Goal: Transaction & Acquisition: Purchase product/service

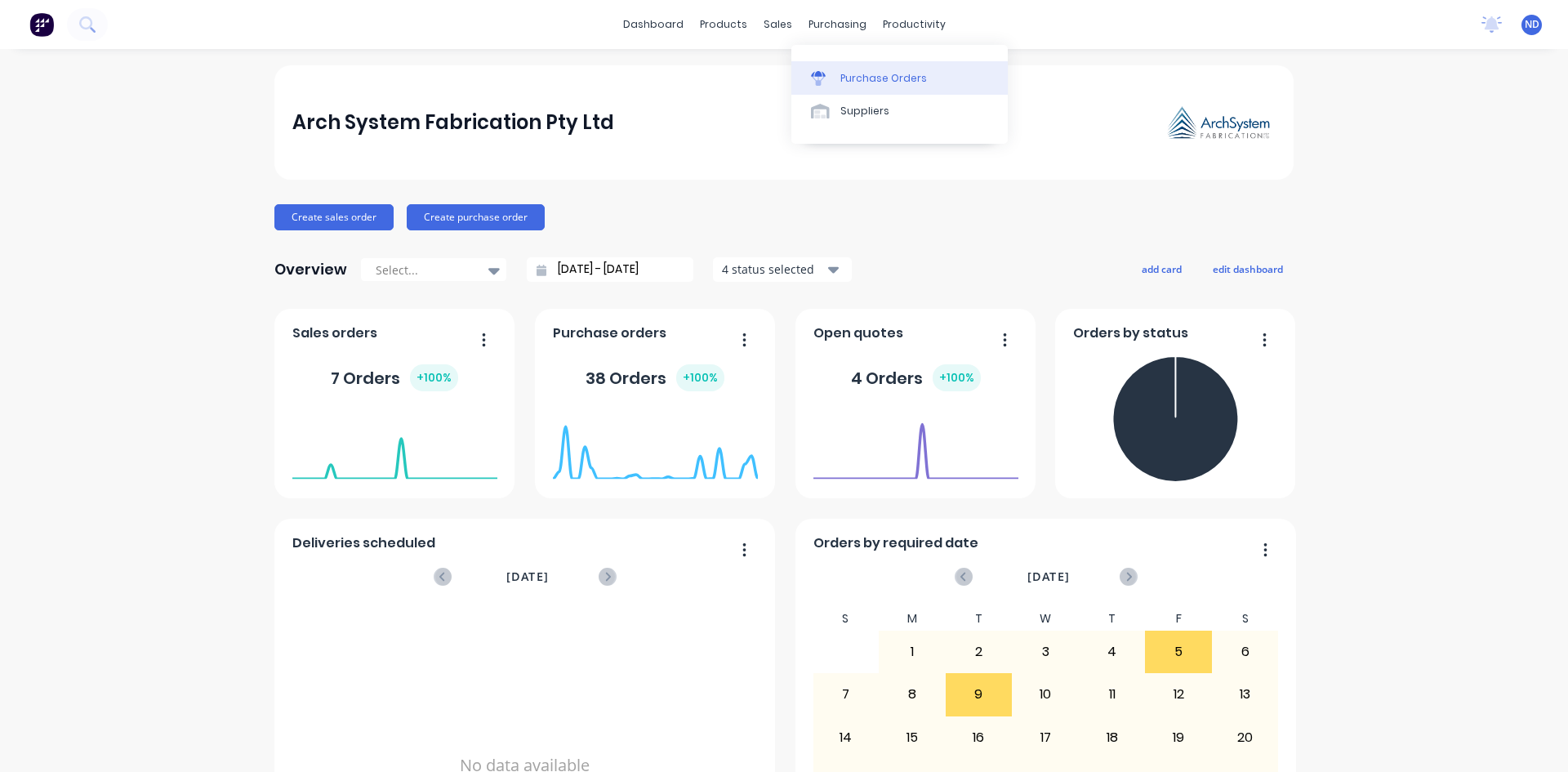
click at [851, 72] on div "Purchase Orders" at bounding box center [884, 78] width 87 height 14
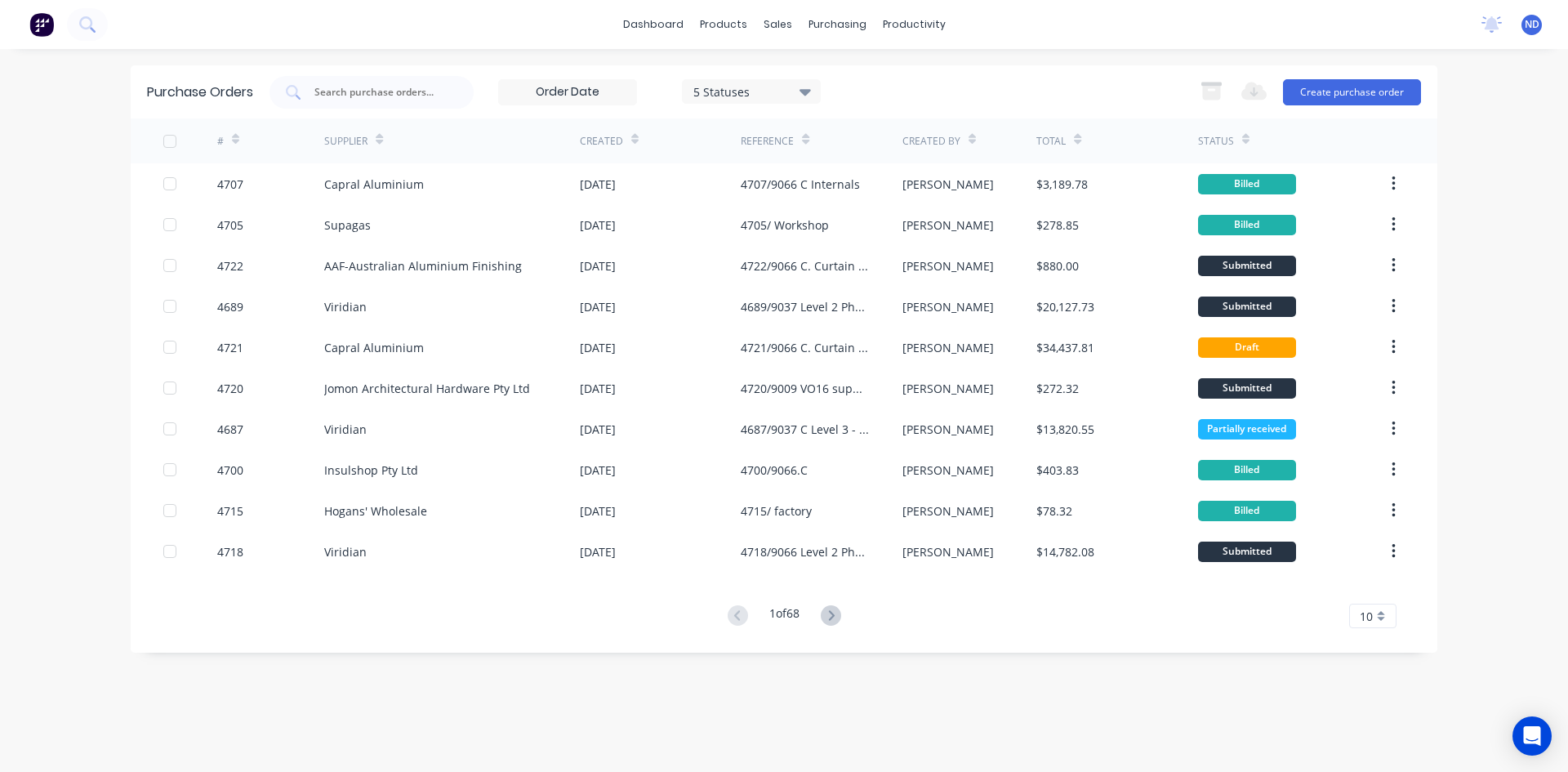
click at [378, 140] on icon at bounding box center [380, 142] width 7 height 5
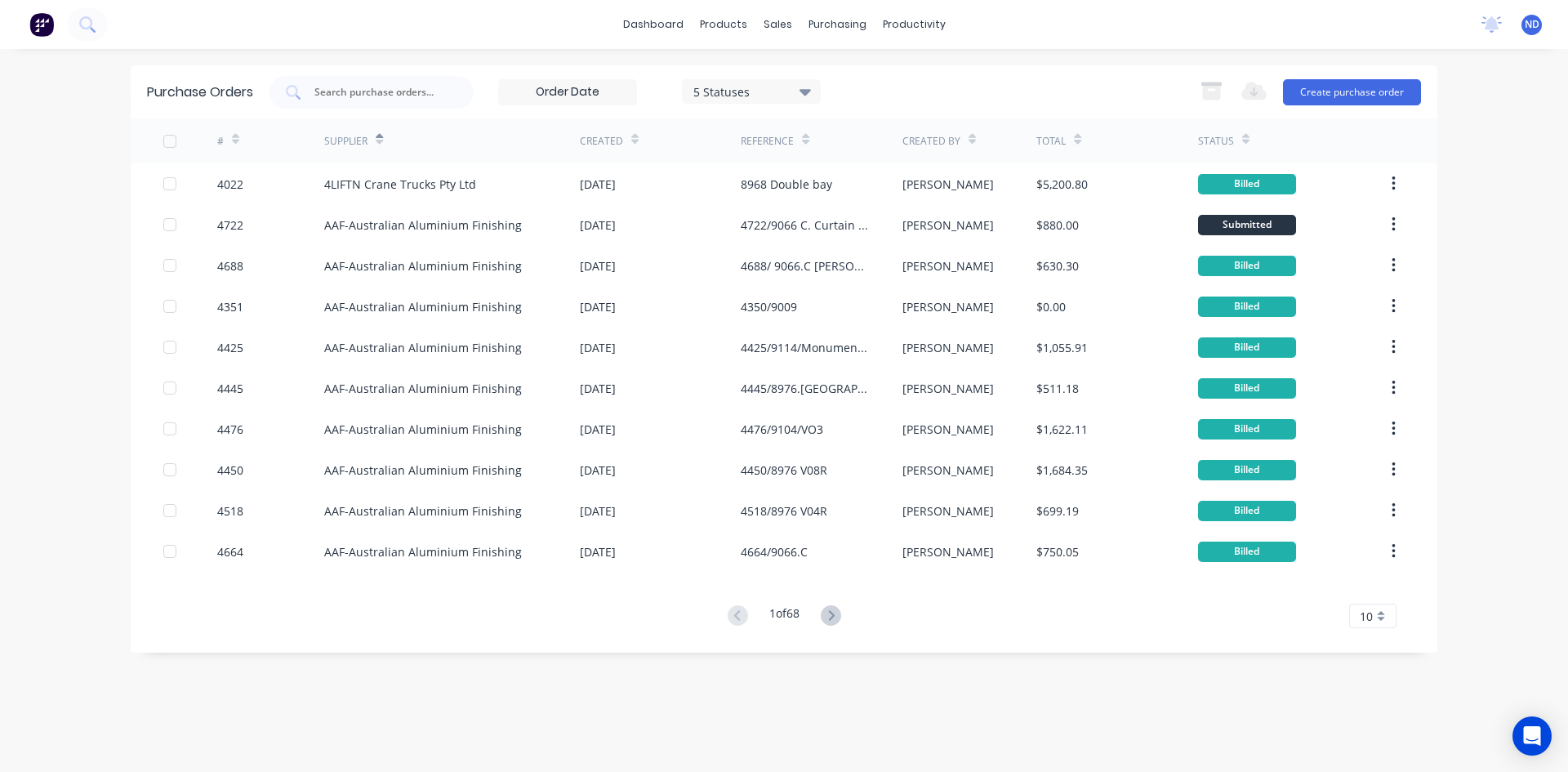
click at [380, 137] on icon at bounding box center [380, 140] width 7 height 13
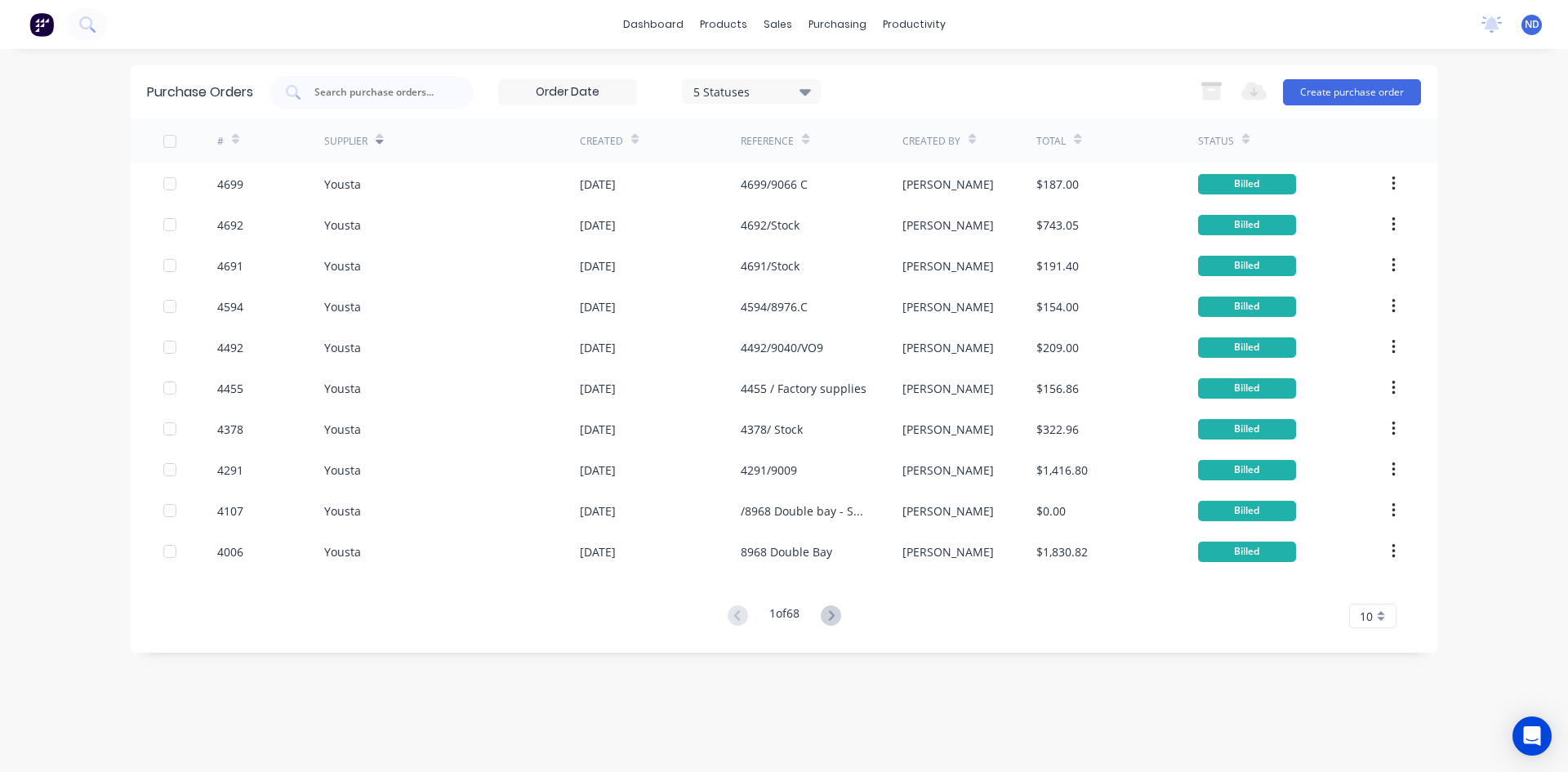
click at [380, 137] on icon at bounding box center [380, 140] width 7 height 13
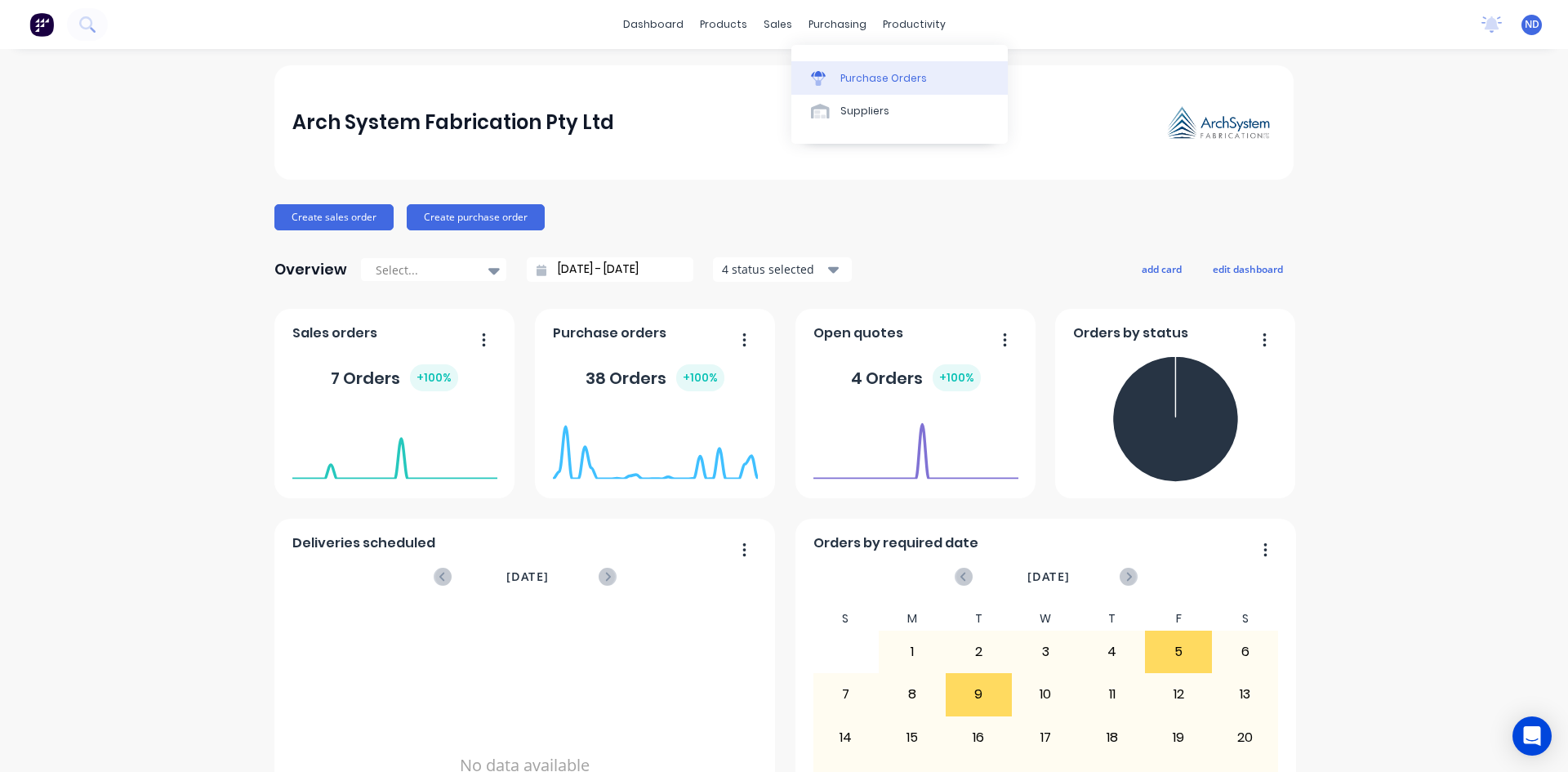
click at [858, 77] on div "Purchase Orders" at bounding box center [884, 78] width 87 height 14
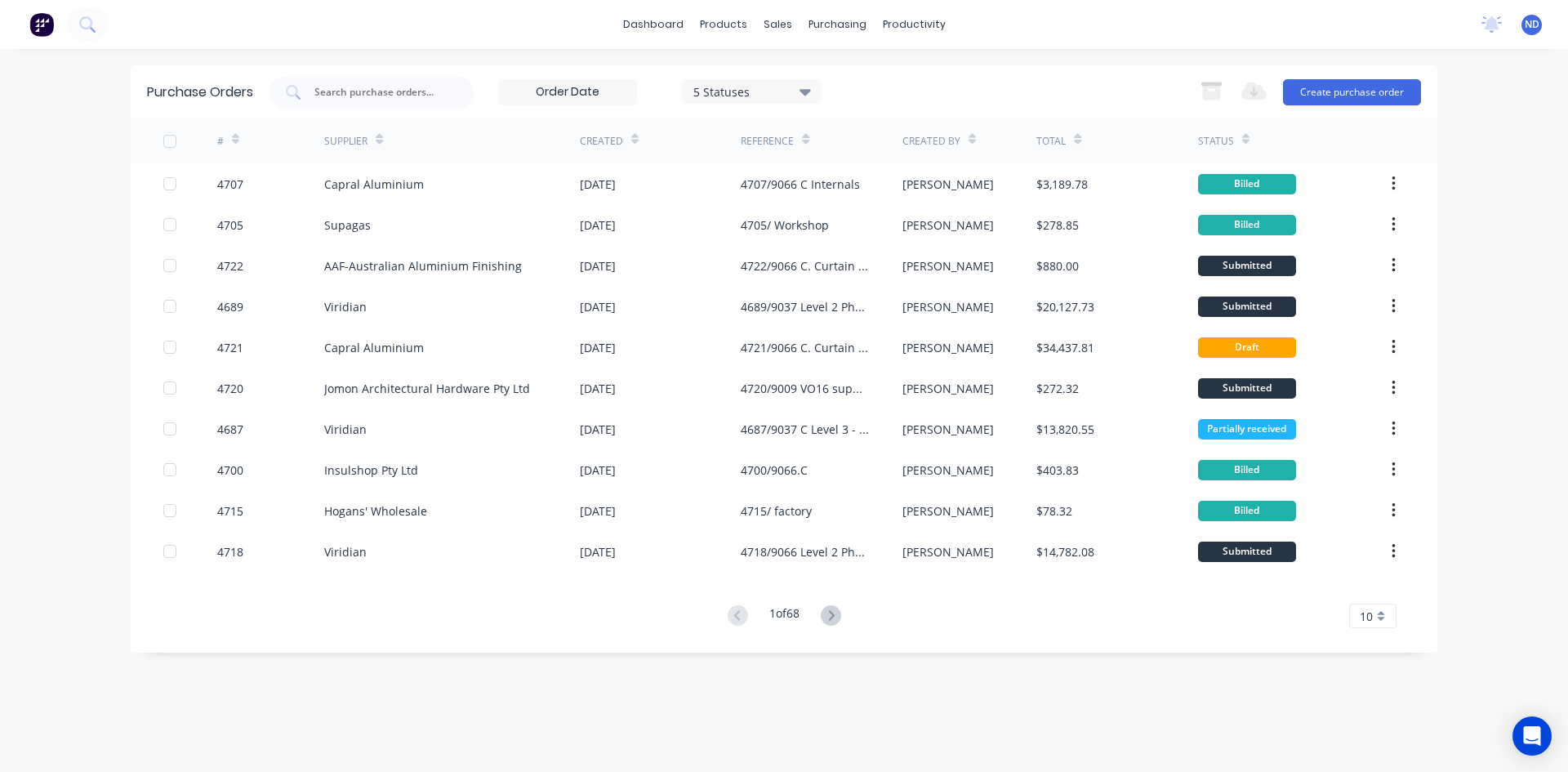
click at [380, 138] on icon at bounding box center [380, 140] width 7 height 13
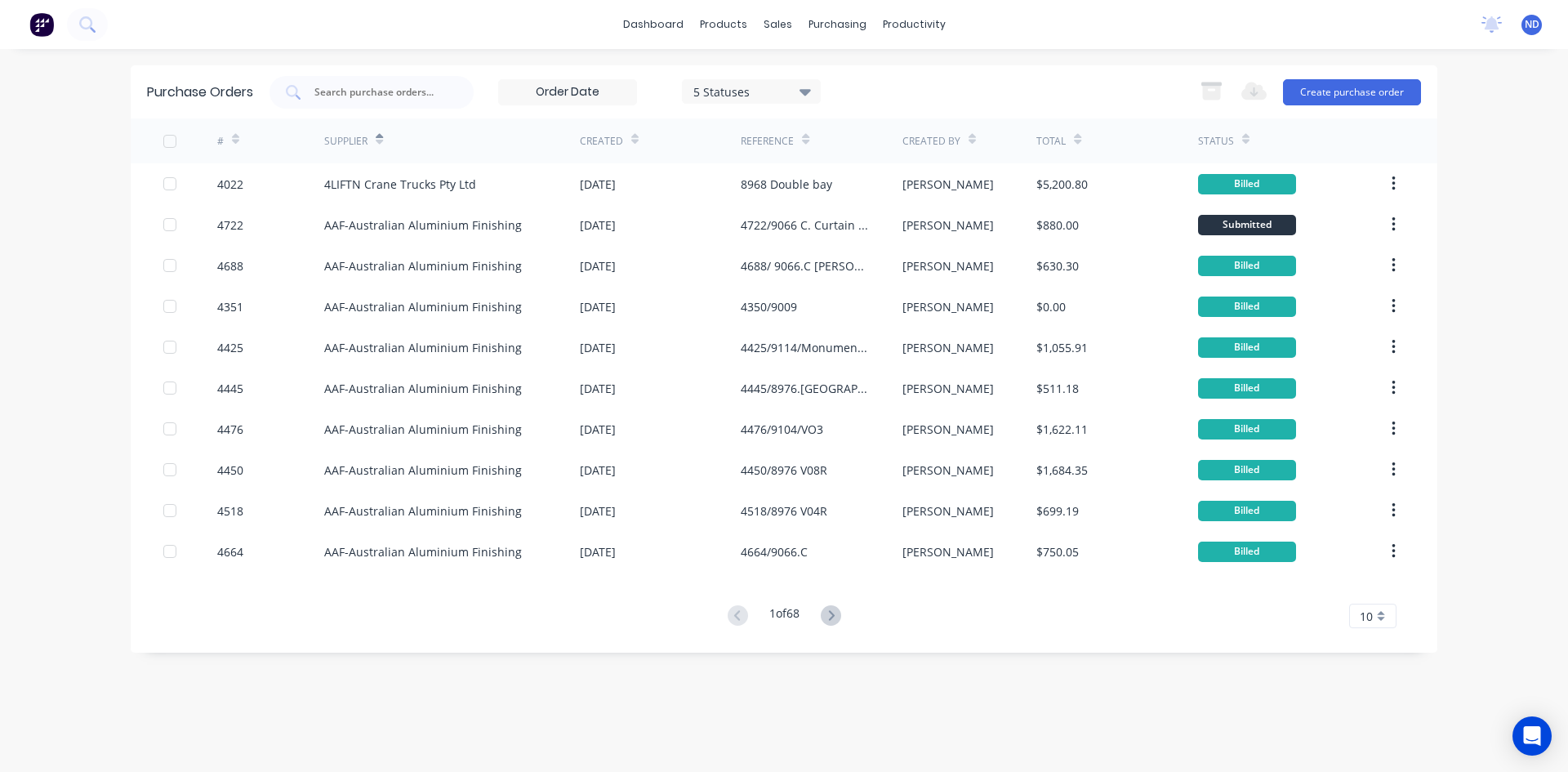
click at [380, 138] on icon at bounding box center [380, 140] width 7 height 13
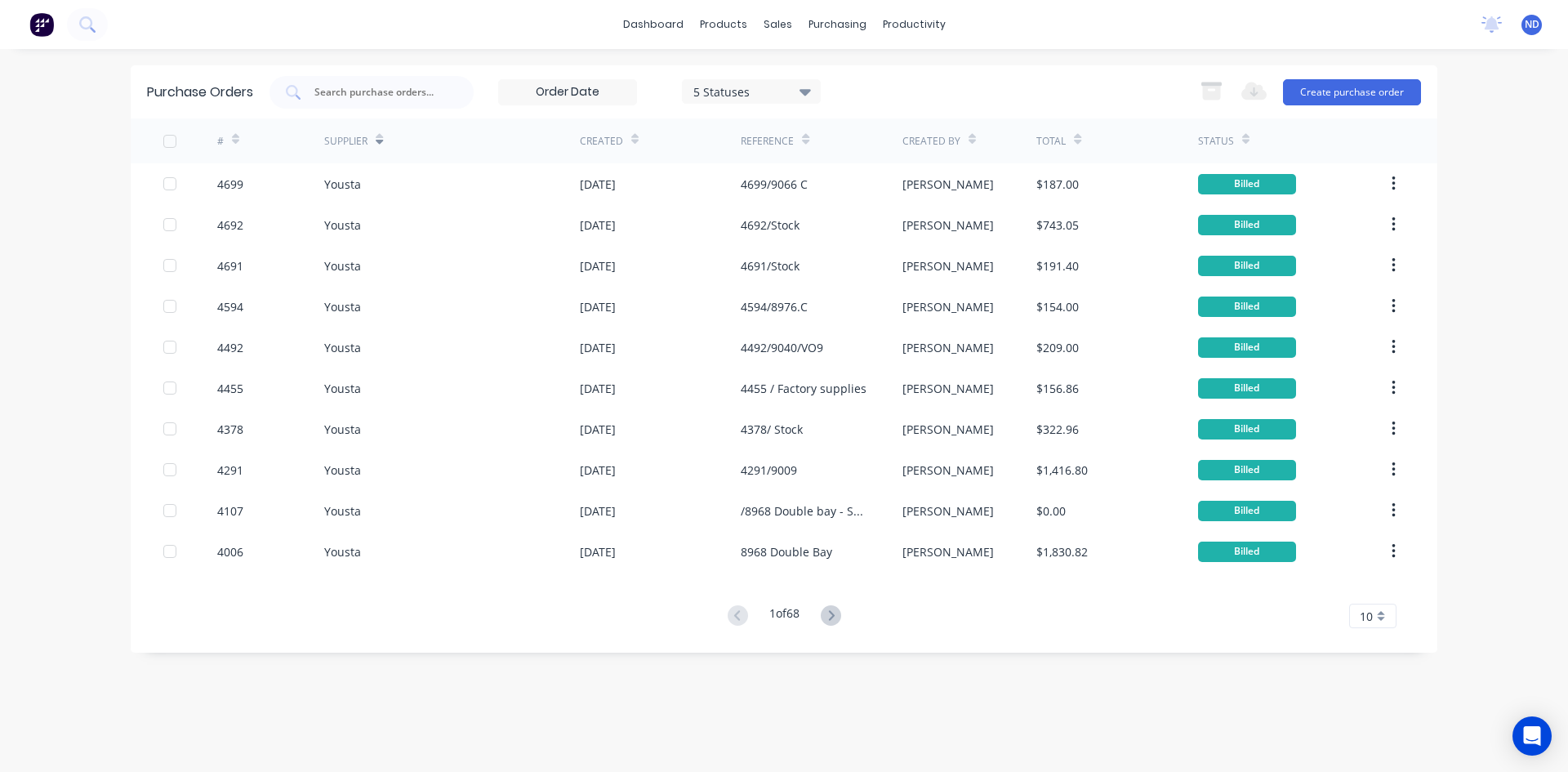
click at [380, 138] on icon at bounding box center [380, 140] width 7 height 13
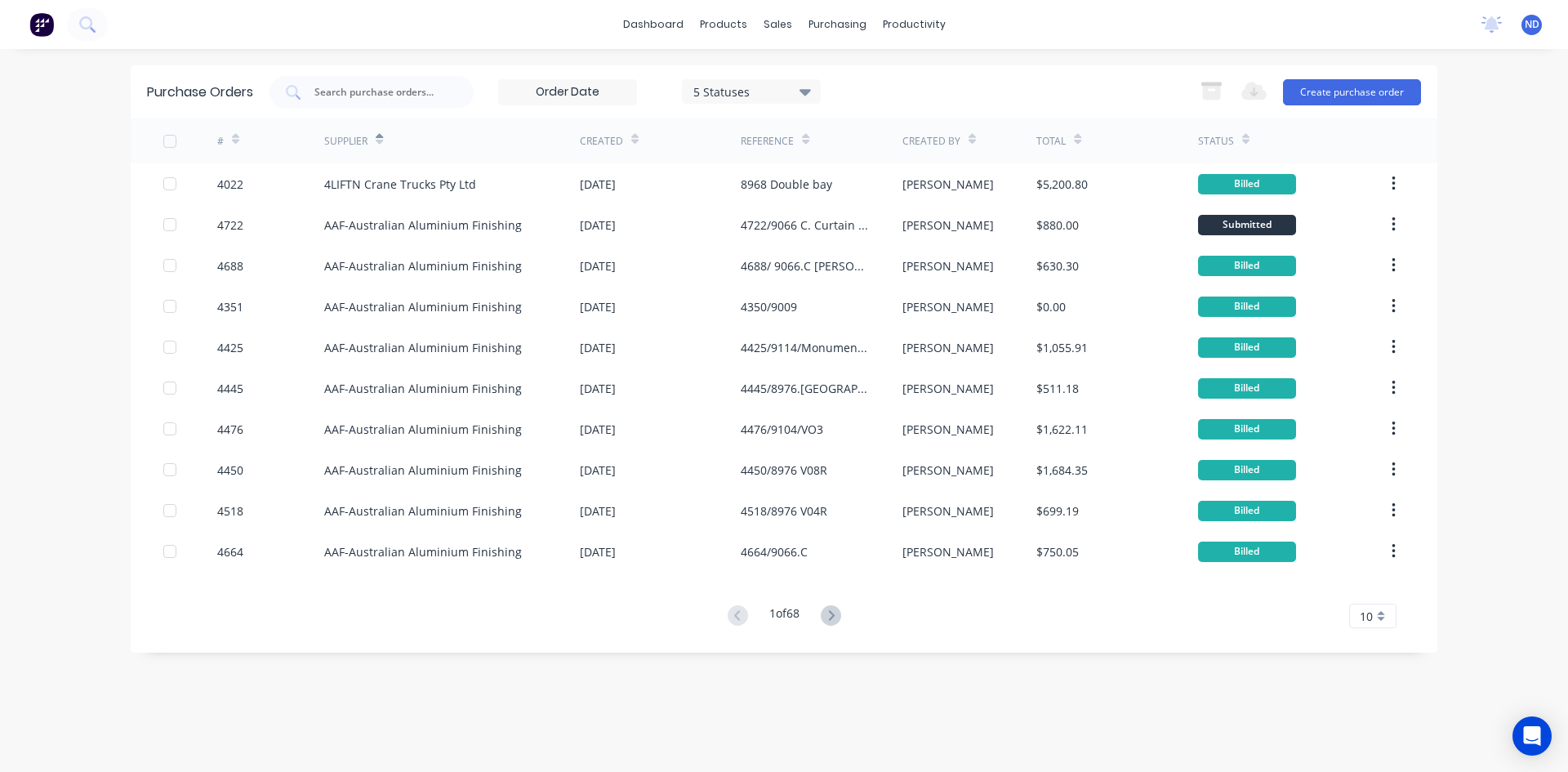
click at [632, 138] on icon at bounding box center [635, 140] width 7 height 13
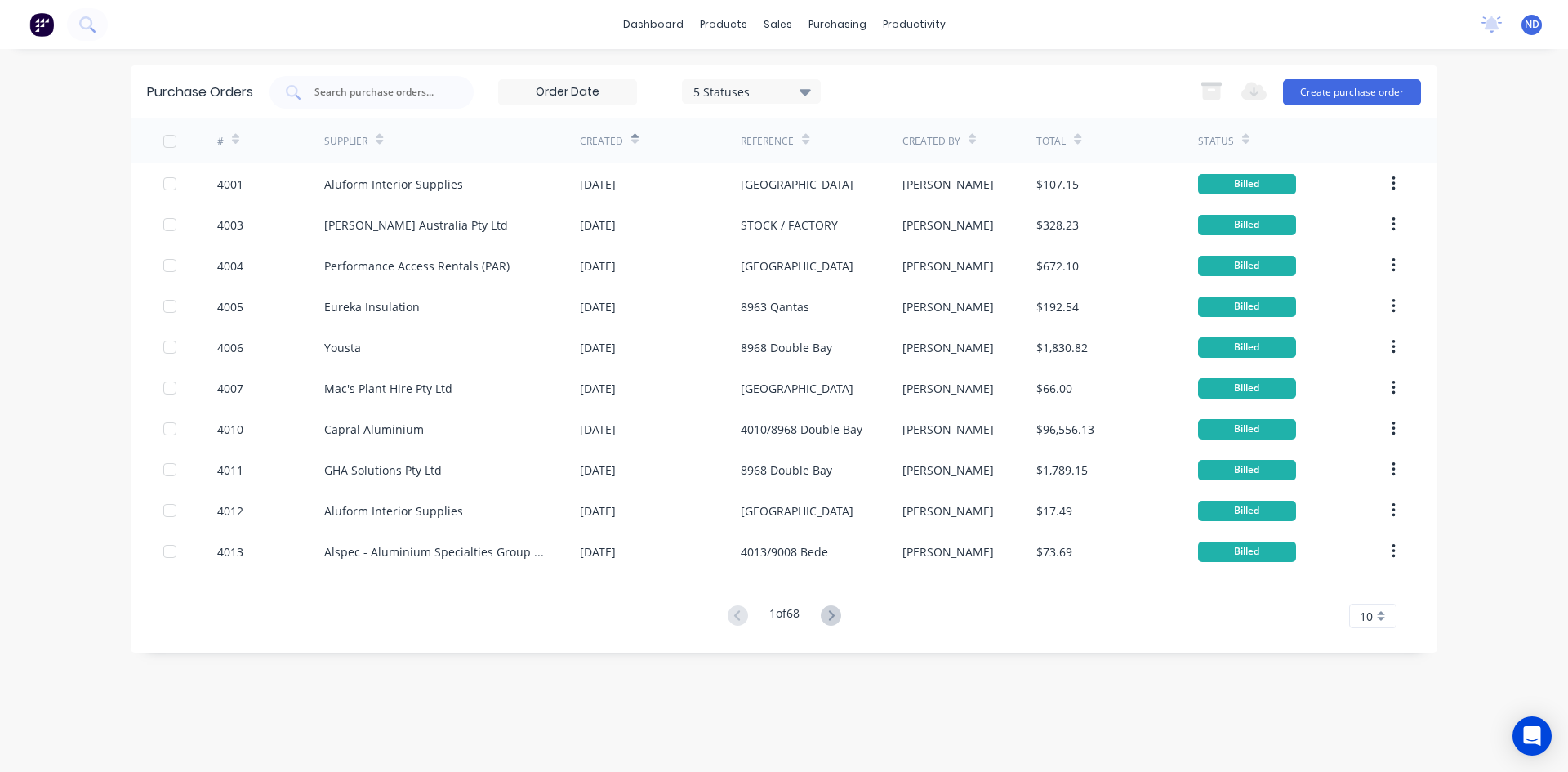
click at [632, 138] on icon at bounding box center [635, 140] width 7 height 13
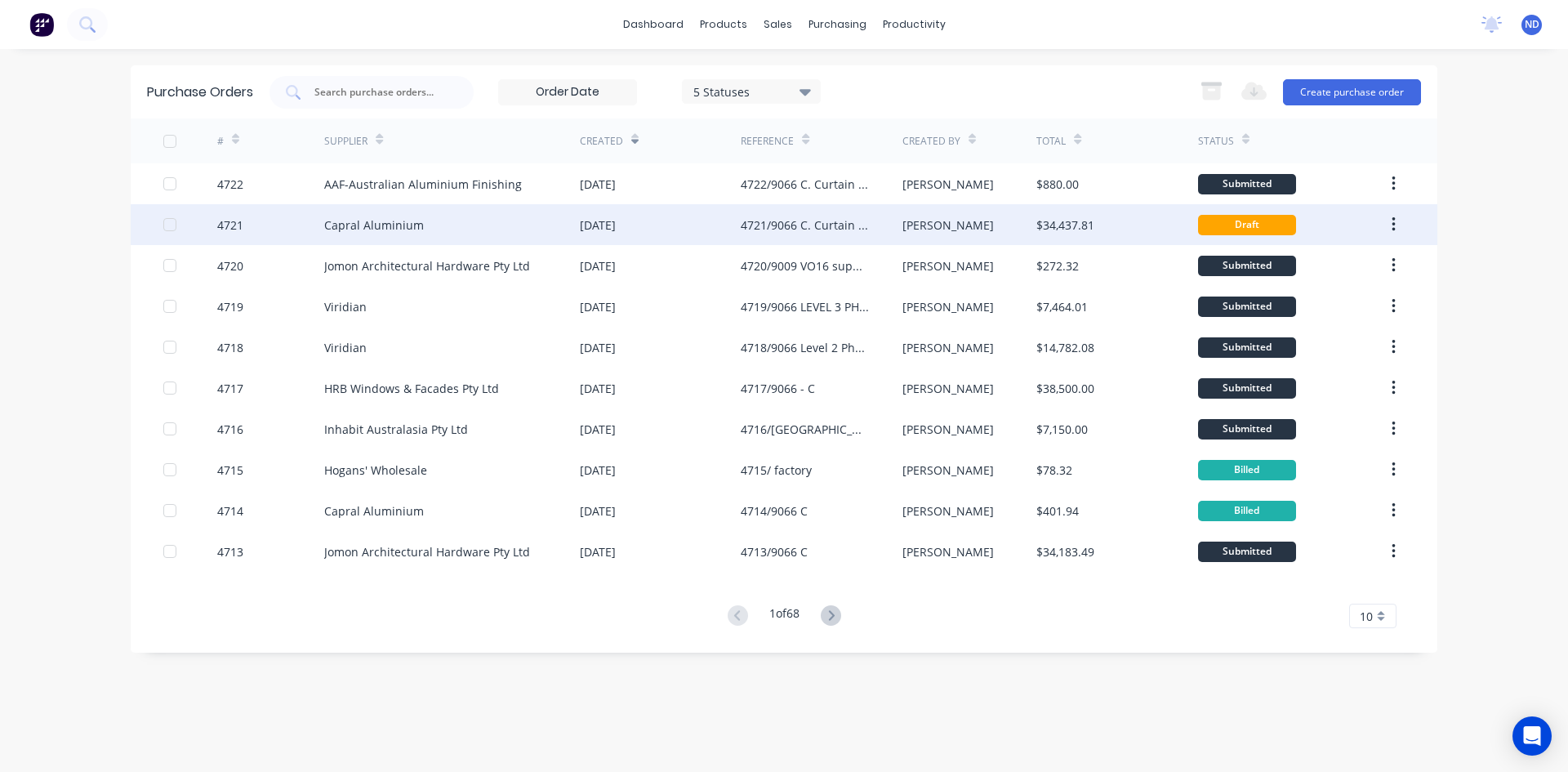
click at [378, 232] on div "Capral Aluminium" at bounding box center [374, 225] width 99 height 17
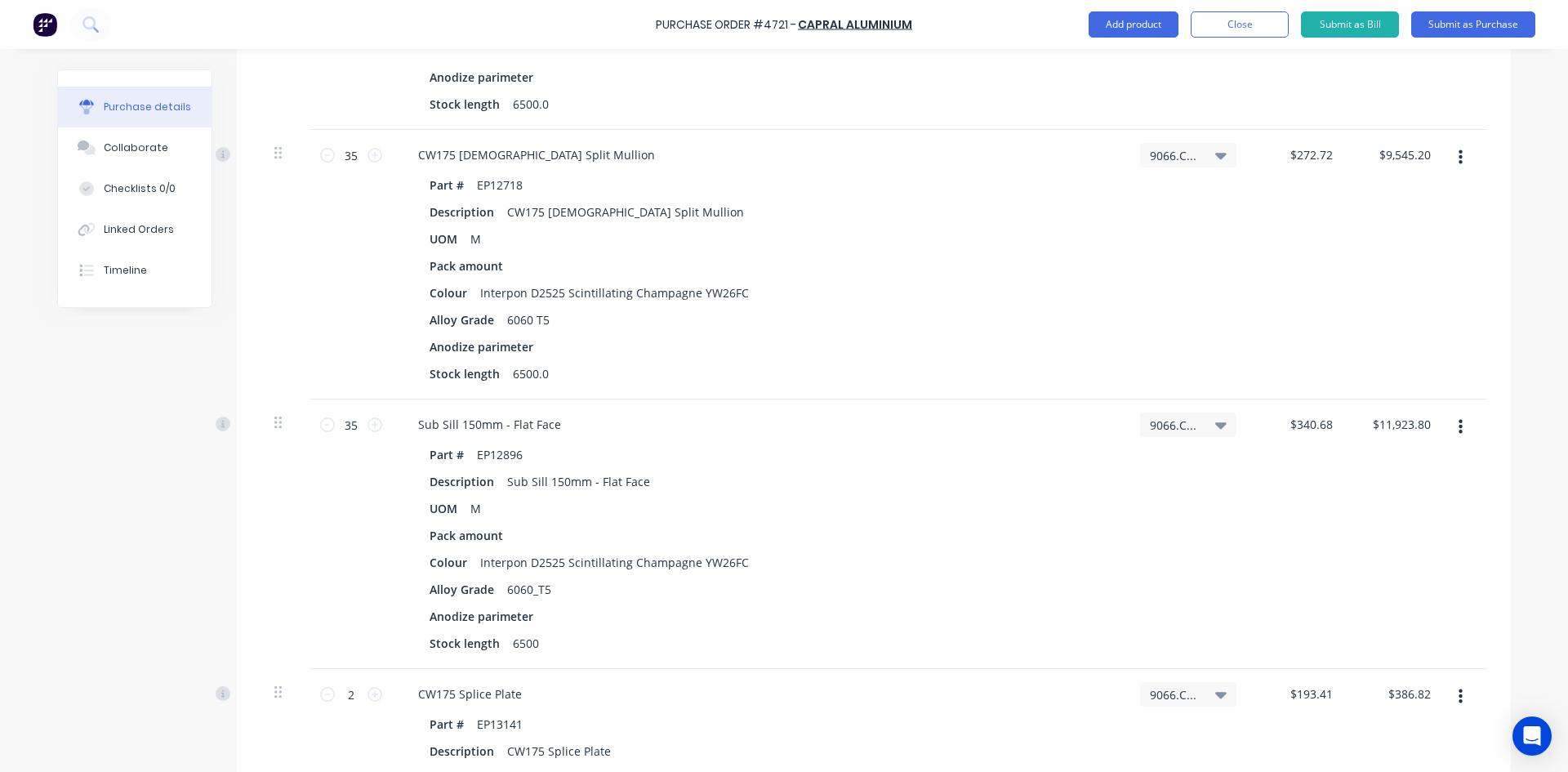
scroll to position [1981, 0]
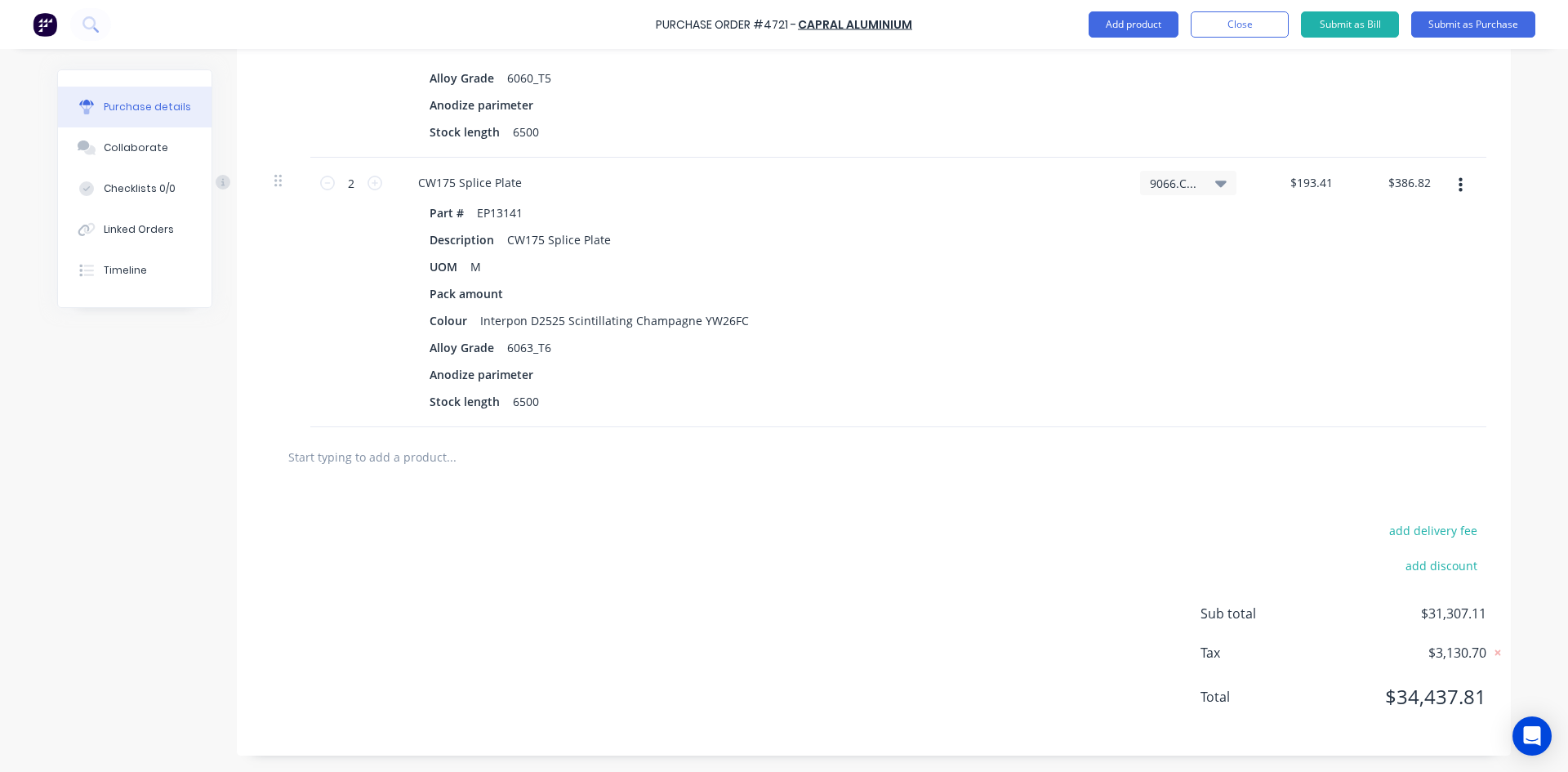
click at [328, 459] on input "text" at bounding box center [451, 456] width 326 height 32
type textarea "x"
type input "e"
type textarea "x"
type input "eb"
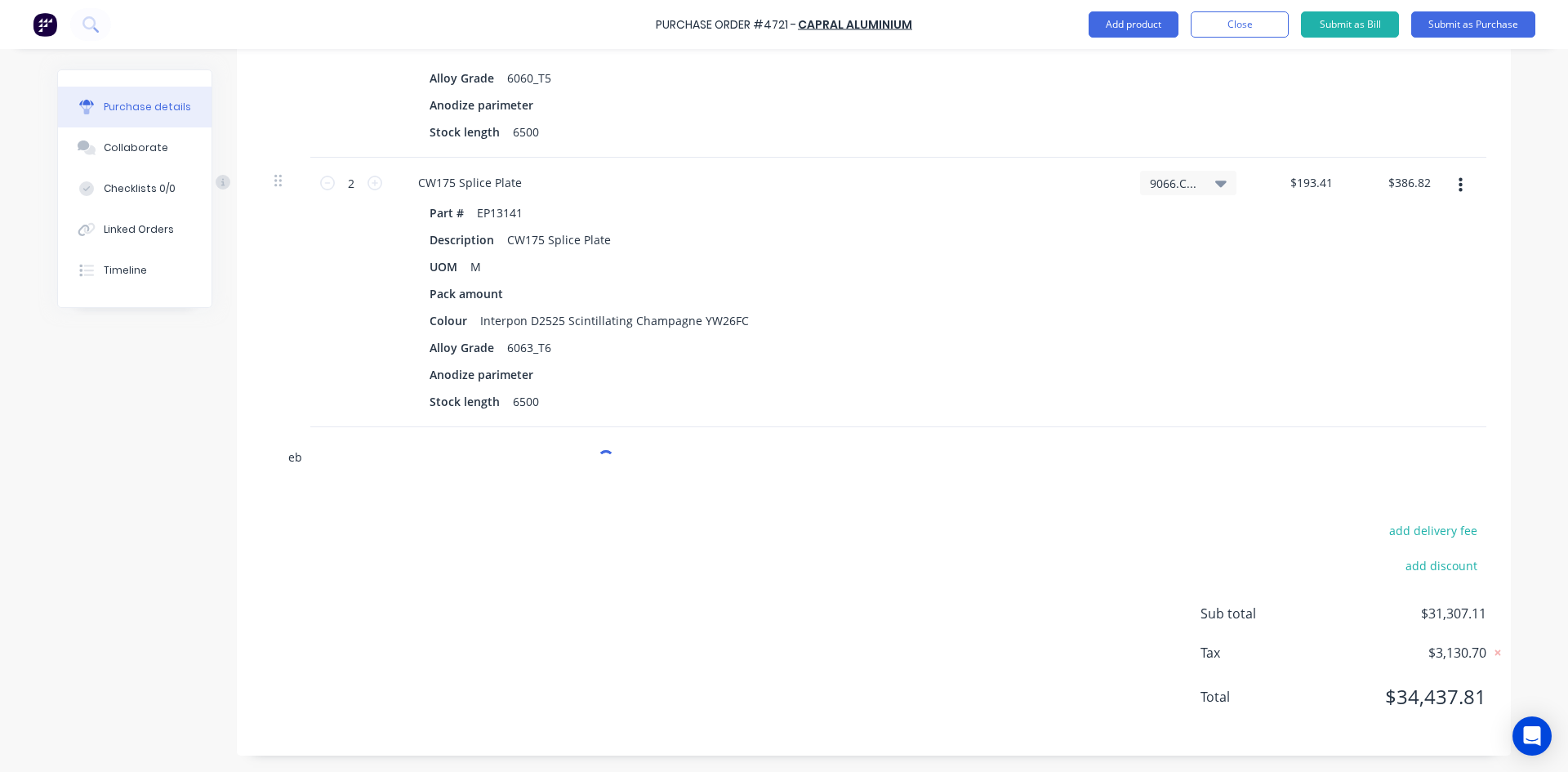
type textarea "x"
type input "e"
type textarea "x"
type input "E"
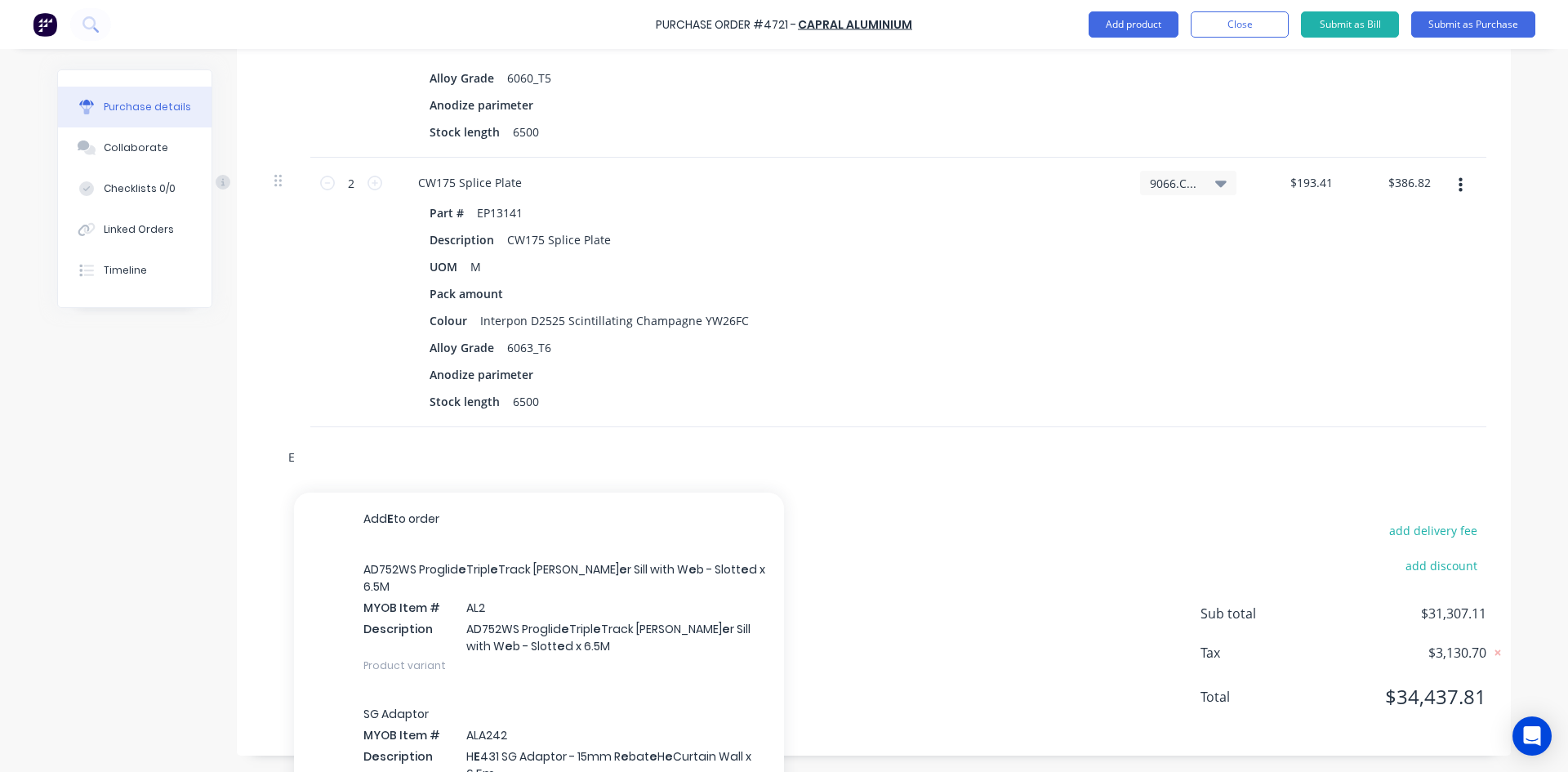
type textarea "x"
type input "EB"
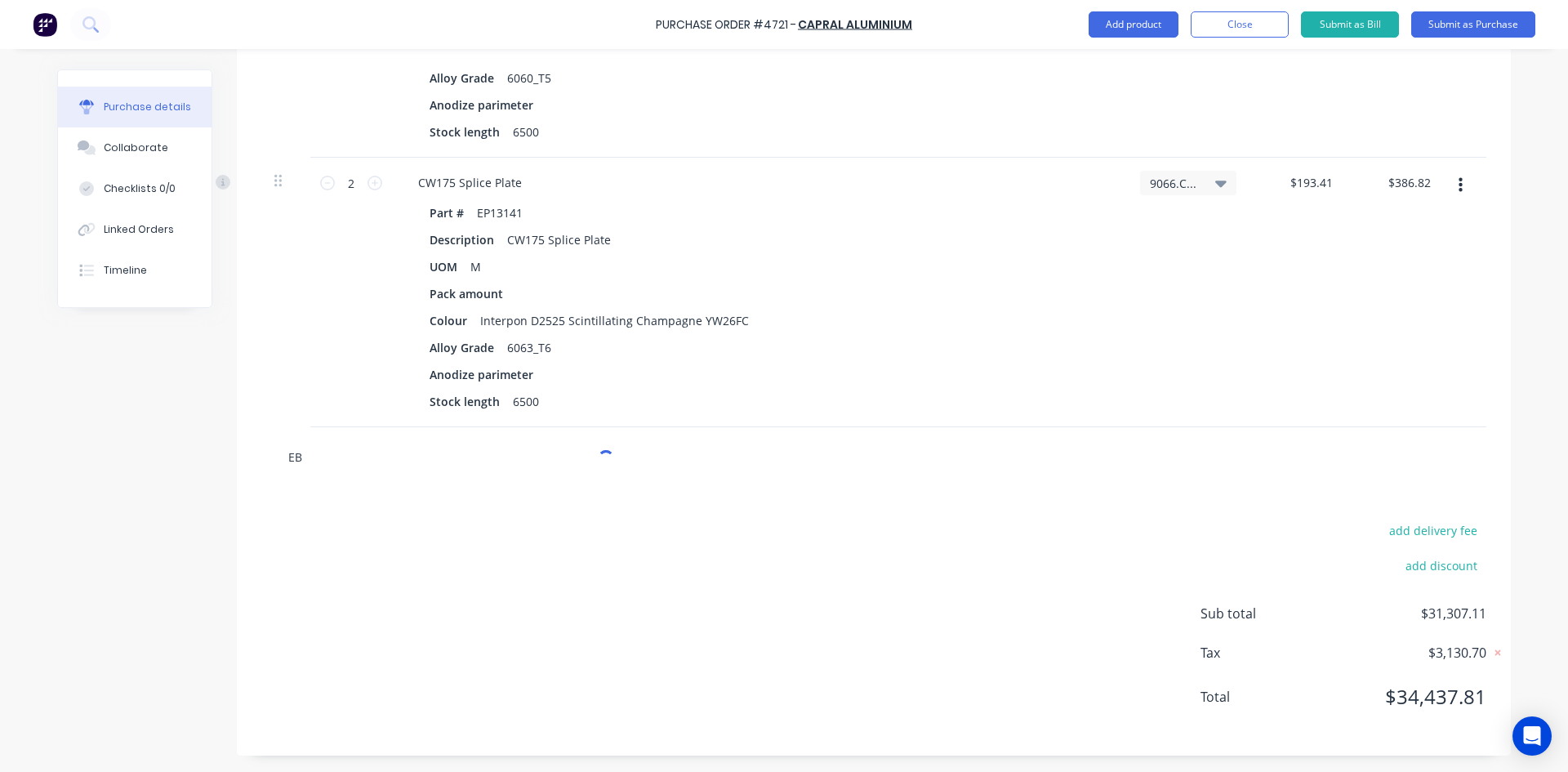
type textarea "x"
type input "EB1"
type textarea "x"
type input "EB10"
type textarea "x"
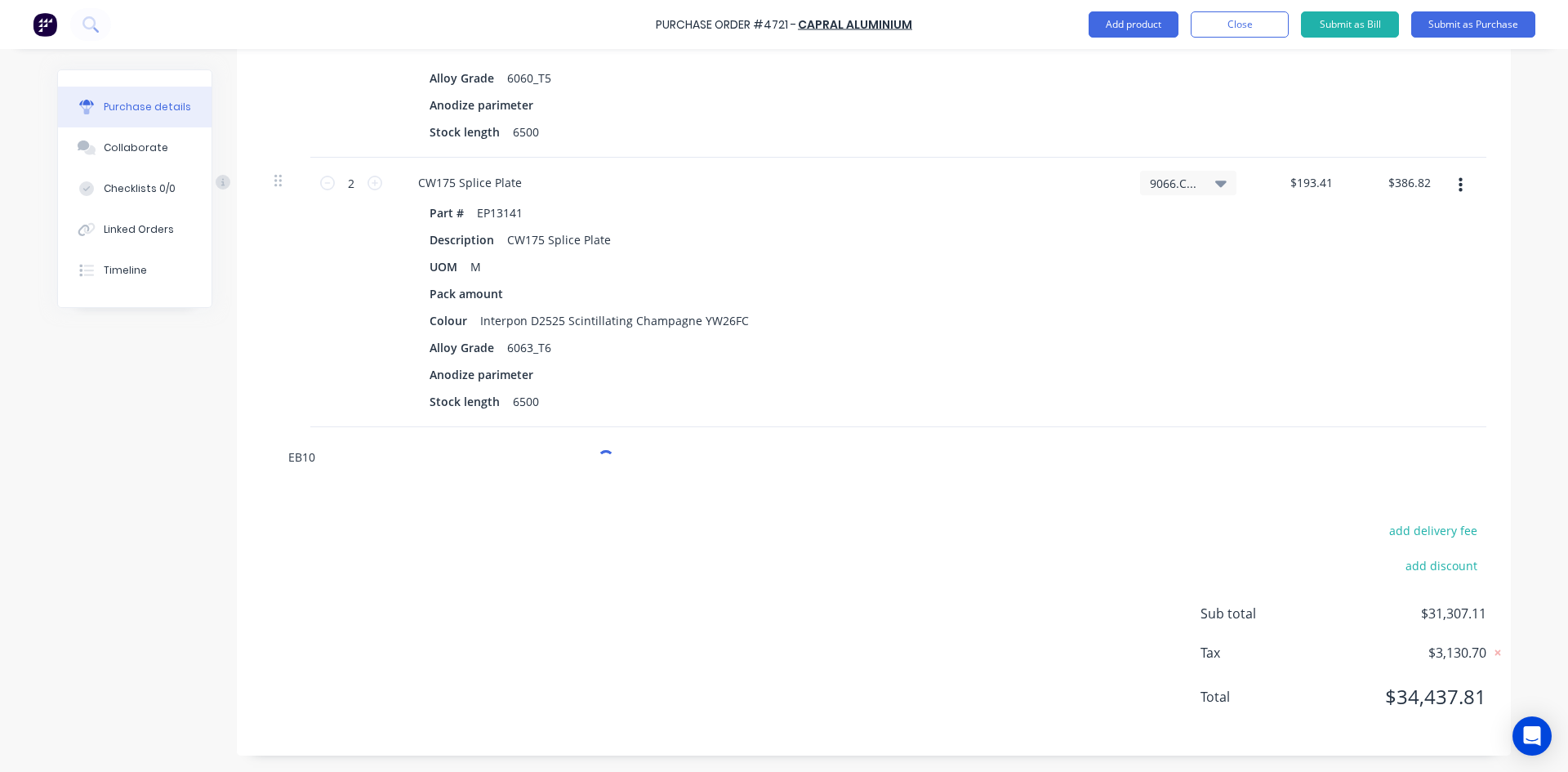
type input "EB101"
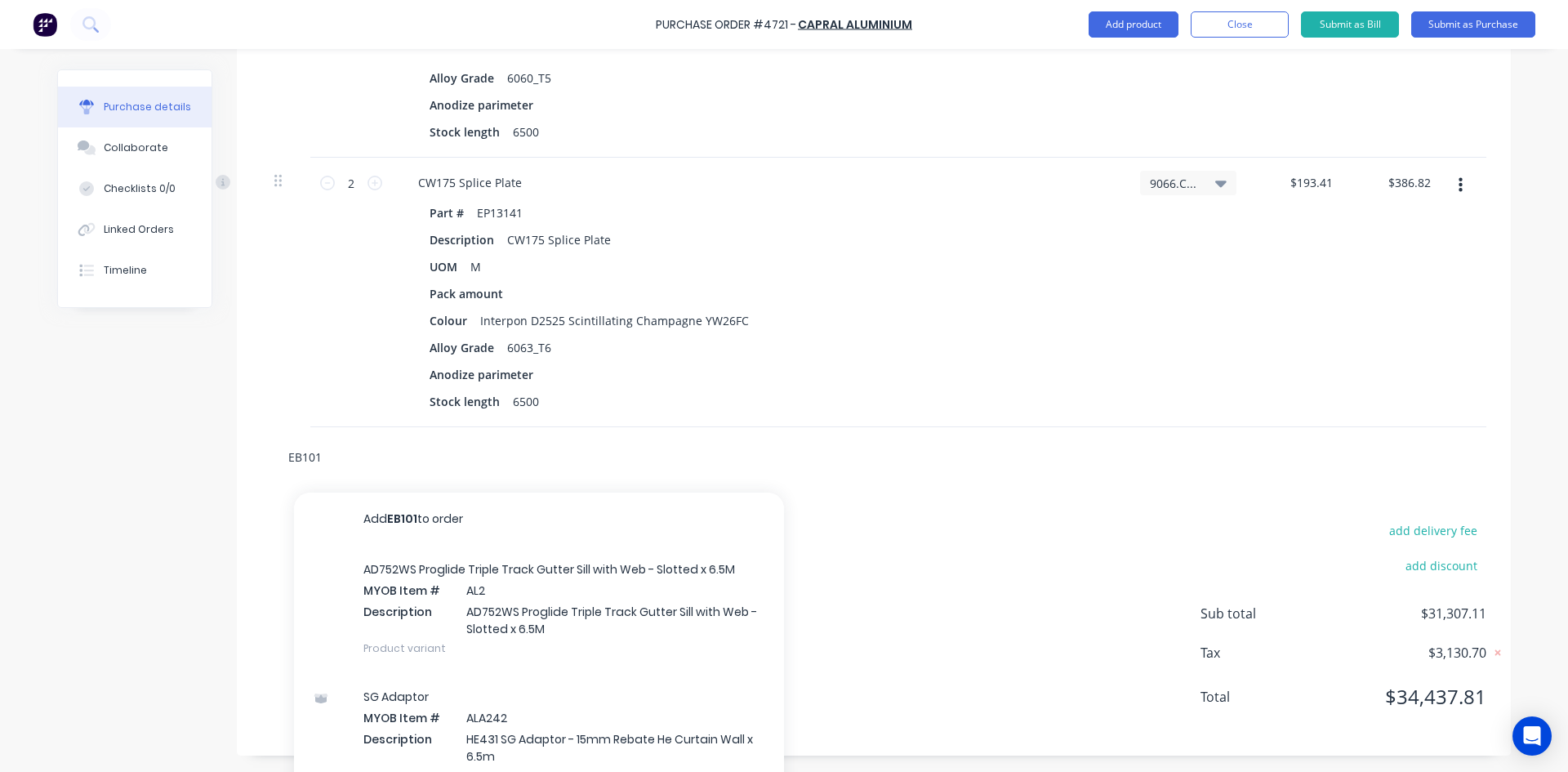
type textarea "x"
type input "EB1014"
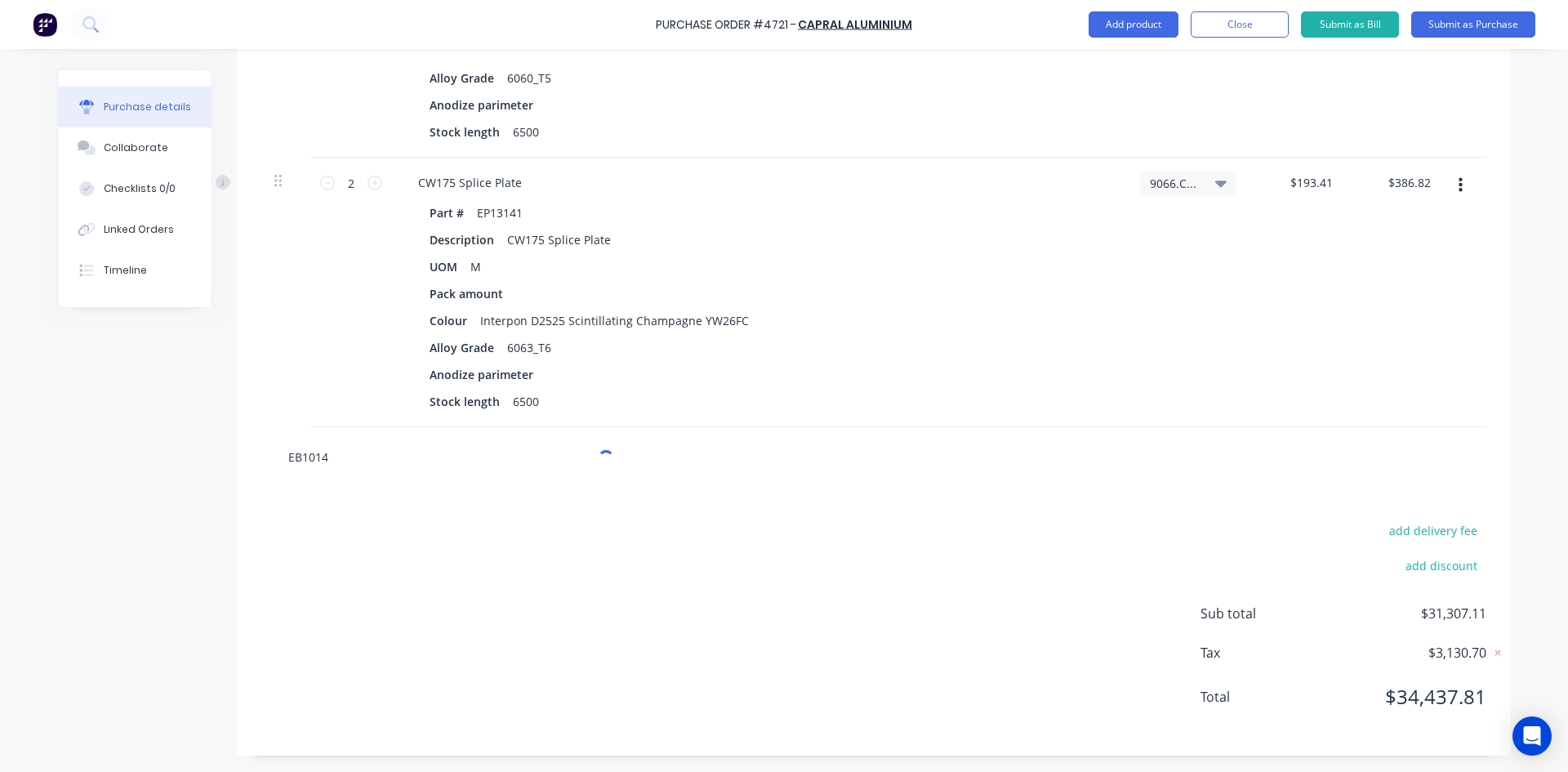
type textarea "x"
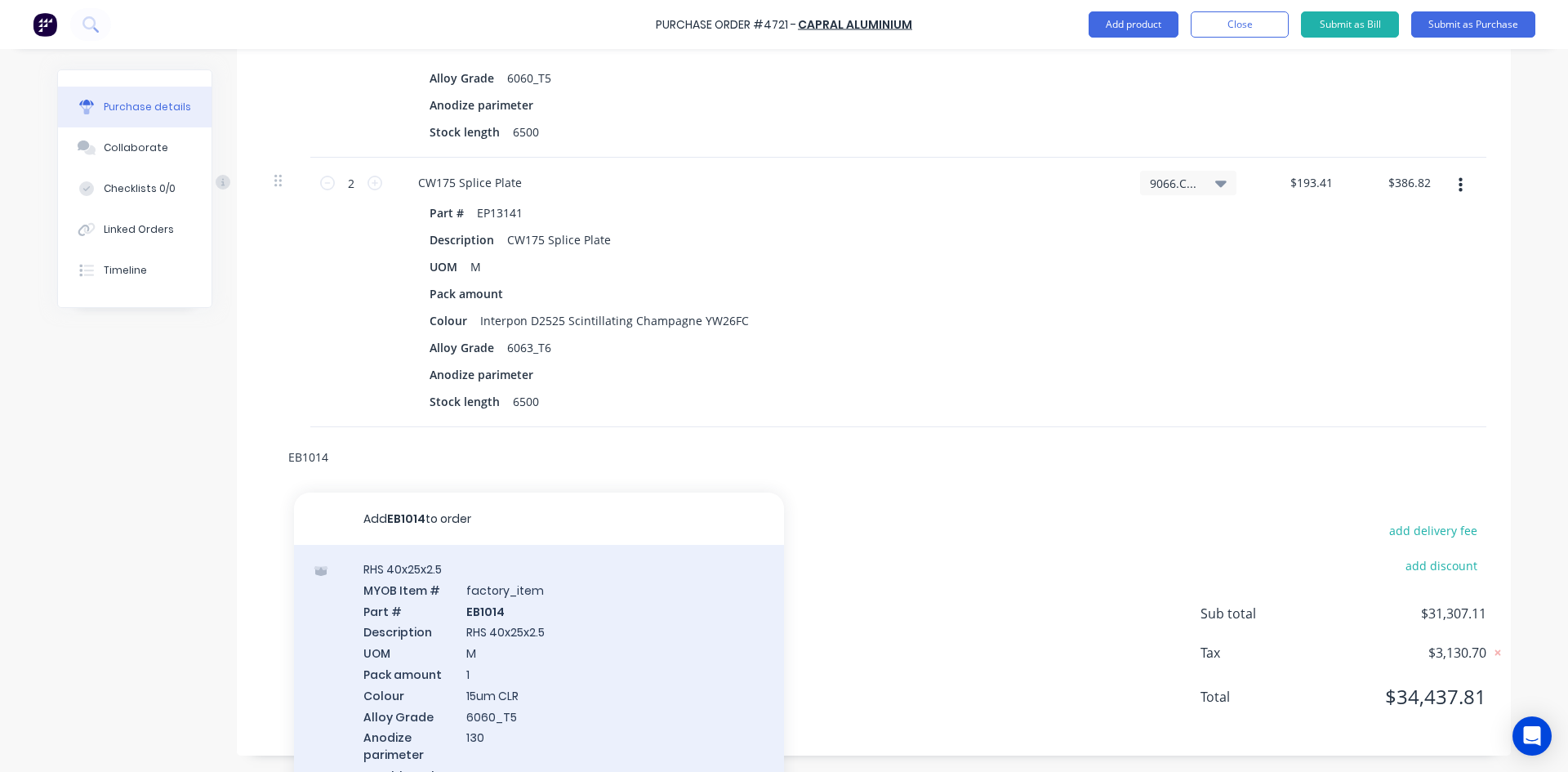
type input "EB1014"
click at [517, 653] on div "RHS 40x25x2.5 MYOB Item # factory_item Part # EB1014 Description RHS 40x25x2.5 …" at bounding box center [538, 703] width 490 height 317
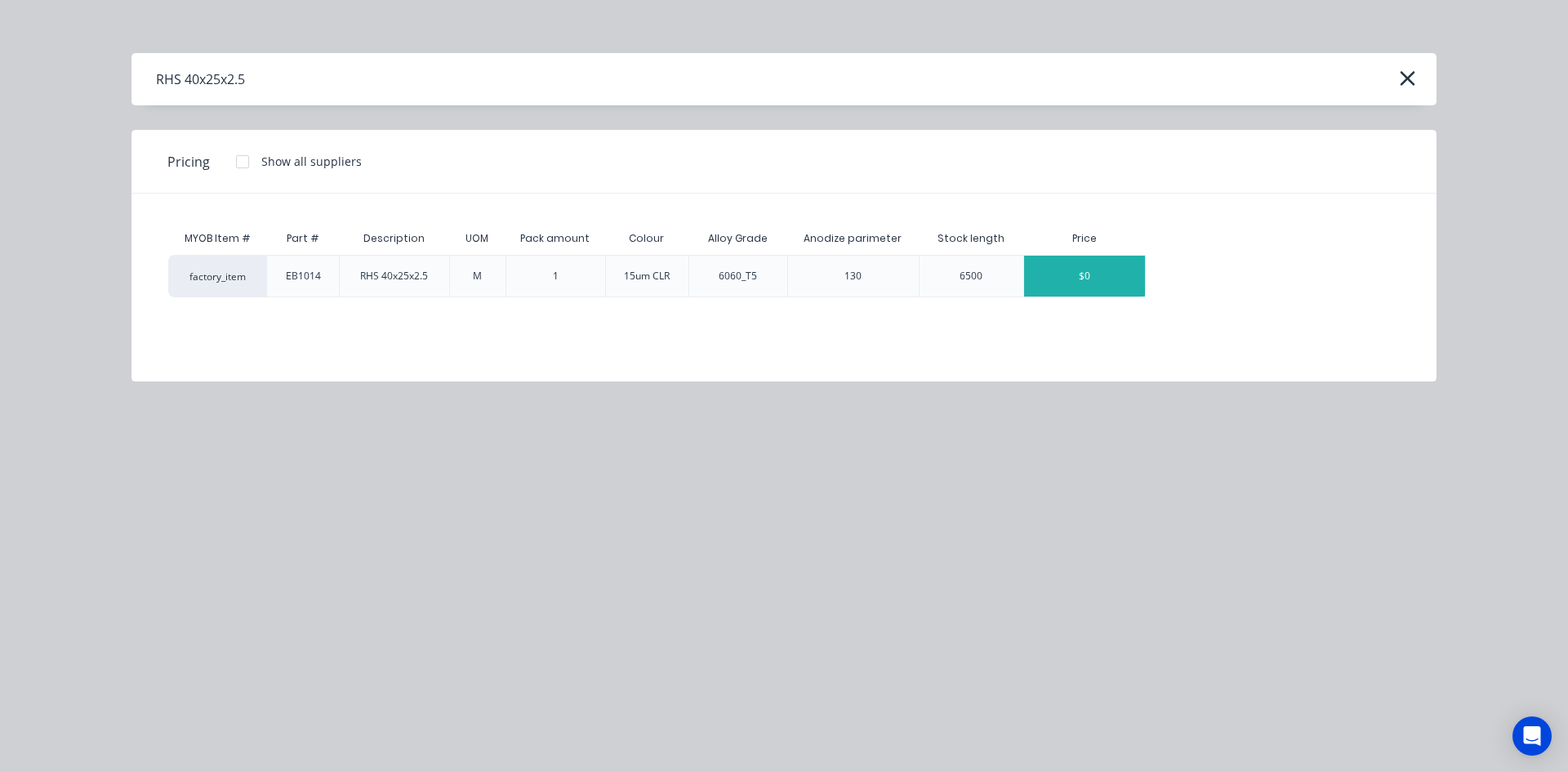
click at [1087, 279] on div "$0" at bounding box center [1085, 275] width 121 height 41
type textarea "x"
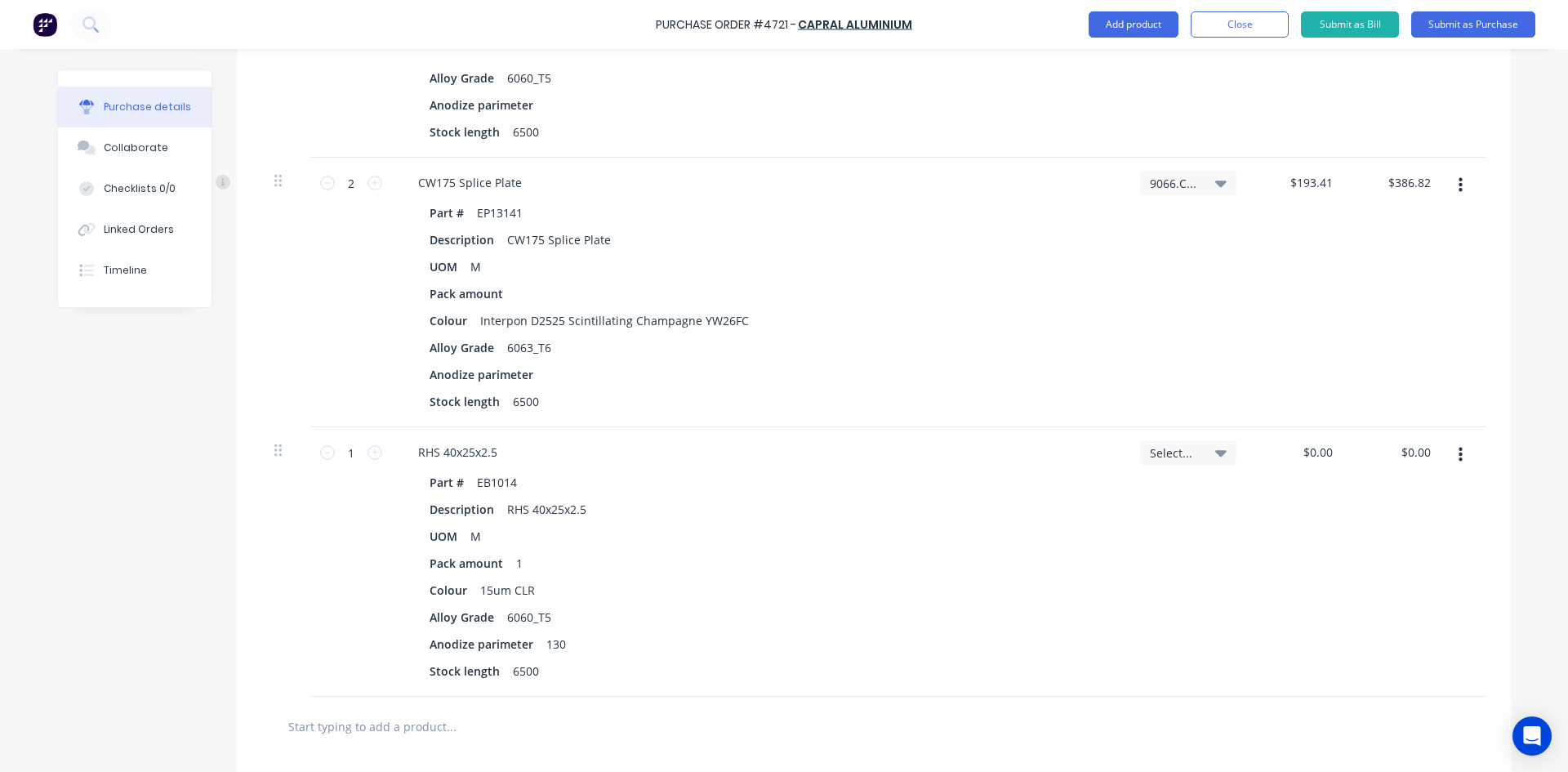
scroll to position [2063, 0]
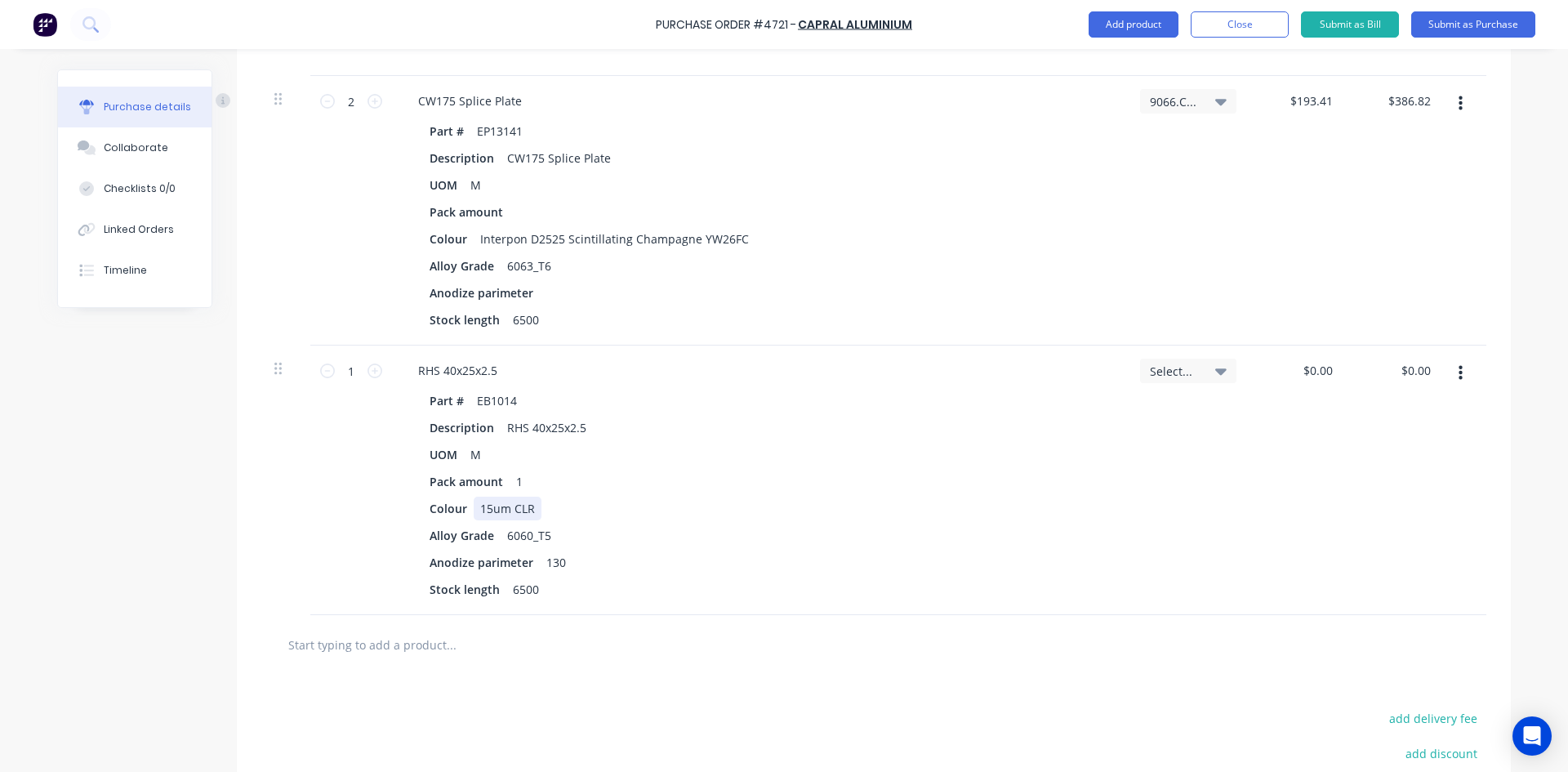
type textarea "x"
click at [531, 509] on div "15um CLR" at bounding box center [507, 509] width 68 height 23
click at [482, 238] on div "Interpon D2525 Scintillating Champagne YW26FC" at bounding box center [614, 239] width 281 height 23
click at [473, 238] on div "Interpon D2525 Scintillating Champagne YW26FC" at bounding box center [614, 239] width 281 height 23
drag, startPoint x: 472, startPoint y: 238, endPoint x: 743, endPoint y: 243, distance: 271.0
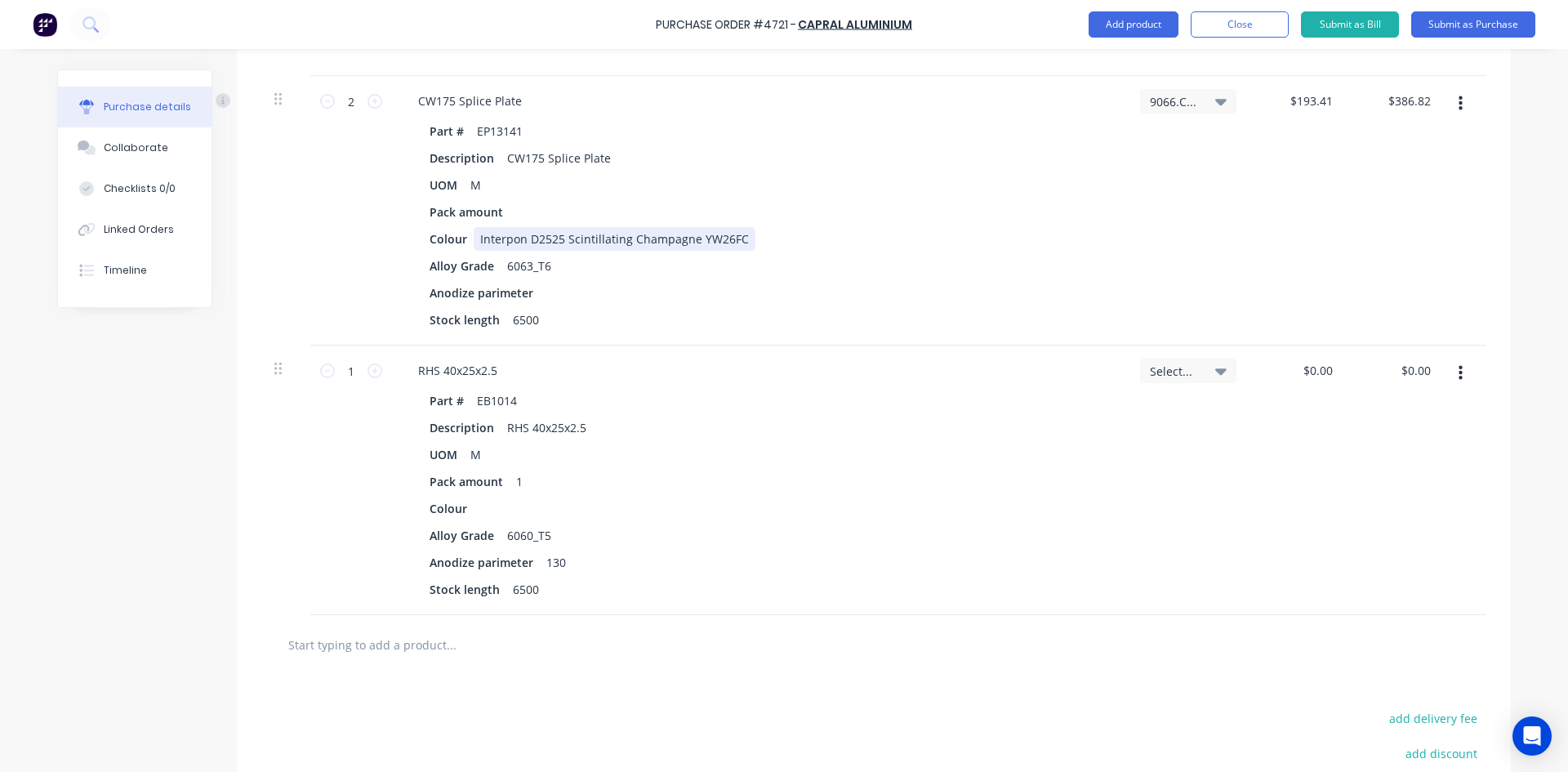
click at [743, 243] on div "Interpon D2525 Scintillating Champagne YW26FC" at bounding box center [614, 239] width 281 height 23
copy div "Interpon D2525 Scintillating Champagne YW26FC"
click at [479, 510] on div at bounding box center [485, 509] width 24 height 23
type textarea "x"
click at [560, 567] on div "130" at bounding box center [556, 562] width 32 height 23
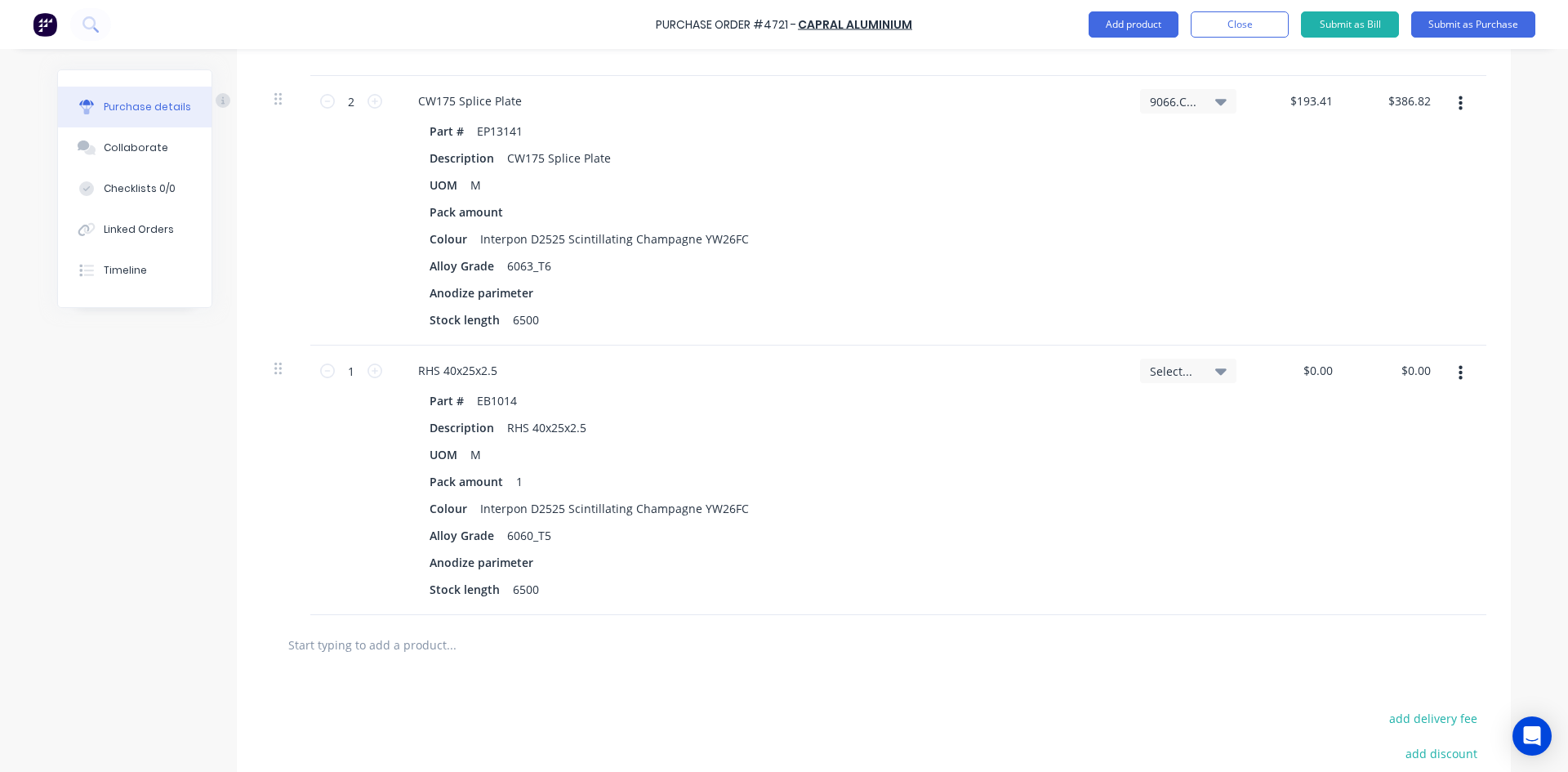
click at [1215, 371] on icon at bounding box center [1221, 371] width 12 height 6
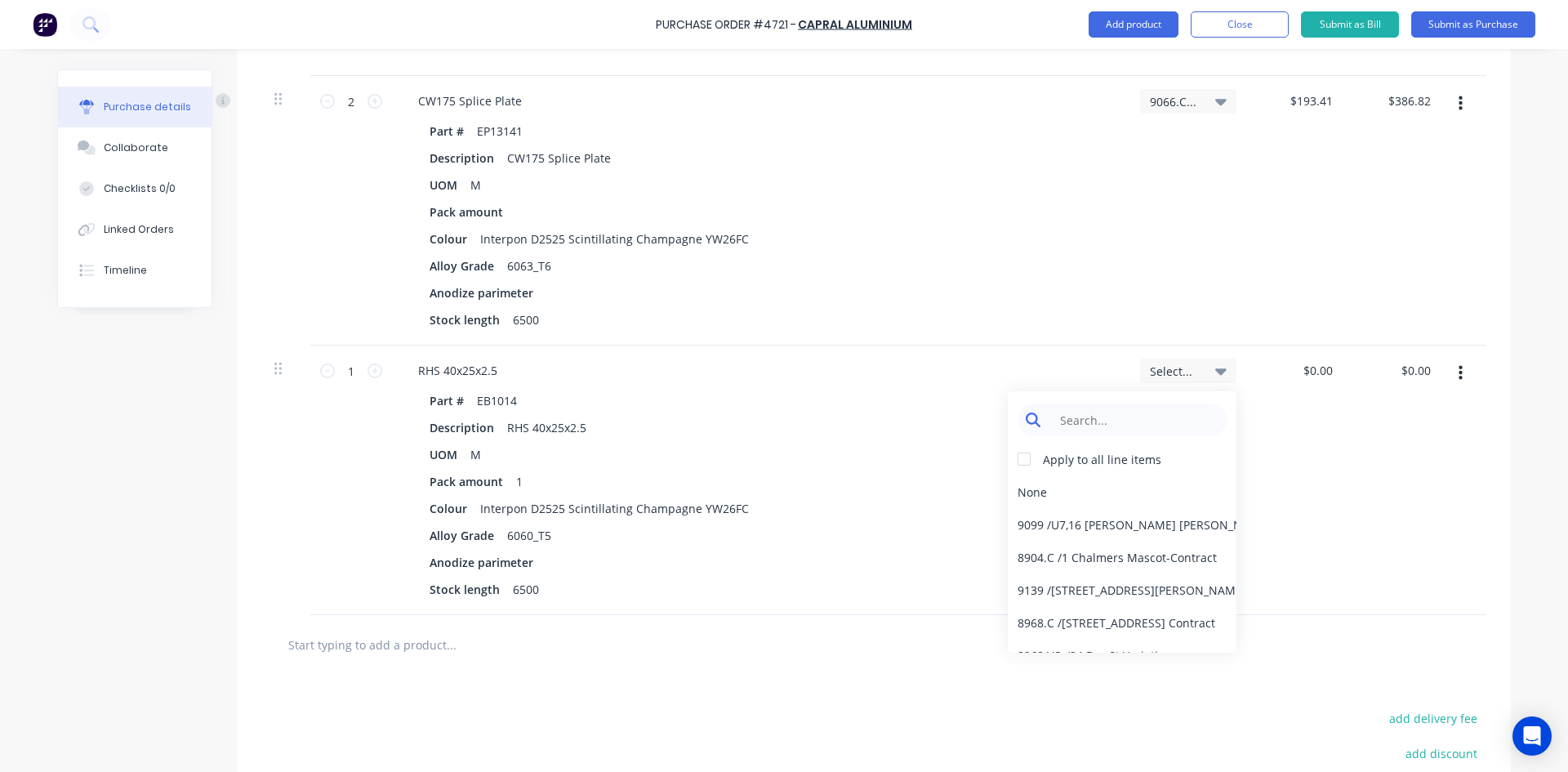
type textarea "x"
click at [1142, 422] on input at bounding box center [1135, 419] width 168 height 32
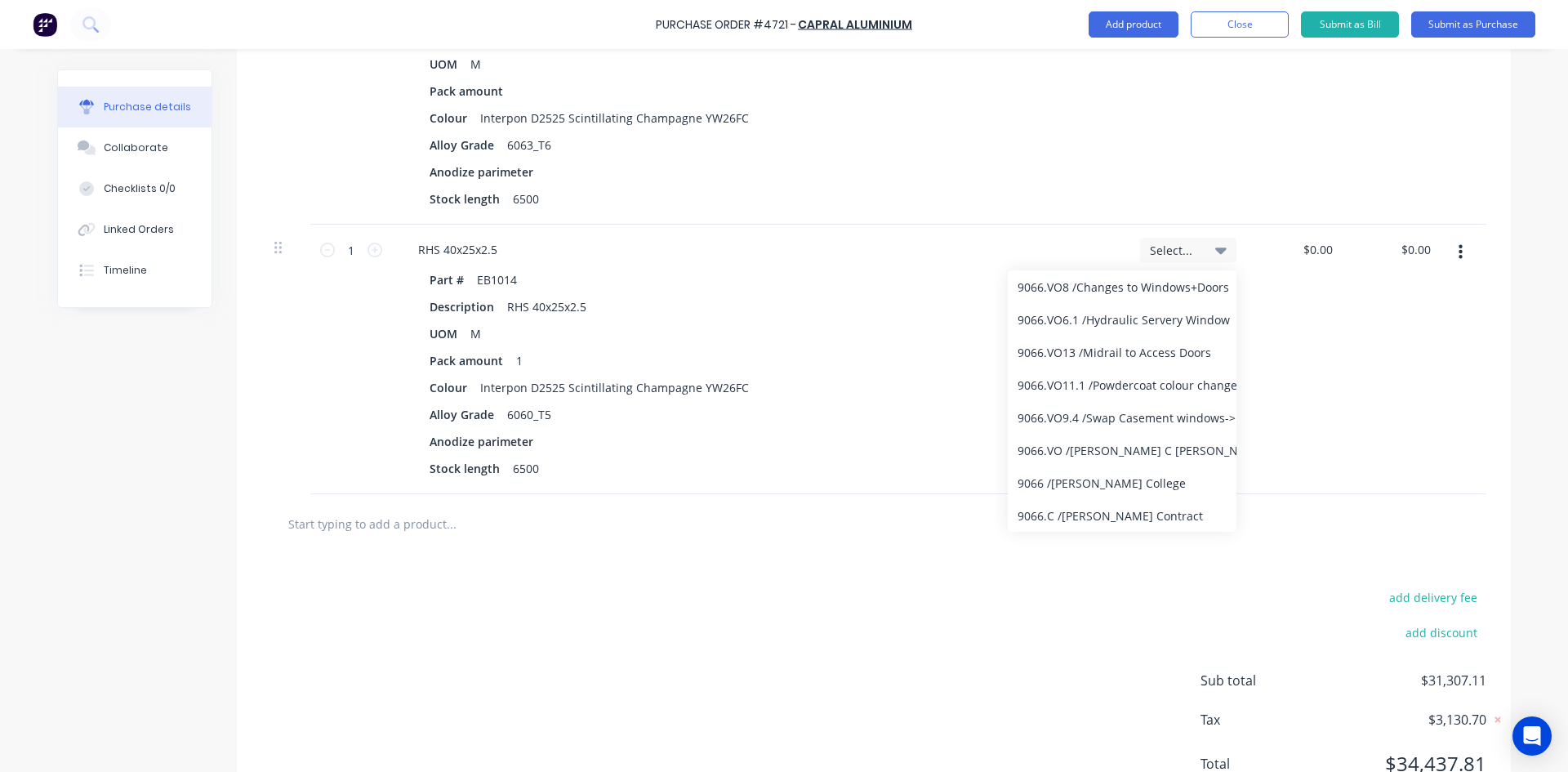
scroll to position [2251, 0]
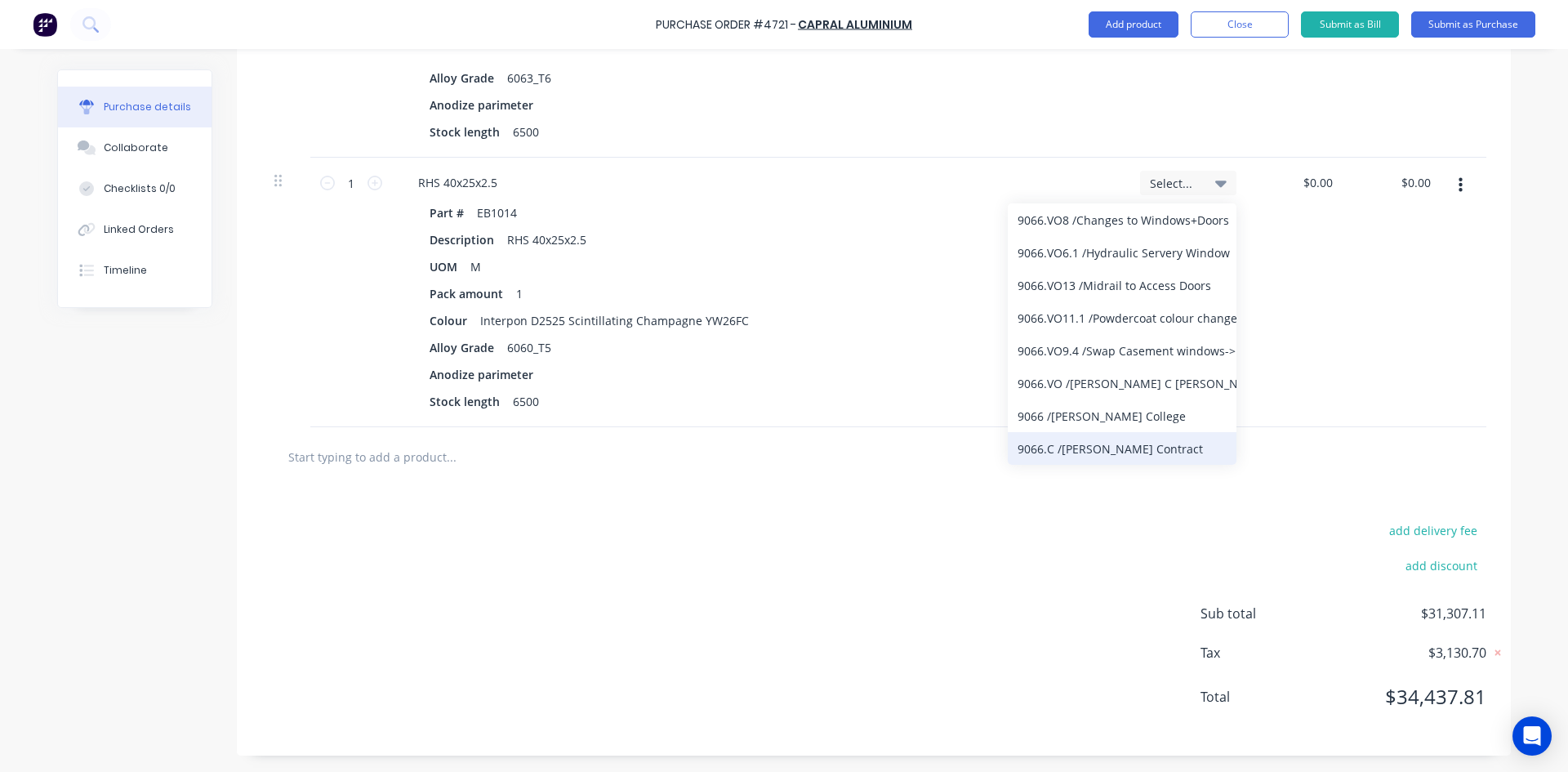
type input "9066"
click at [1120, 449] on div "9066.C / [PERSON_NAME] Contract" at bounding box center [1123, 448] width 229 height 32
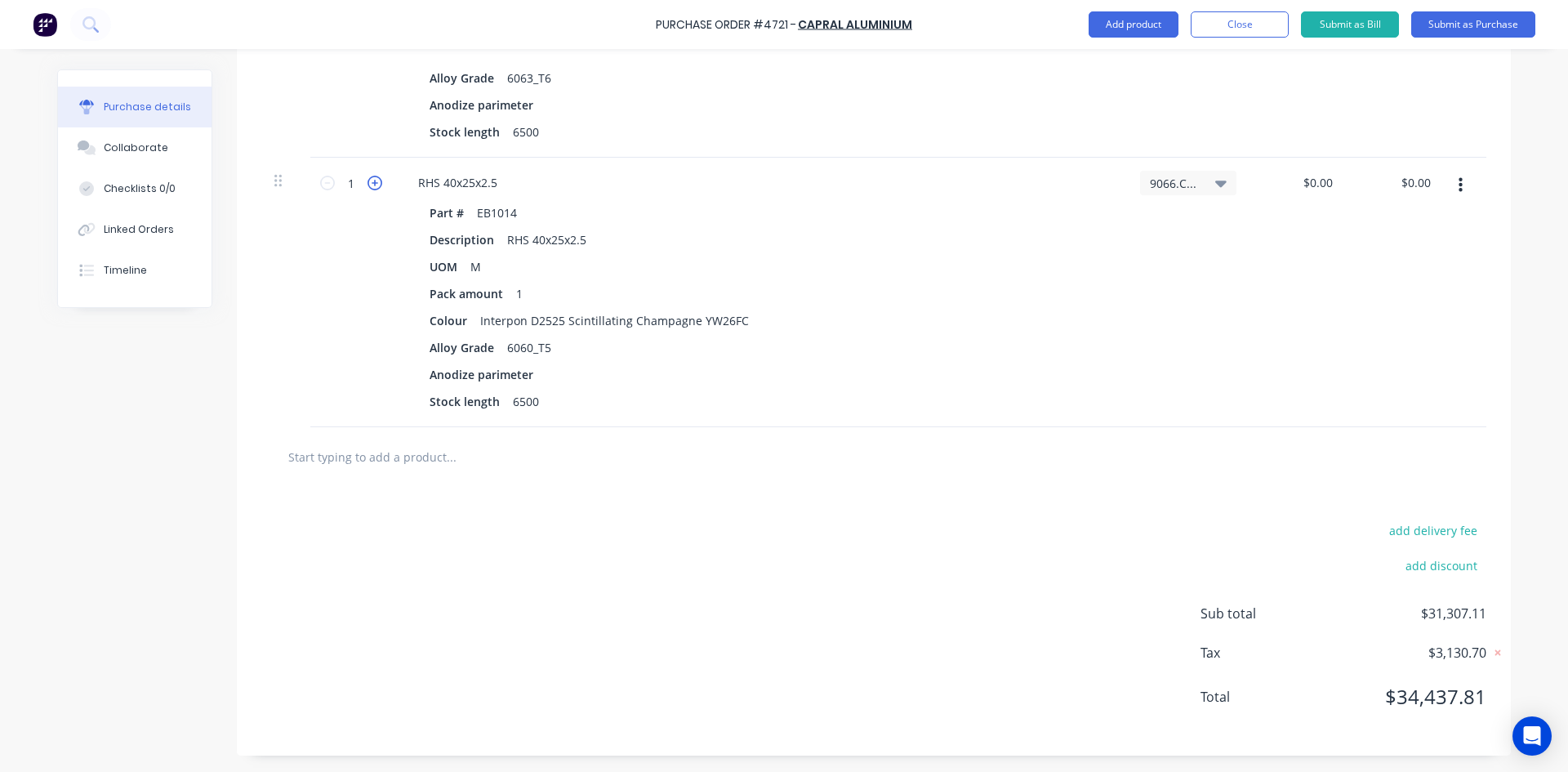
click at [368, 181] on icon at bounding box center [375, 183] width 14 height 14
type textarea "x"
type input "2"
click at [368, 181] on icon at bounding box center [375, 183] width 14 height 14
type textarea "x"
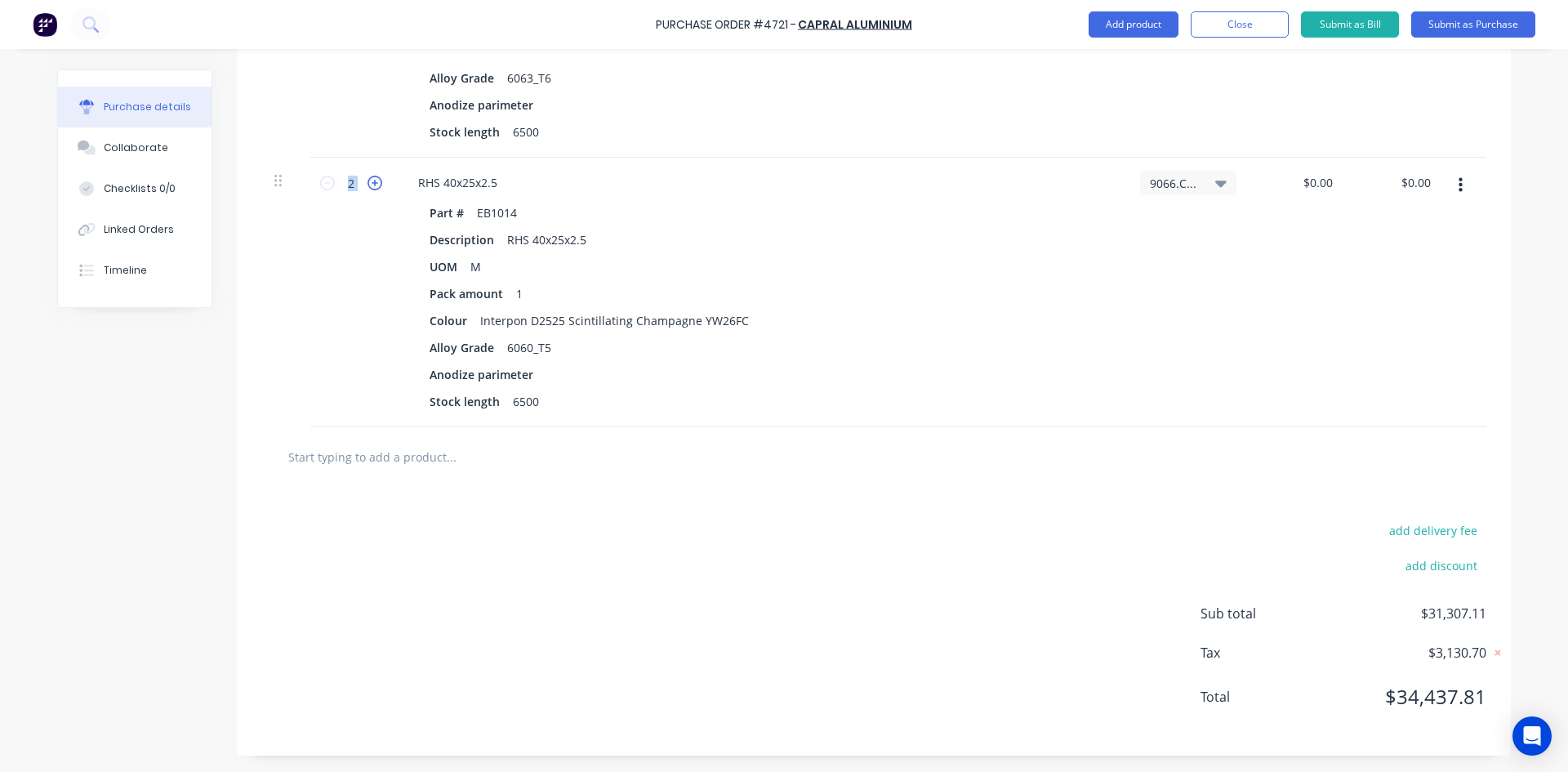
type input "3"
click at [368, 181] on icon at bounding box center [375, 183] width 14 height 14
type textarea "x"
type input "4"
click at [368, 181] on icon at bounding box center [375, 183] width 14 height 14
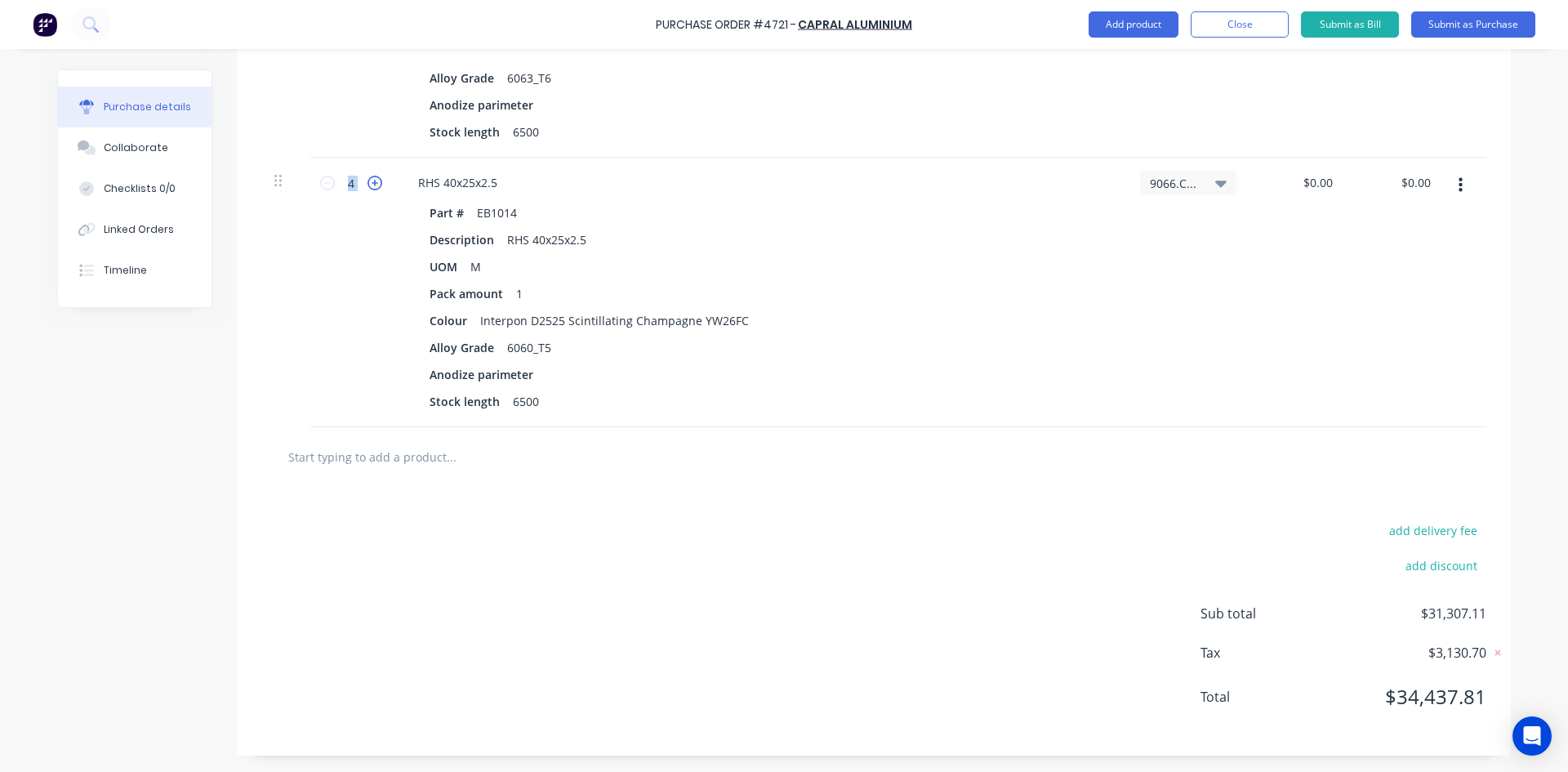
type textarea "x"
type input "5"
click at [368, 181] on icon at bounding box center [375, 183] width 14 height 14
type textarea "x"
type input "6"
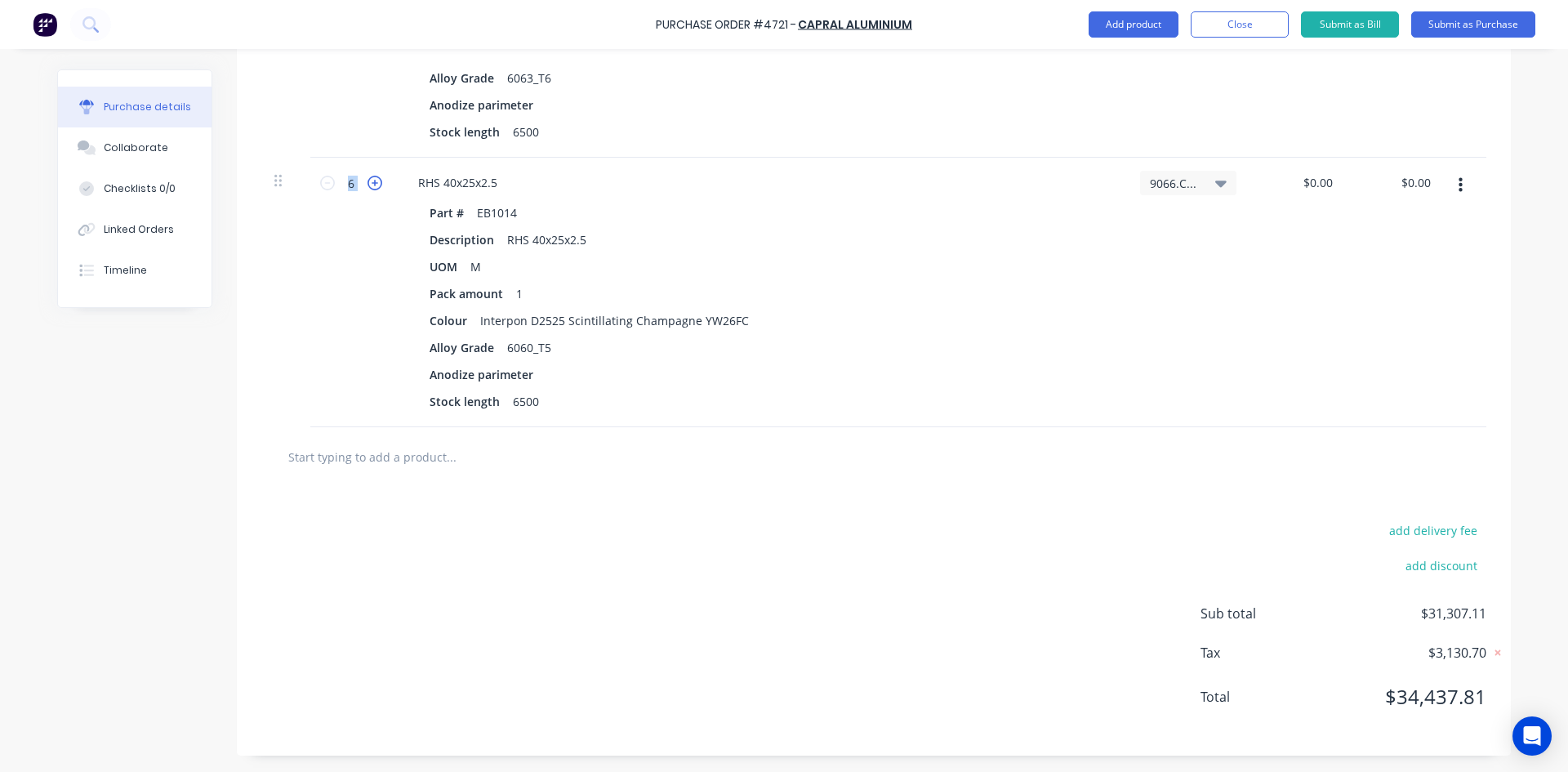
click at [368, 181] on icon at bounding box center [375, 183] width 14 height 14
type textarea "x"
type input "7"
click at [368, 181] on icon at bounding box center [375, 183] width 14 height 14
type textarea "x"
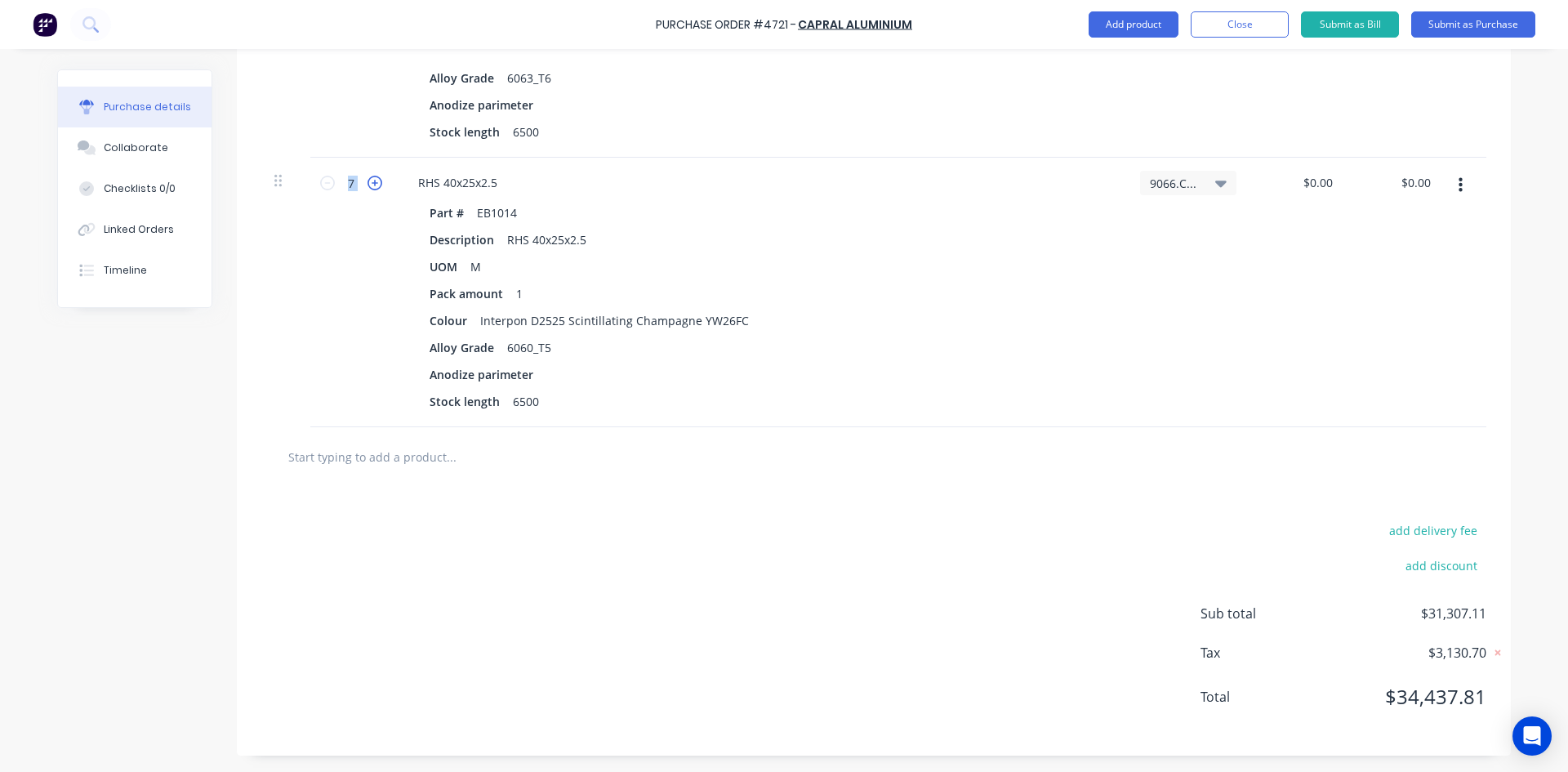
type input "8"
click at [368, 181] on icon at bounding box center [375, 183] width 14 height 14
type textarea "x"
type input "9"
click at [368, 181] on icon at bounding box center [375, 183] width 14 height 14
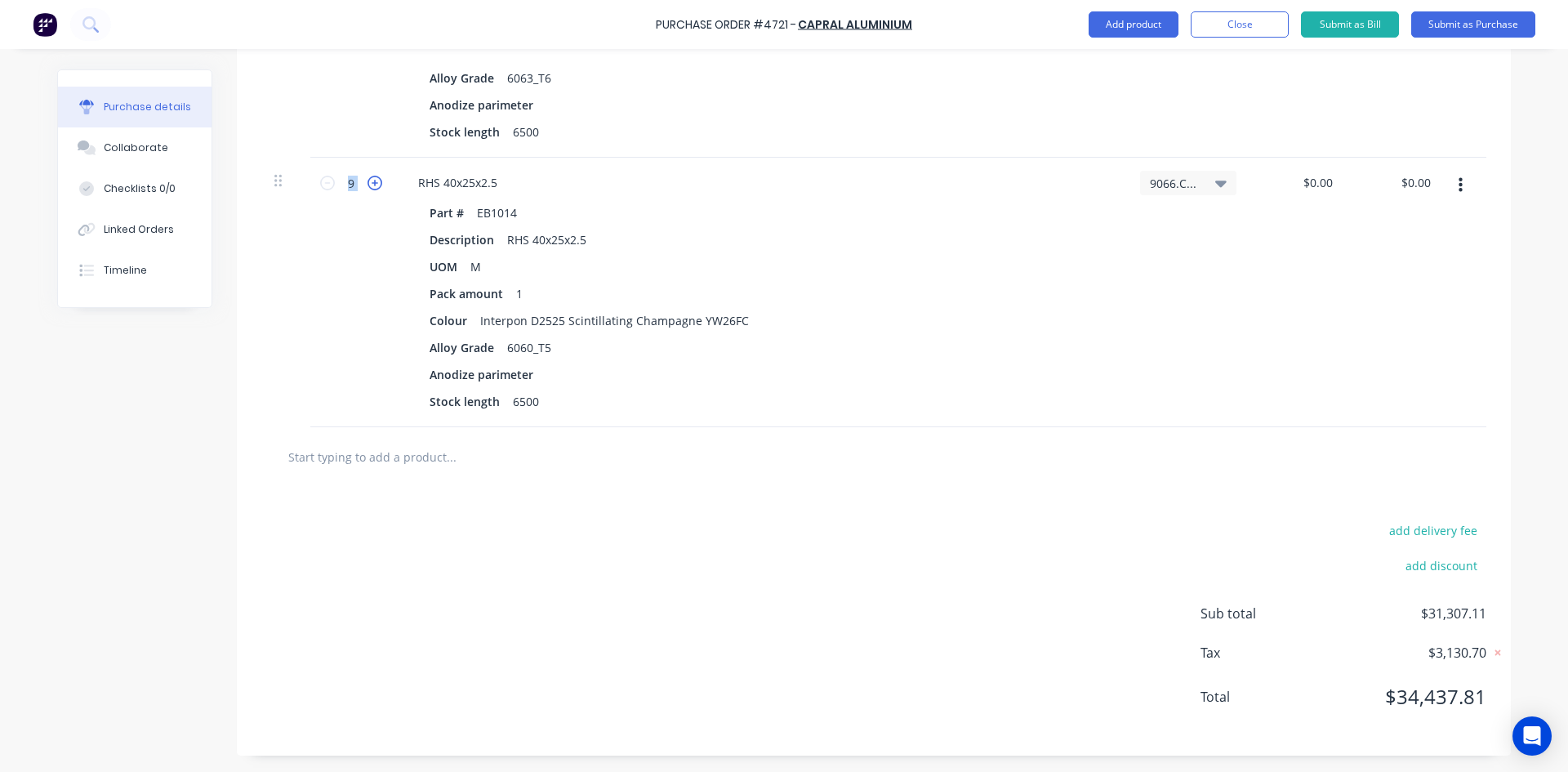
type textarea "x"
type input "10"
click at [368, 181] on icon at bounding box center [375, 183] width 14 height 14
type textarea "x"
type input "11"
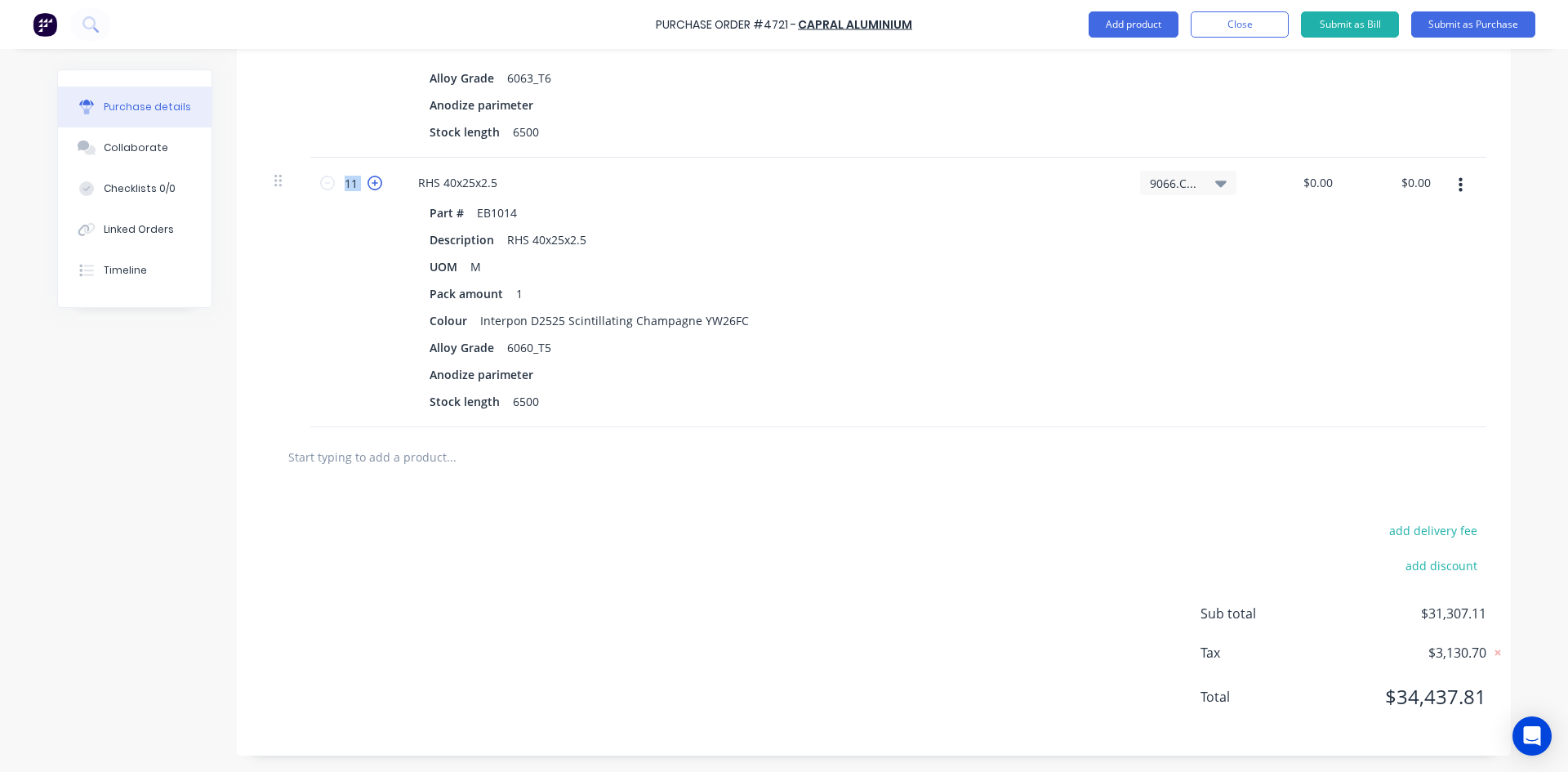
click at [368, 181] on icon at bounding box center [375, 183] width 14 height 14
type textarea "x"
type input "12"
type textarea "x"
type input "0"
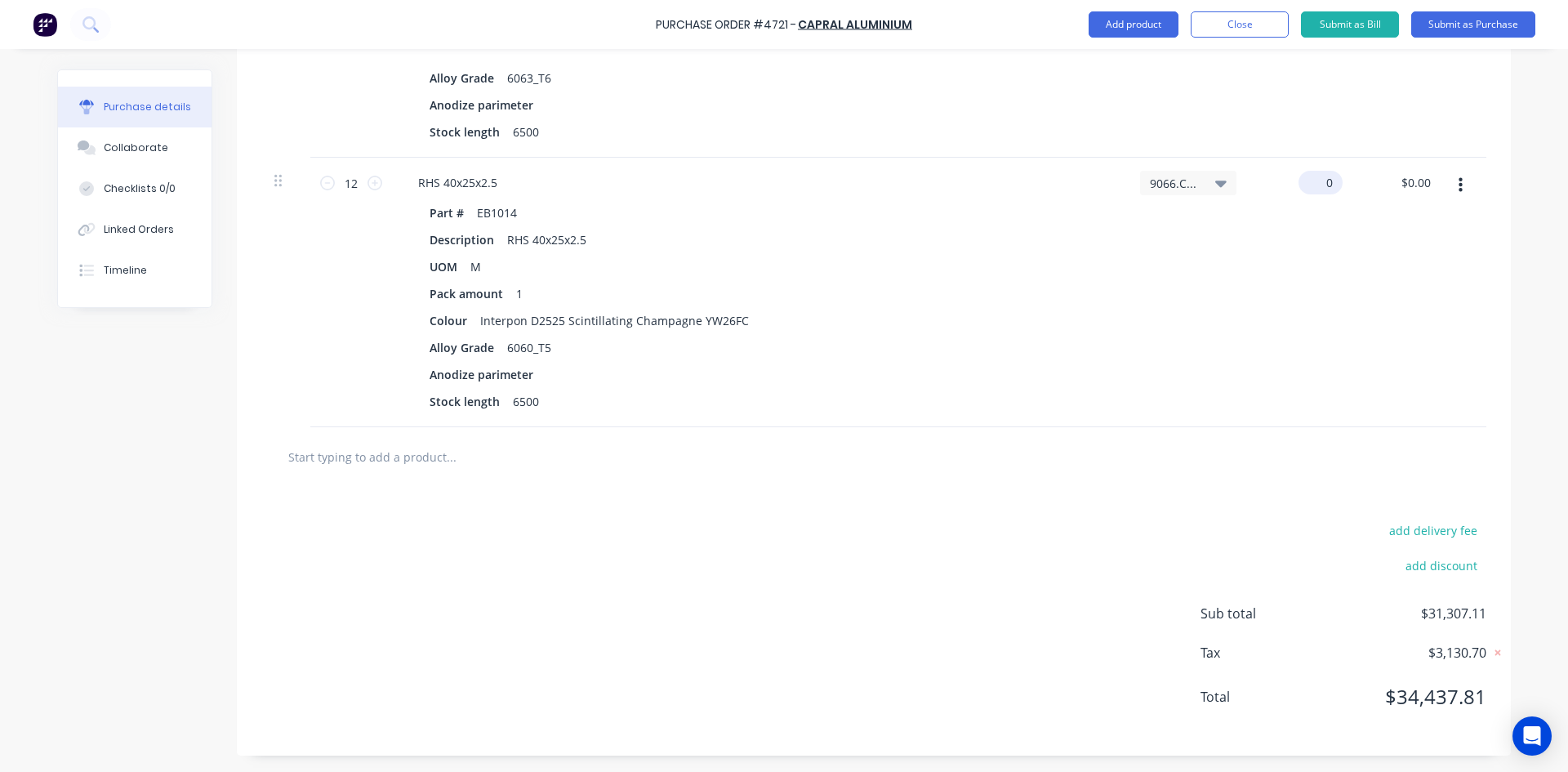
click at [1328, 185] on input "0" at bounding box center [1317, 182] width 38 height 23
type input "55.09"
type textarea "x"
type input "$55.09"
type input "$661.08"
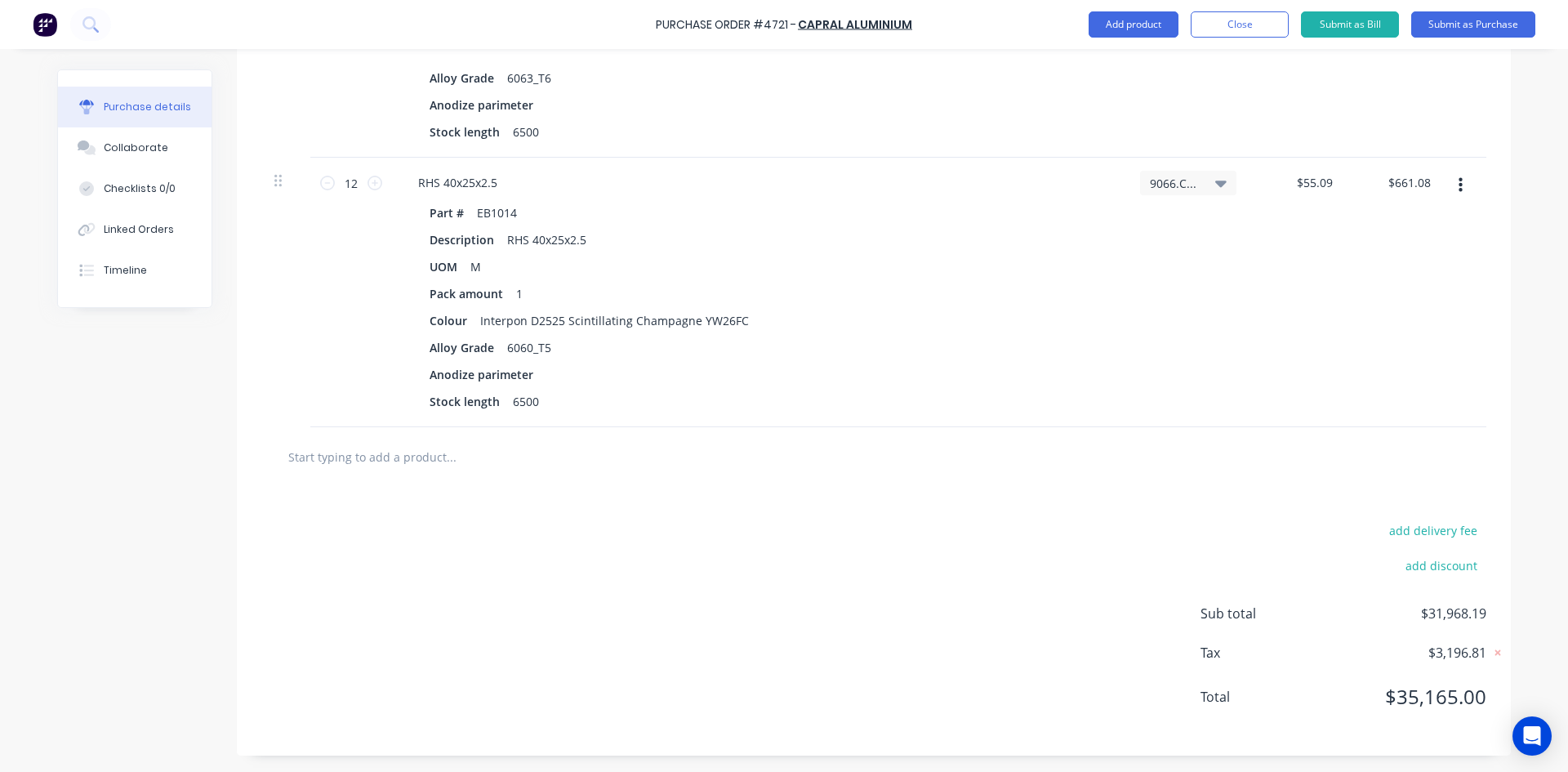
click at [901, 571] on div "add delivery fee add discount Sub total $31,968.19 Tax $3,196.81 Total $35,165.…" at bounding box center [874, 621] width 1274 height 269
click at [364, 451] on input "text" at bounding box center [451, 456] width 326 height 32
type textarea "x"
type input "E"
type textarea "x"
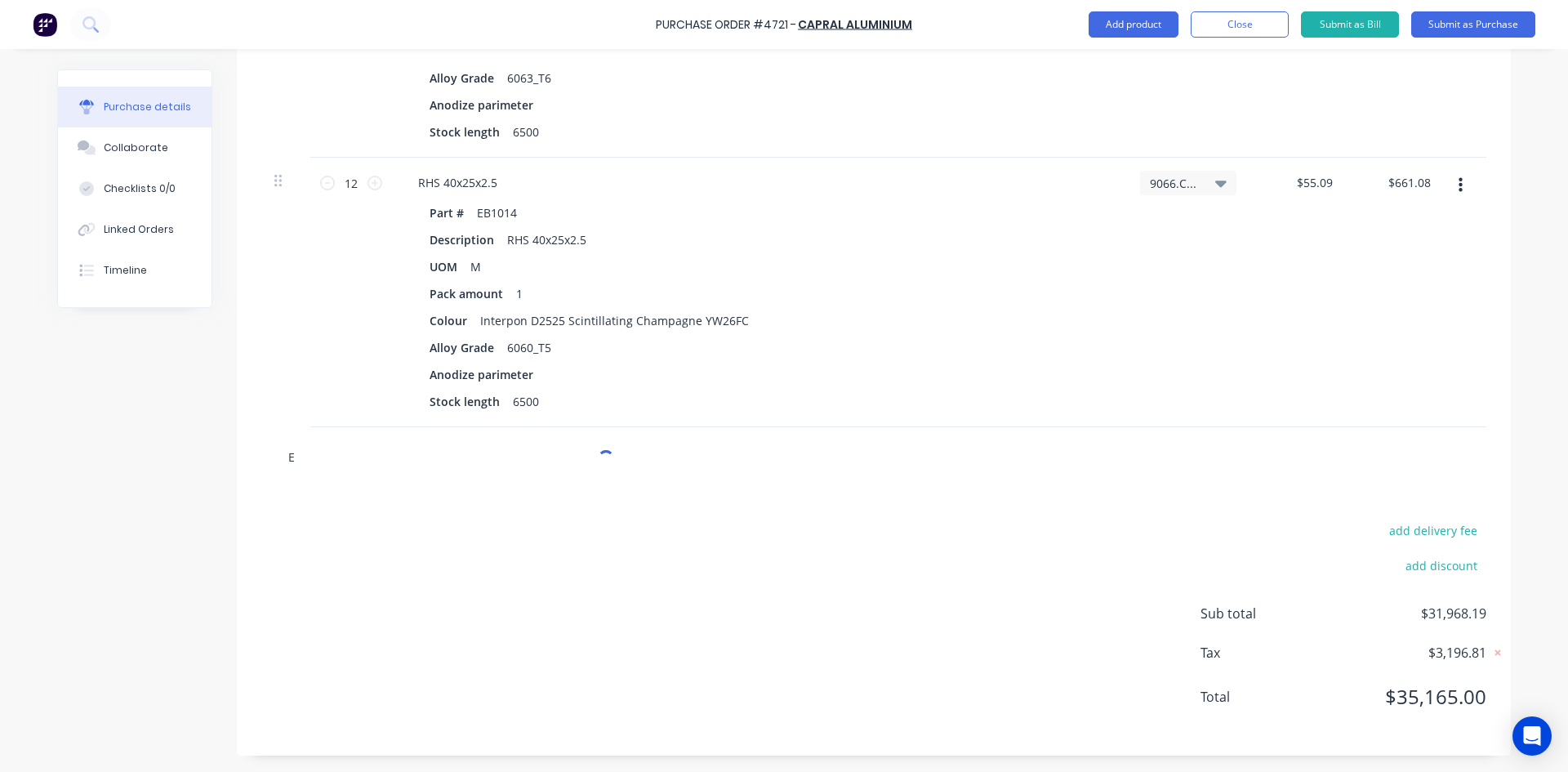
type input "E2"
type textarea "x"
type input "E22"
type textarea "x"
type input "E221"
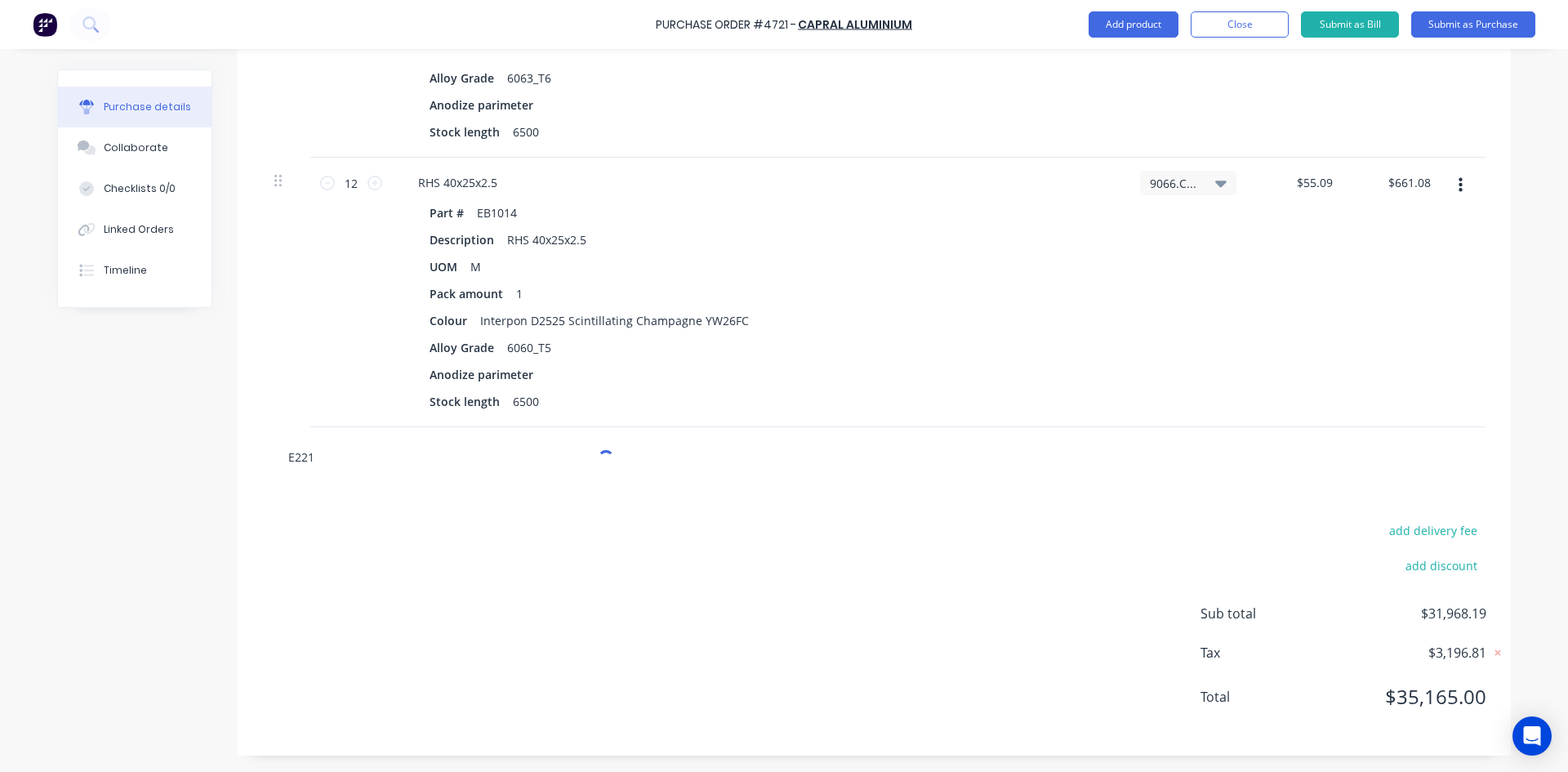
type textarea "x"
type input "E2210"
type textarea "x"
type input "E22108"
type textarea "x"
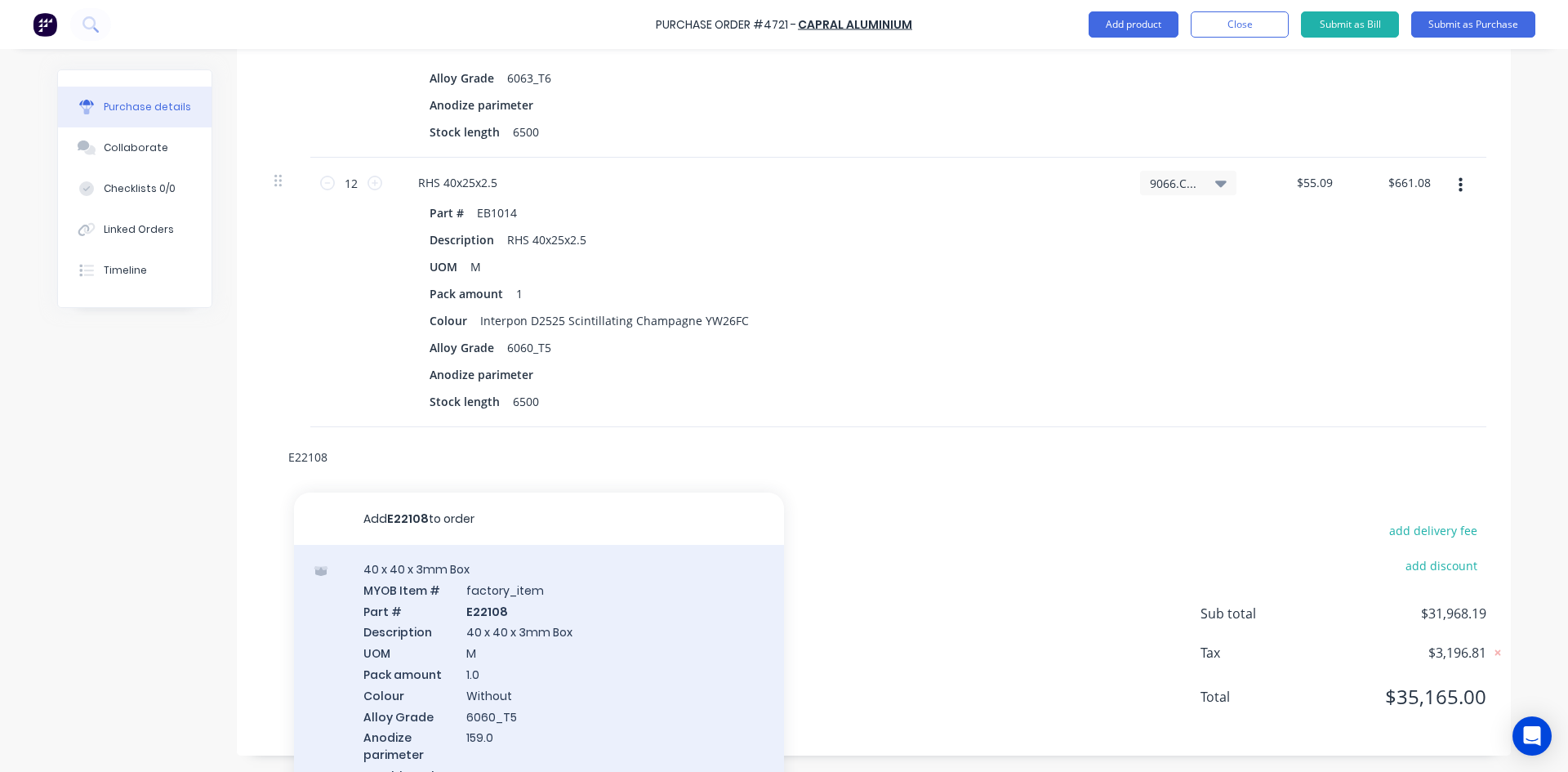
type input "E22108"
click at [568, 654] on div "40 x 40 x 3mm Box MYOB Item # factory_item Part # E22108 Description 40 x 40 x …" at bounding box center [538, 703] width 490 height 317
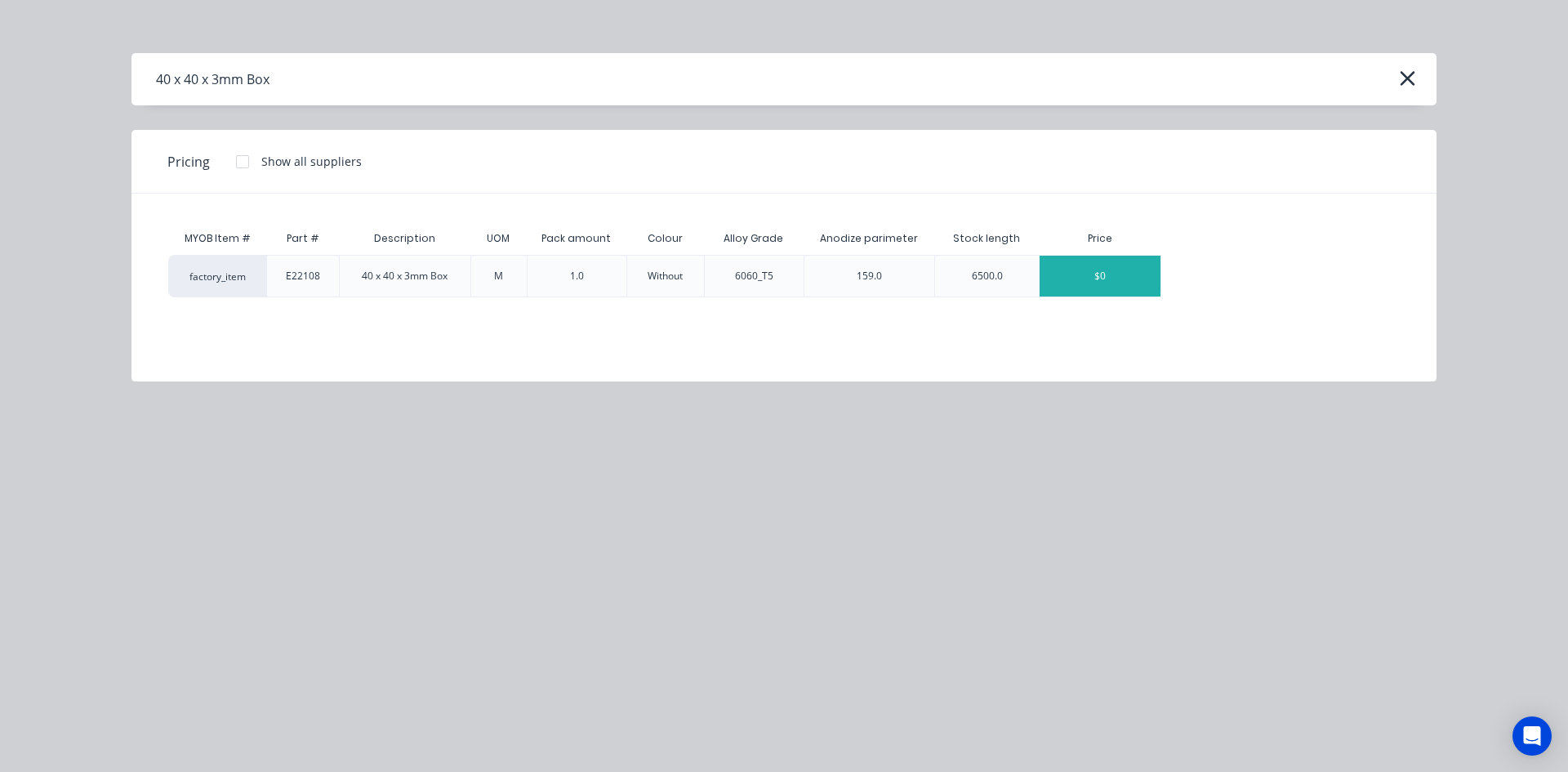
click at [1104, 289] on div "$0" at bounding box center [1100, 275] width 121 height 41
type textarea "x"
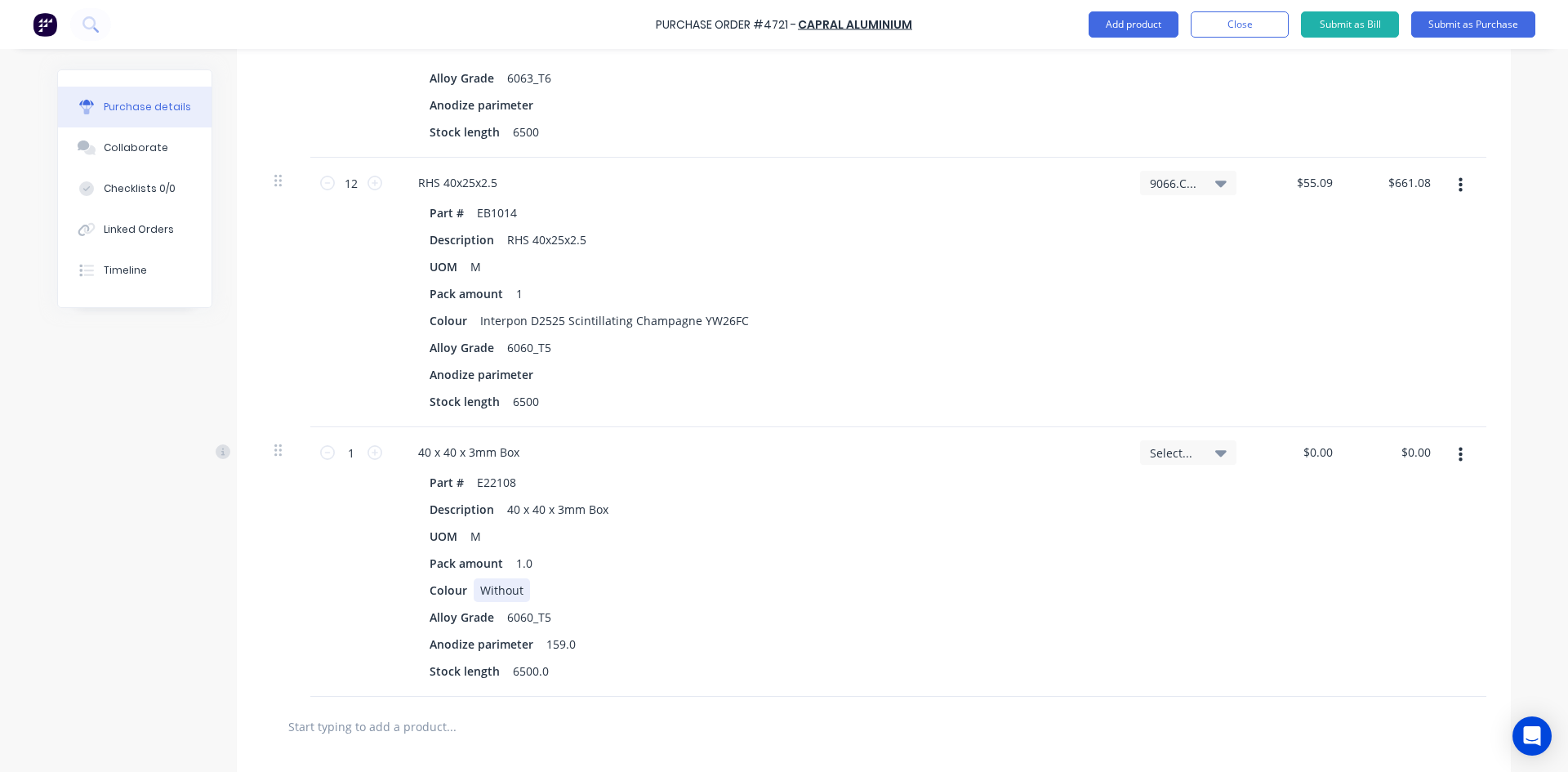
type textarea "x"
click at [521, 588] on div "Without" at bounding box center [501, 590] width 56 height 23
type textarea "x"
click at [531, 565] on div "1.0" at bounding box center [524, 563] width 30 height 23
click at [369, 453] on icon at bounding box center [375, 453] width 14 height 14
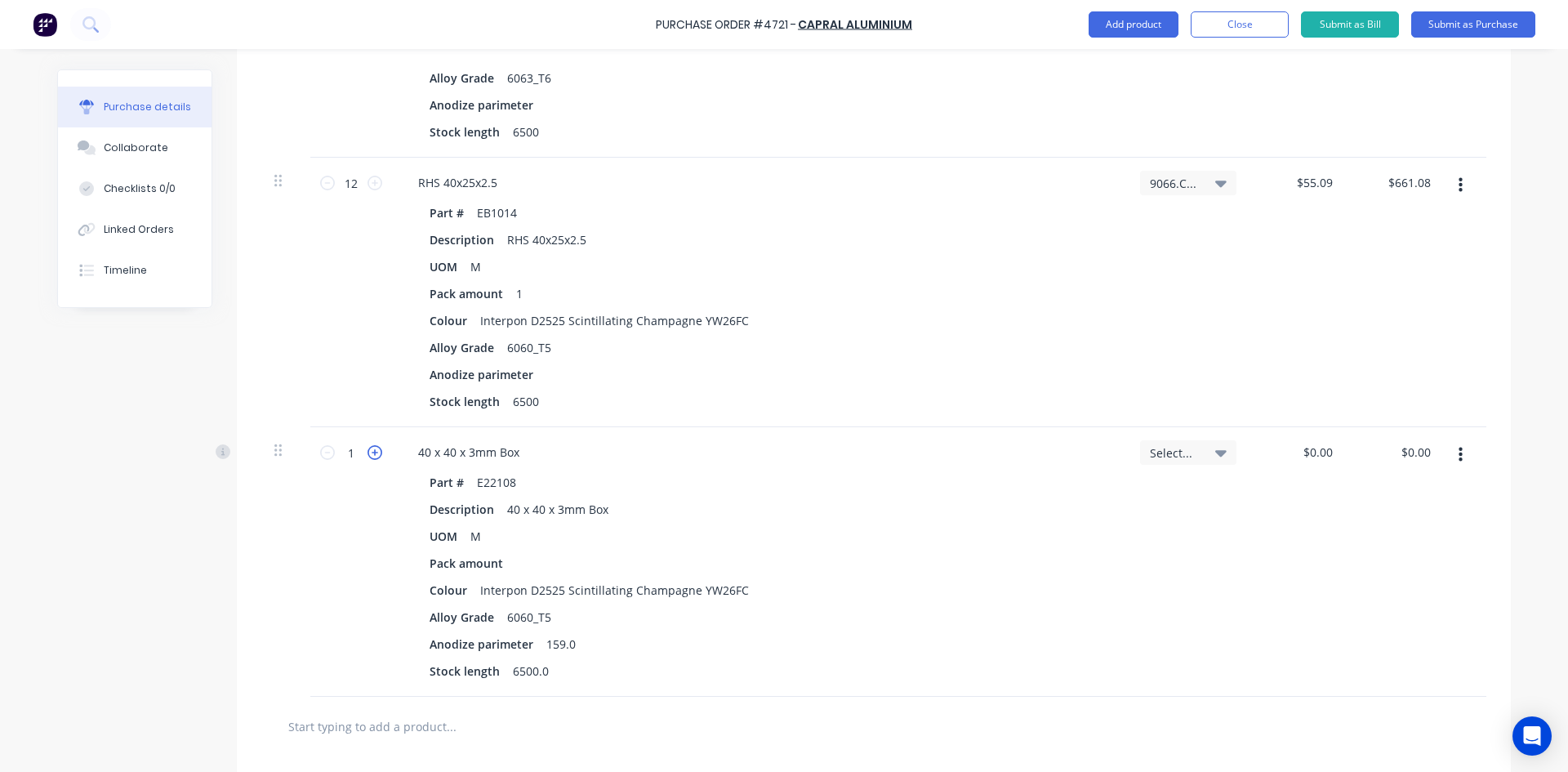
type textarea "x"
type input "2"
click at [369, 453] on icon at bounding box center [375, 453] width 14 height 14
type textarea "x"
type input "3"
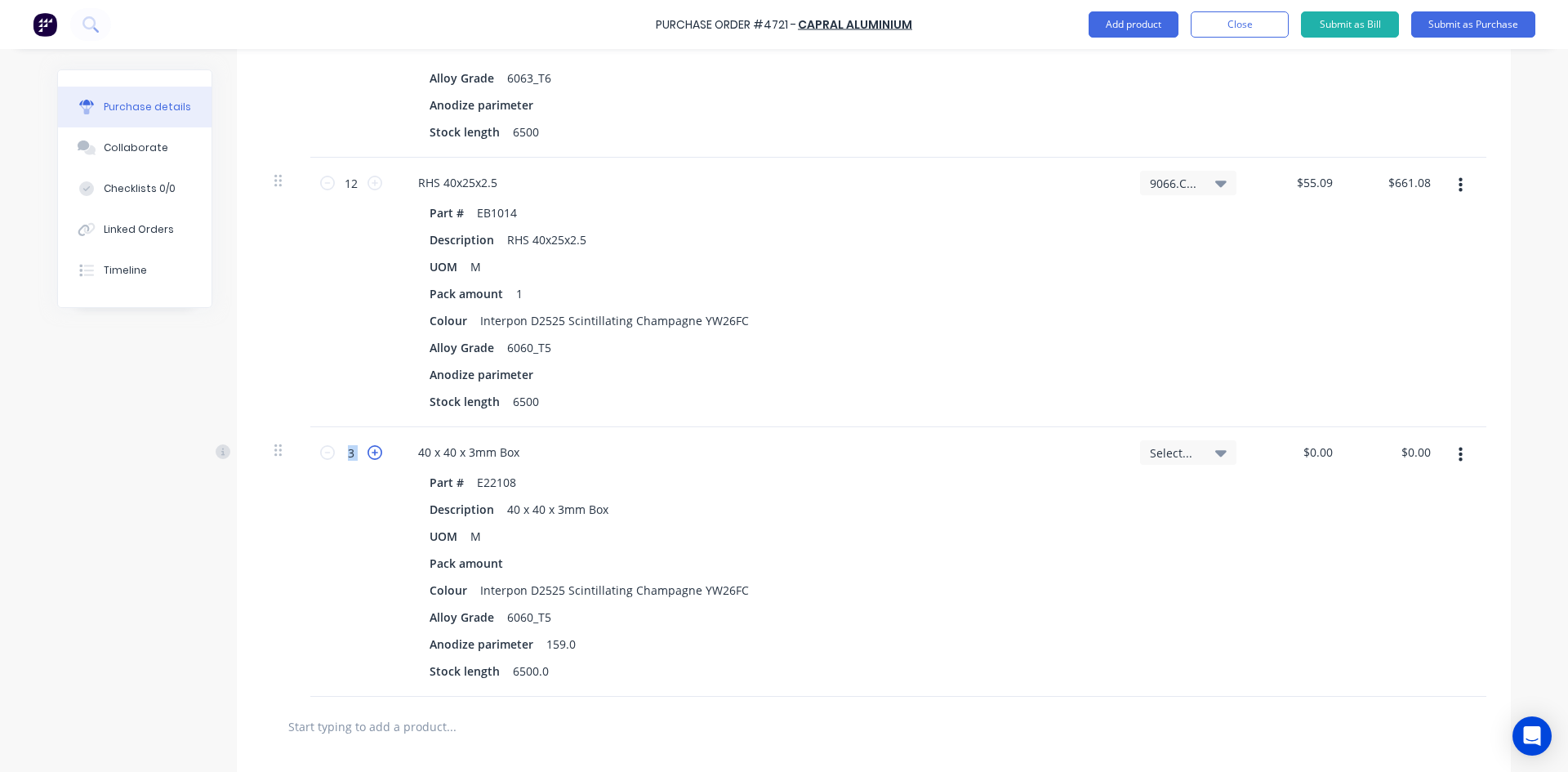
click at [369, 453] on icon at bounding box center [375, 453] width 14 height 14
type textarea "x"
type input "4"
click at [369, 453] on icon at bounding box center [375, 453] width 14 height 14
type textarea "x"
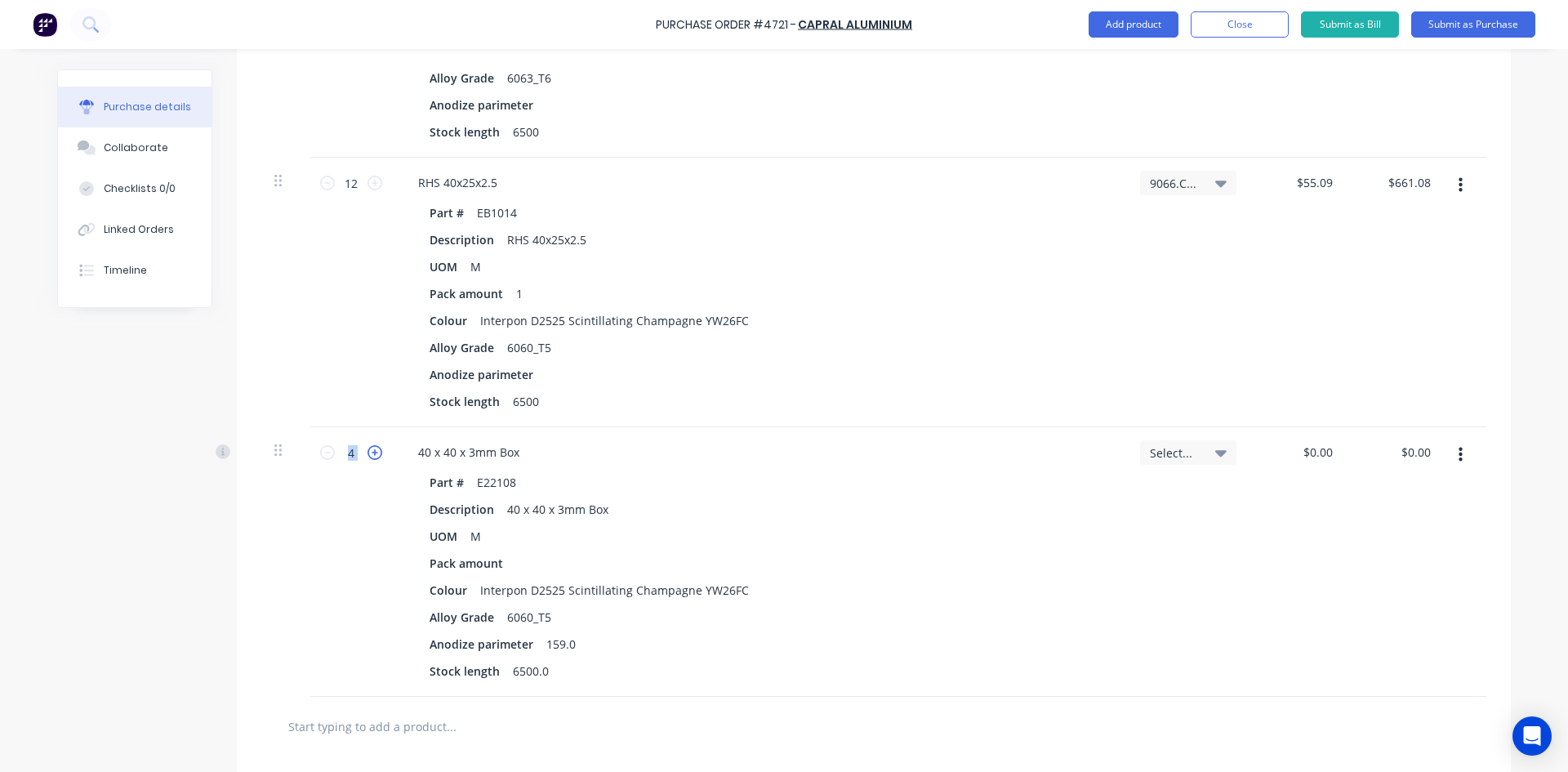
type input "5"
click at [369, 453] on icon at bounding box center [375, 453] width 14 height 14
type textarea "x"
type input "6"
click at [322, 458] on icon at bounding box center [327, 453] width 14 height 14
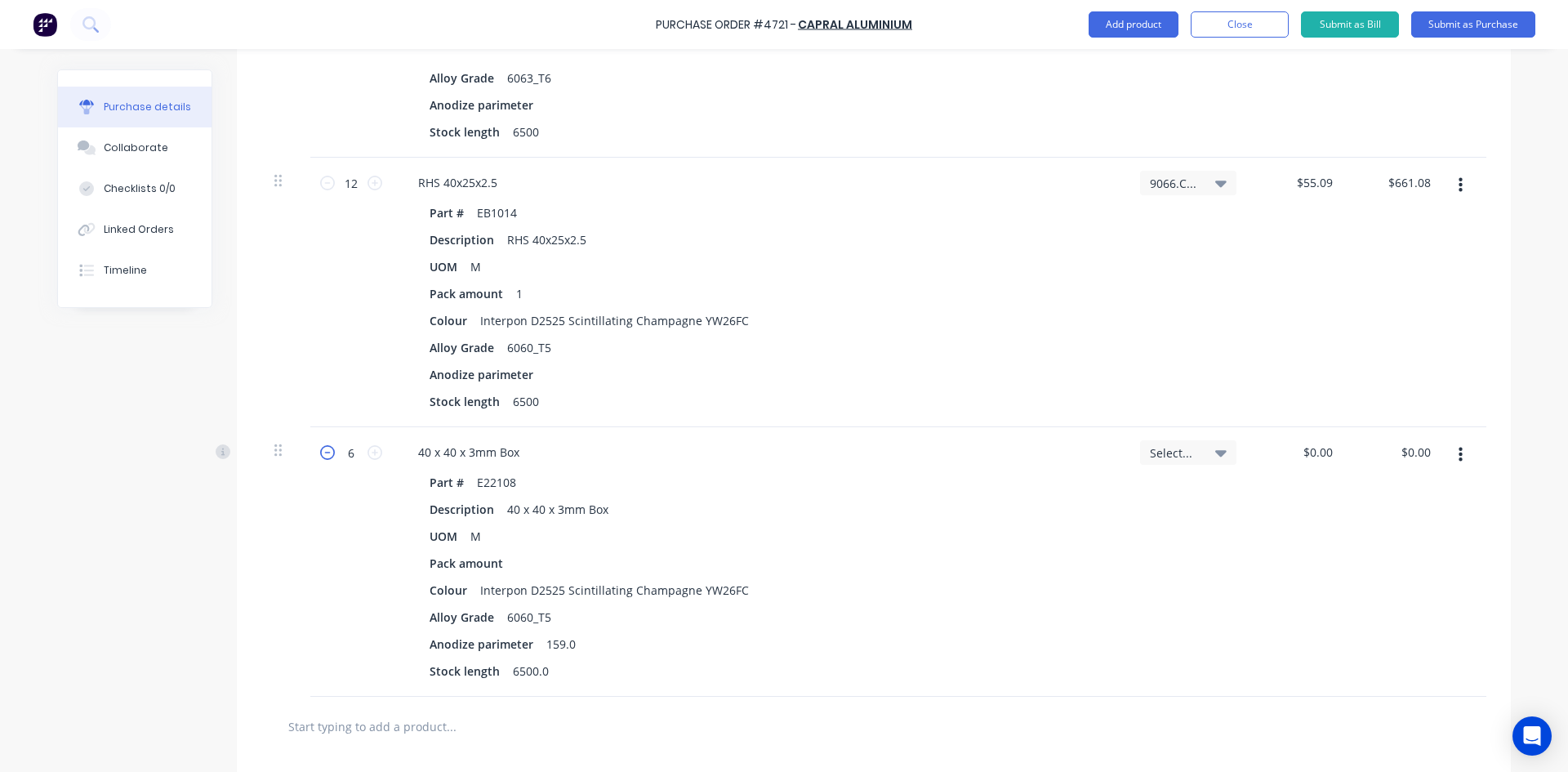
type textarea "x"
type input "5"
type textarea "x"
click at [566, 646] on div "159.0" at bounding box center [561, 644] width 42 height 23
click at [1218, 455] on icon at bounding box center [1221, 453] width 12 height 18
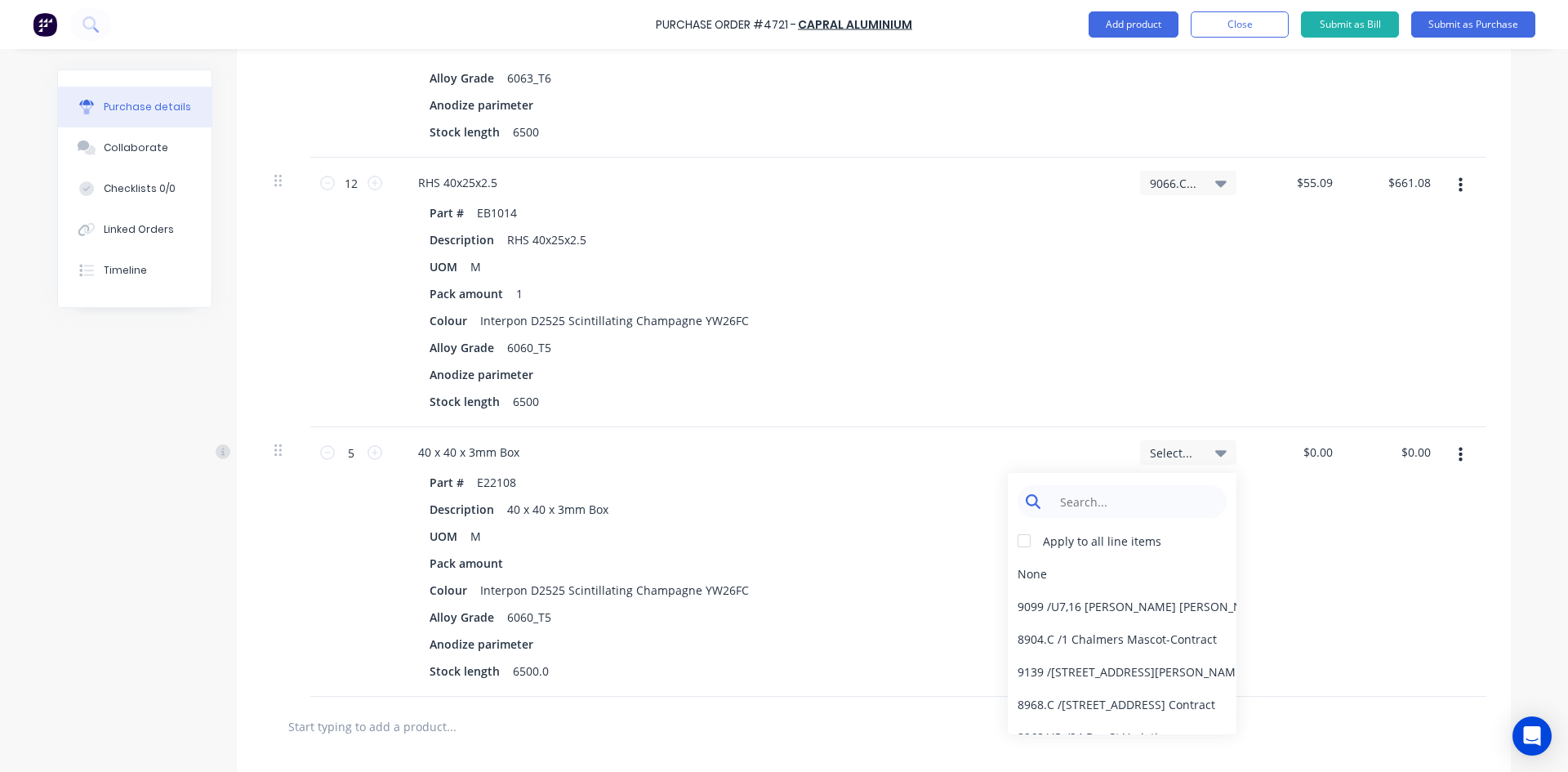
type textarea "x"
click at [1126, 503] on input at bounding box center [1135, 501] width 168 height 32
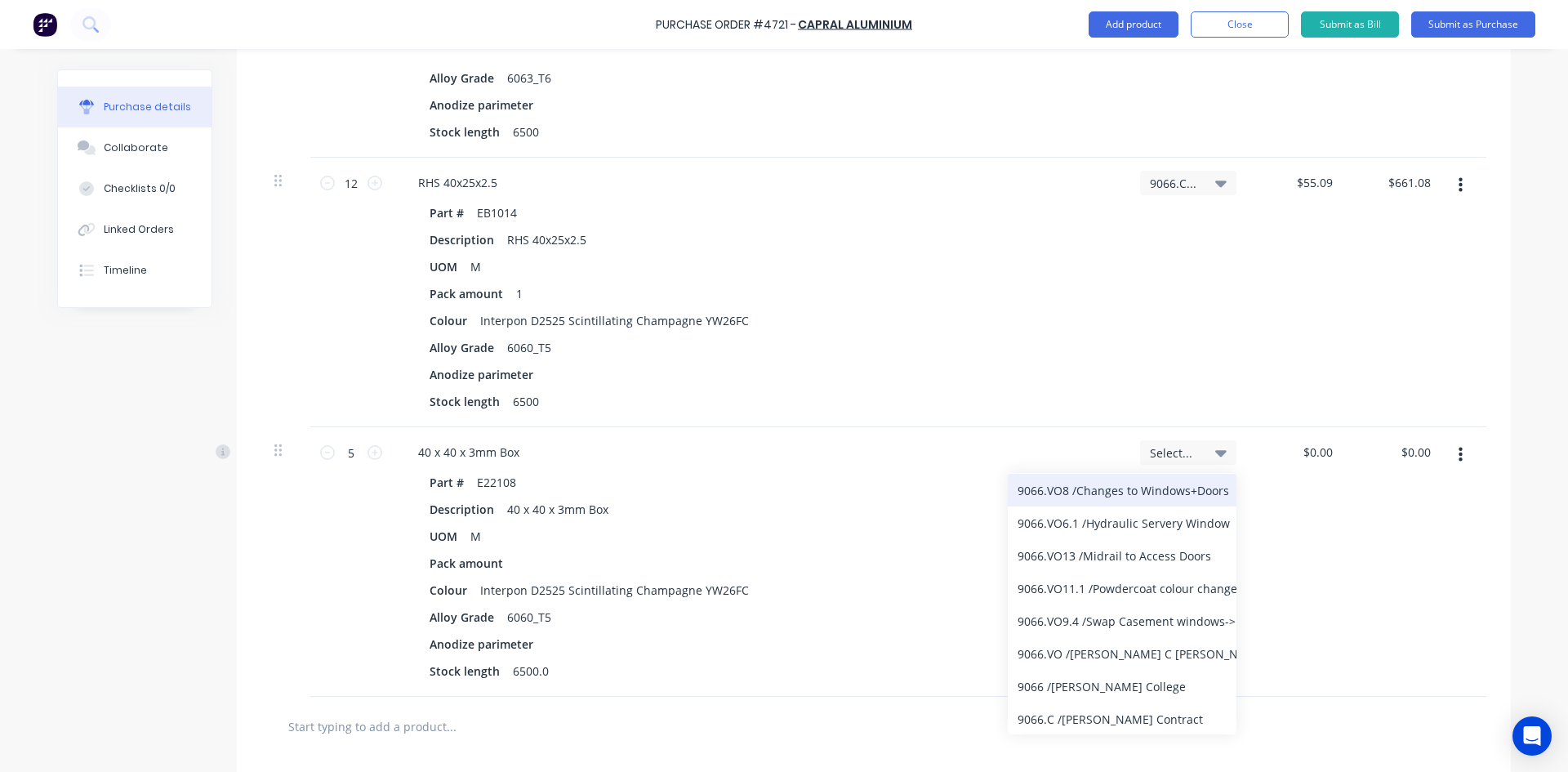
scroll to position [150, 0]
type input "9066"
click at [1124, 717] on div "9066.C / [PERSON_NAME] Contract" at bounding box center [1123, 718] width 229 height 32
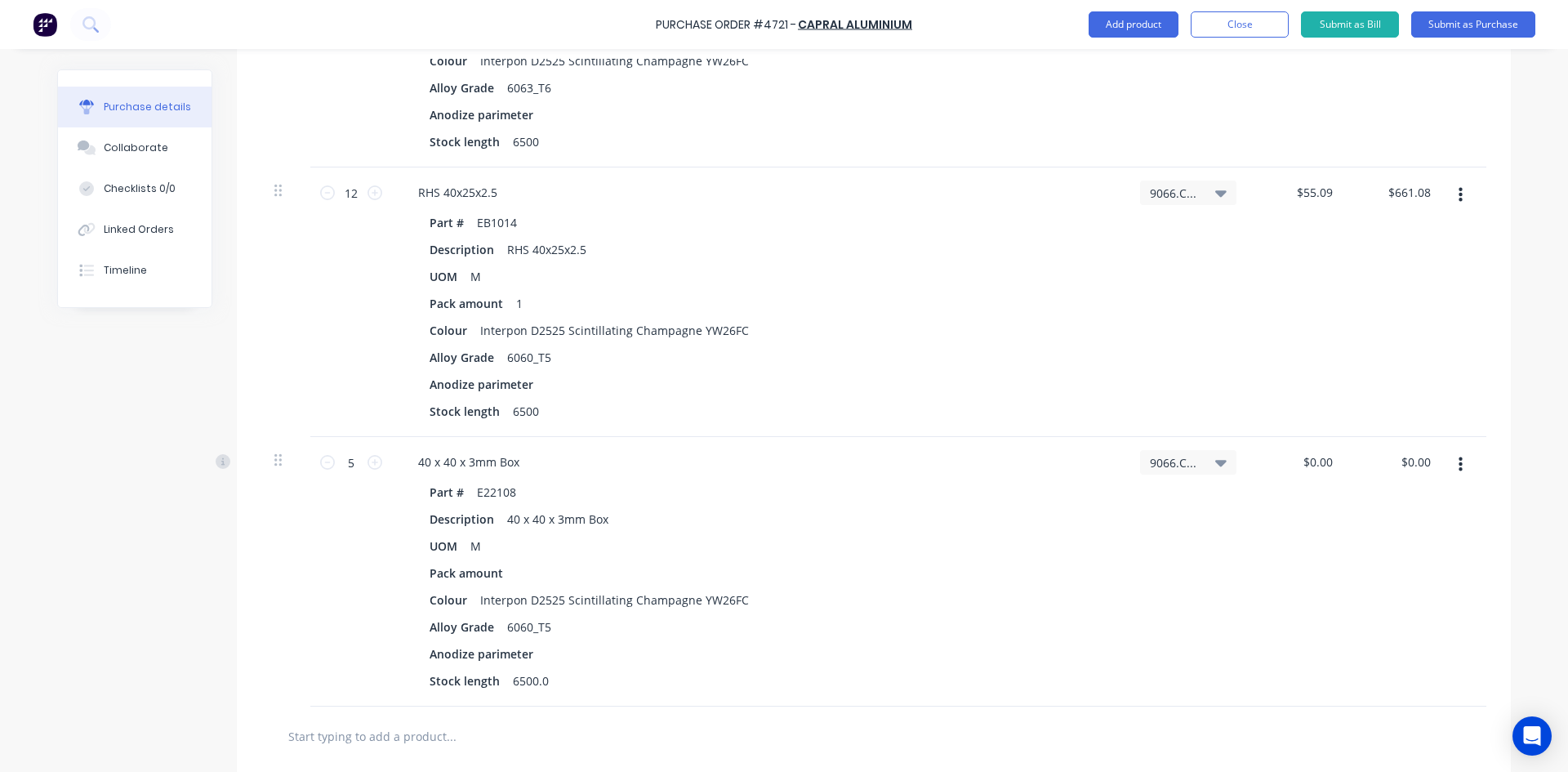
scroll to position [2521, 0]
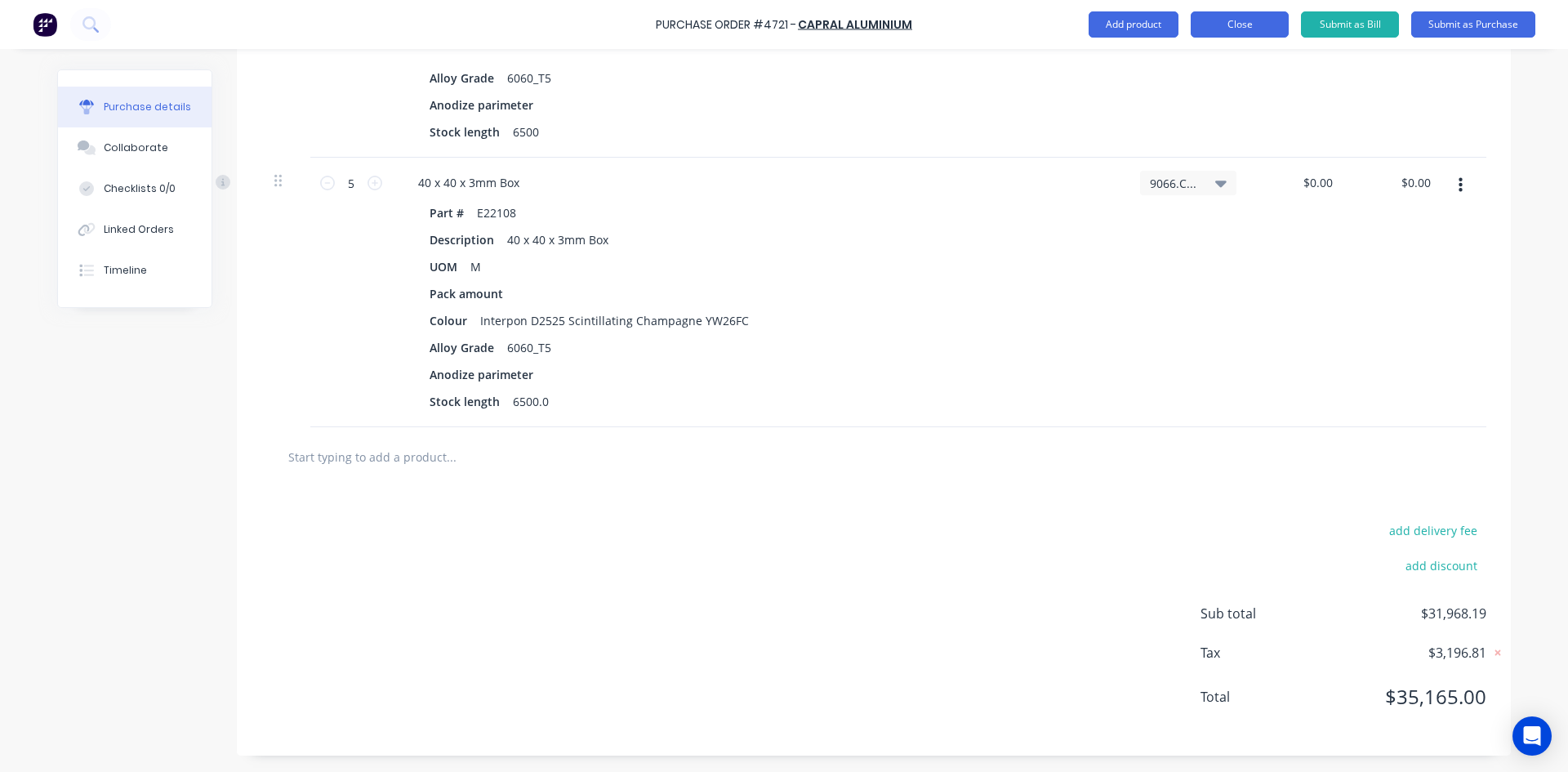
click at [1242, 28] on button "Close" at bounding box center [1240, 24] width 98 height 26
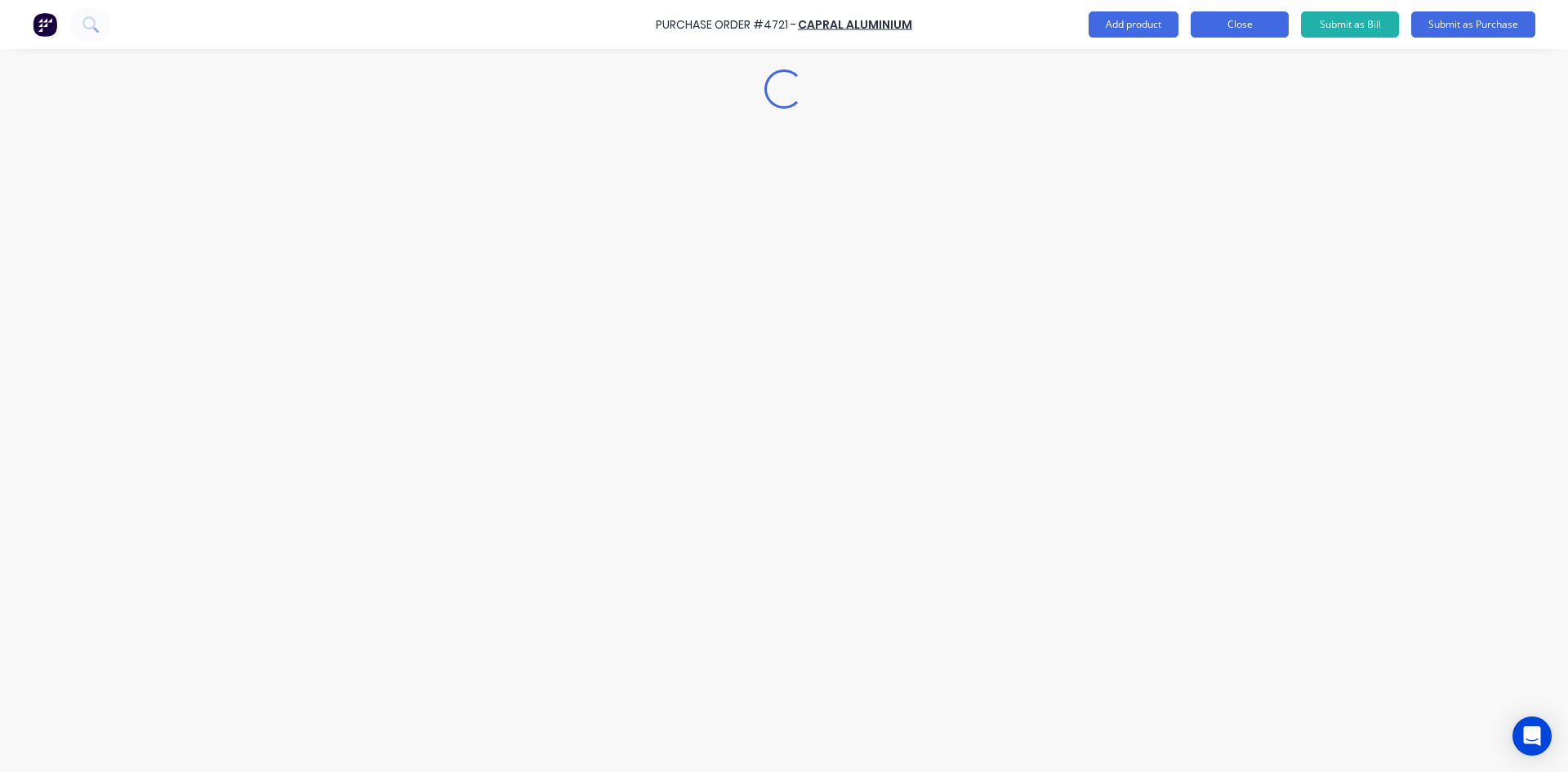
scroll to position [0, 0]
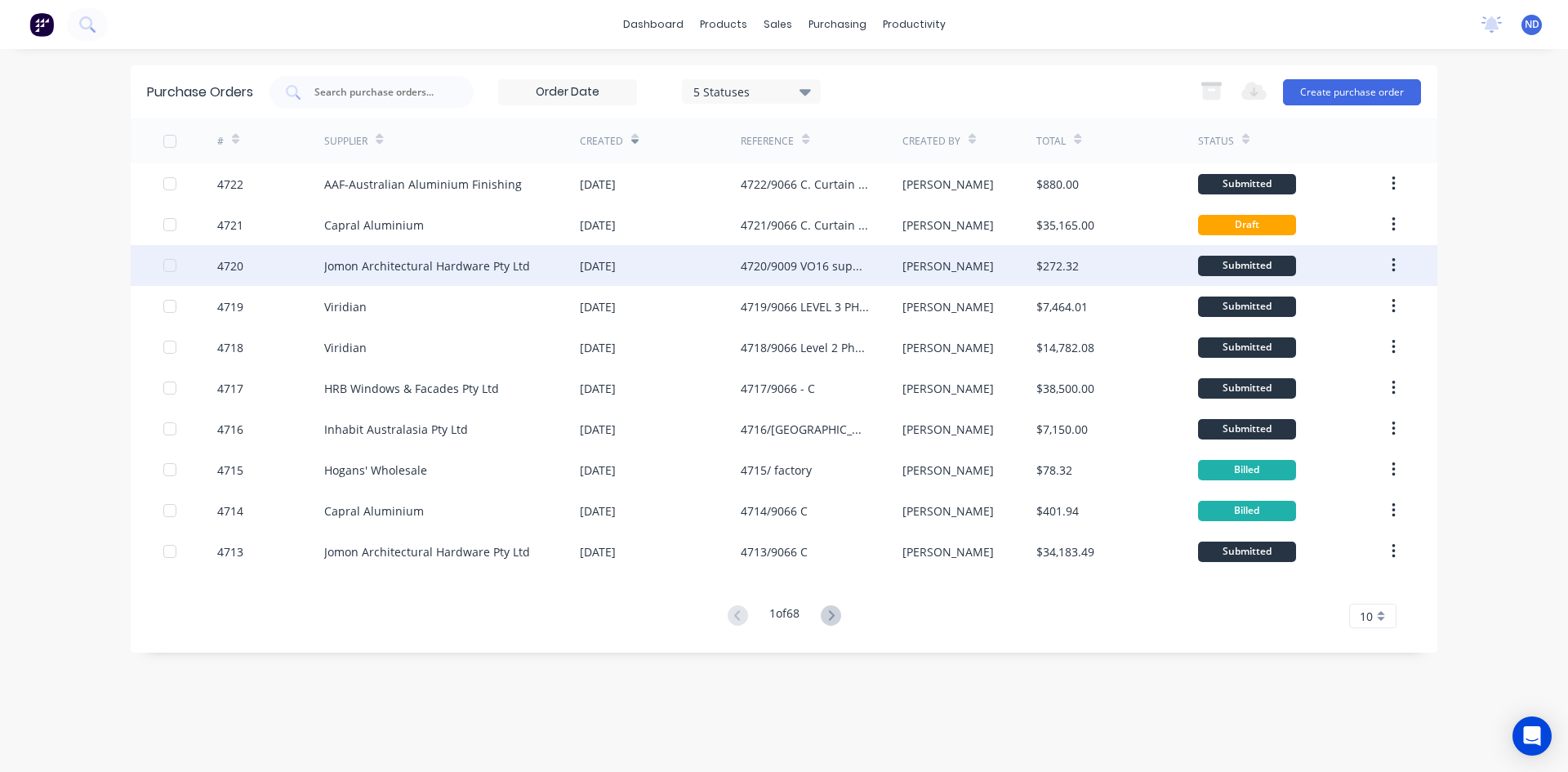
click at [463, 269] on div "Jomon Architectural Hardware Pty Ltd" at bounding box center [427, 265] width 206 height 17
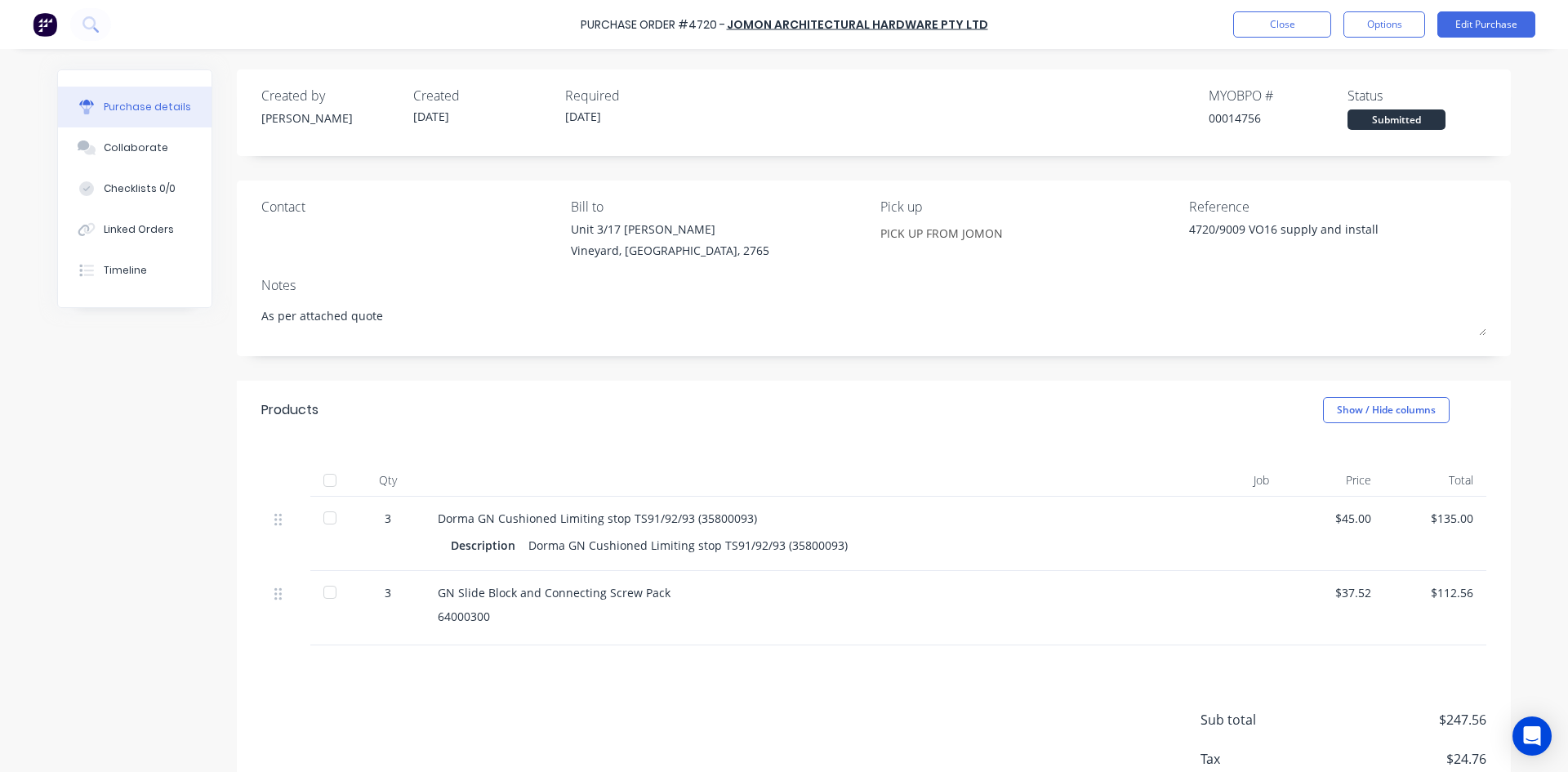
click at [320, 479] on div at bounding box center [330, 480] width 32 height 32
click at [1287, 26] on button "Close" at bounding box center [1282, 24] width 98 height 26
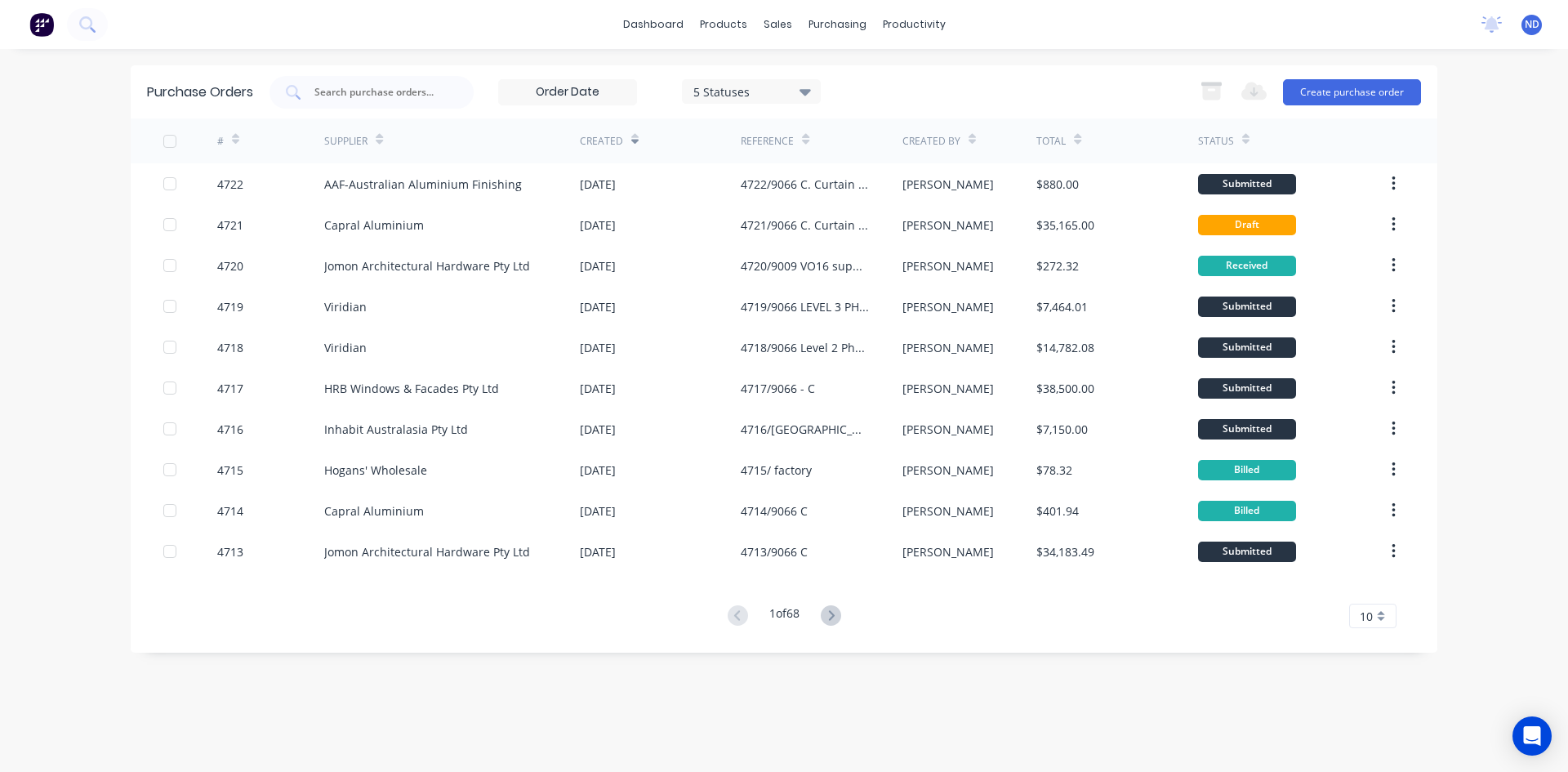
click at [634, 135] on icon at bounding box center [635, 140] width 7 height 13
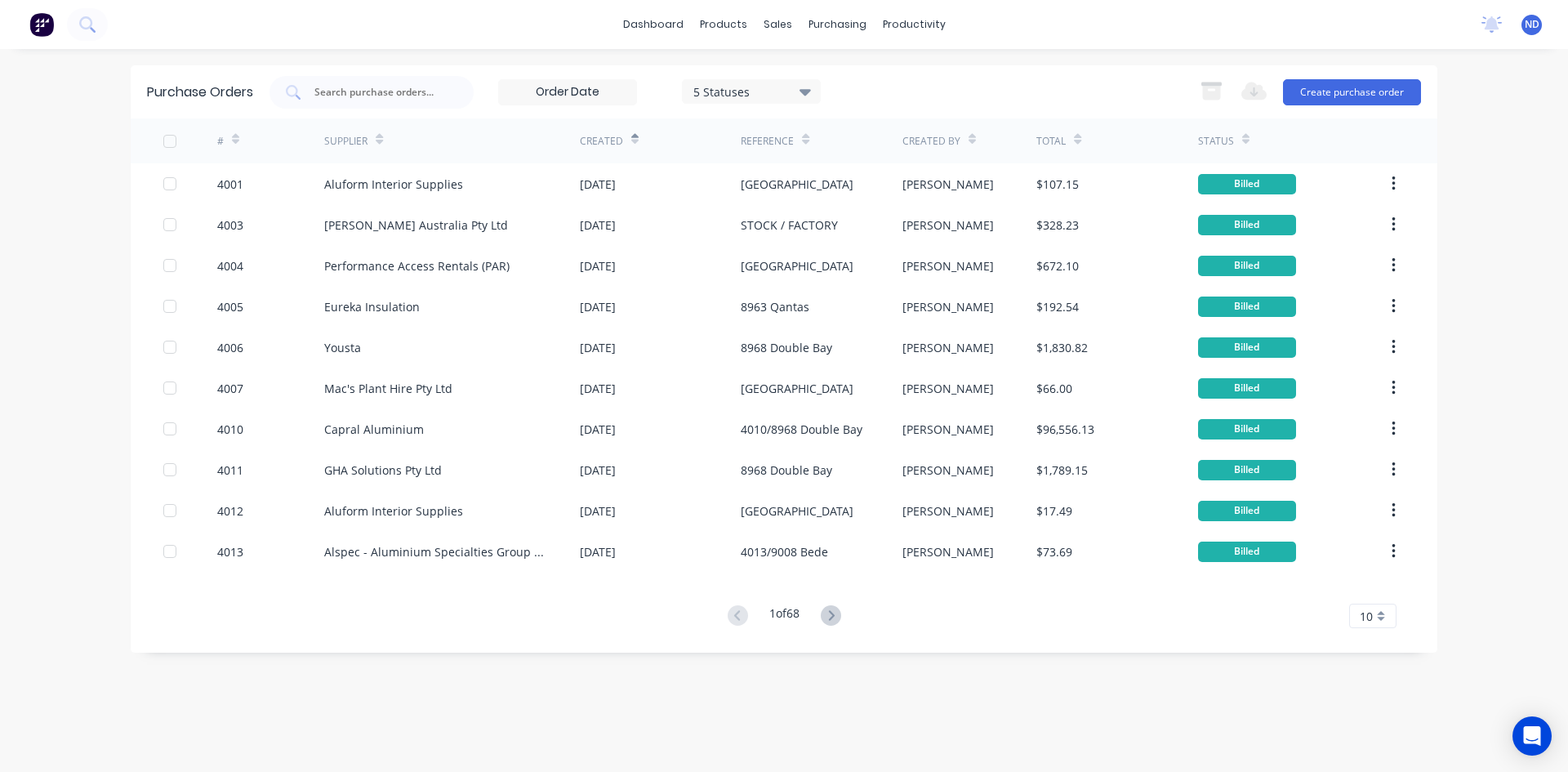
click at [634, 135] on icon at bounding box center [635, 140] width 7 height 13
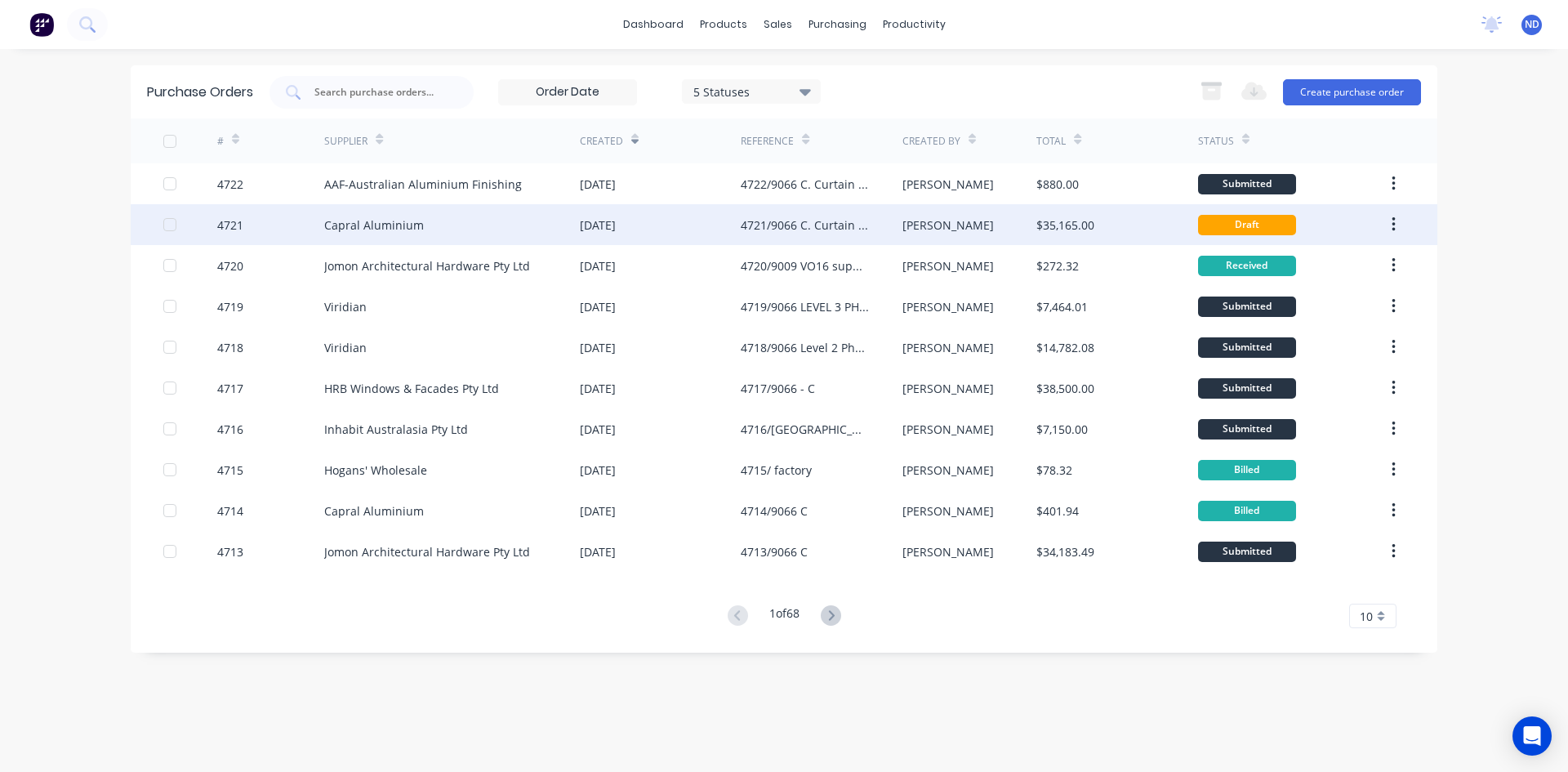
click at [616, 229] on div "[DATE]" at bounding box center [598, 225] width 36 height 17
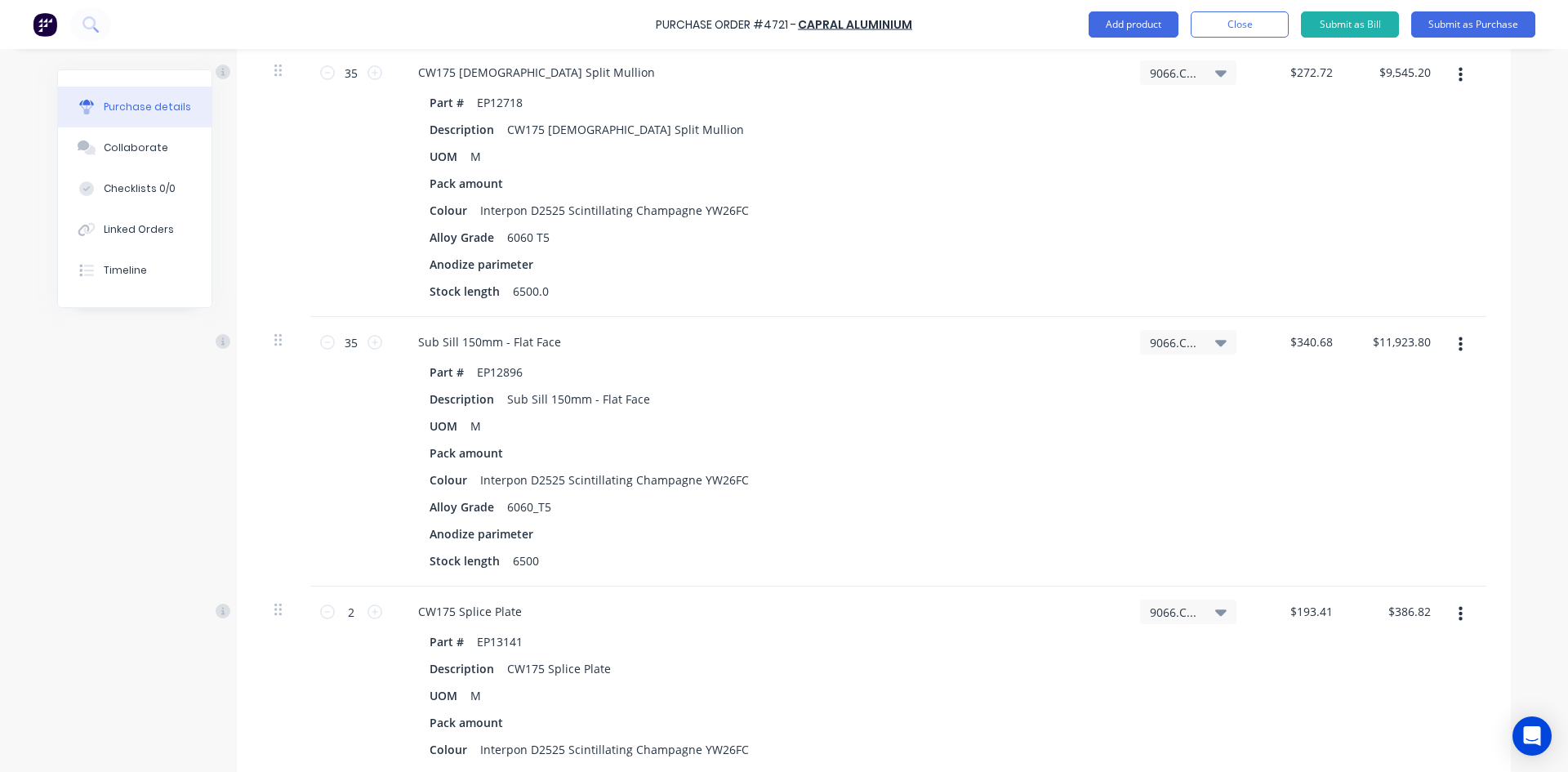
scroll to position [1552, 0]
click at [1459, 351] on icon "button" at bounding box center [1461, 345] width 5 height 14
click at [1379, 487] on button "Delete" at bounding box center [1410, 487] width 139 height 32
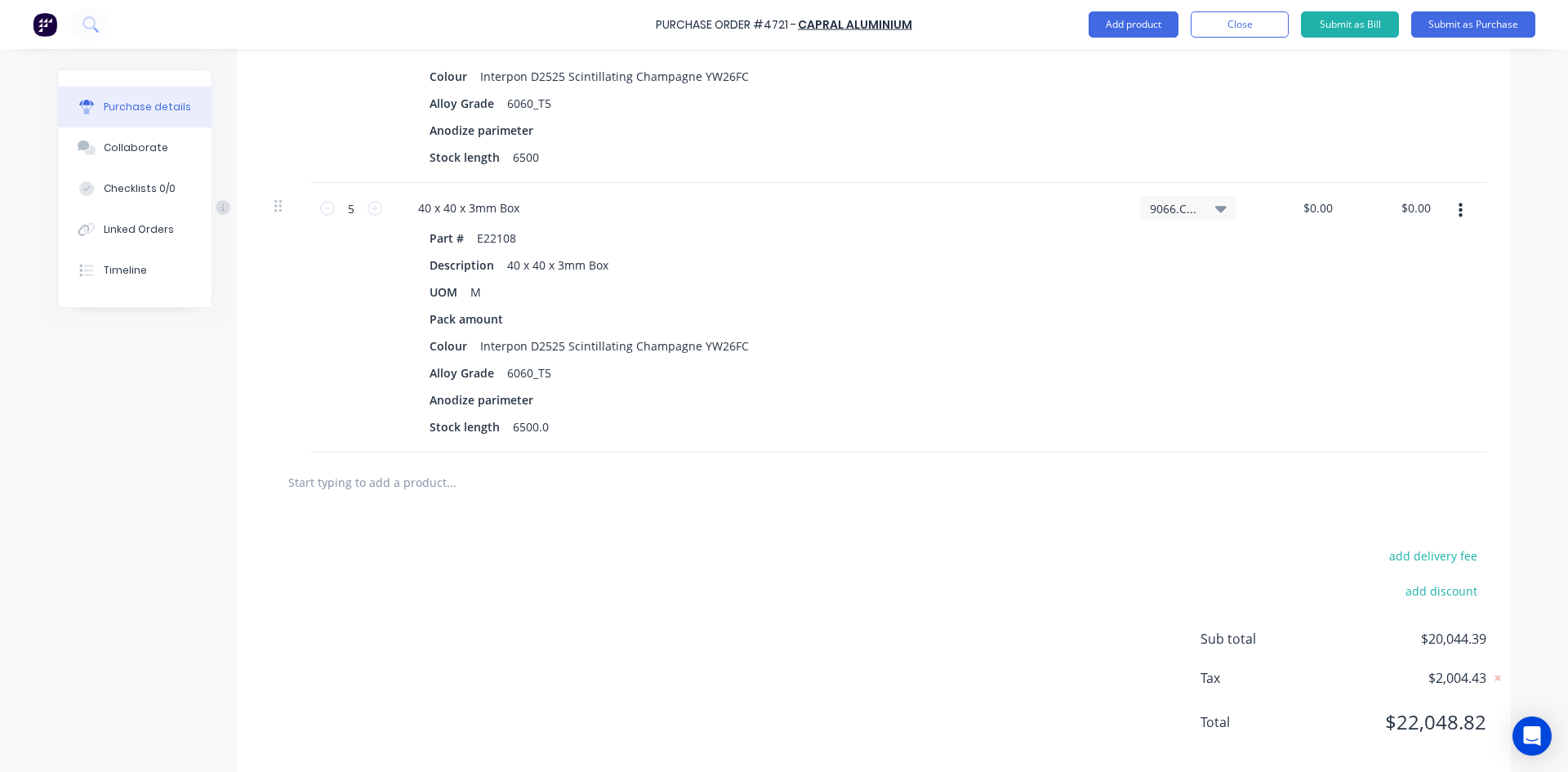
scroll to position [2251, 0]
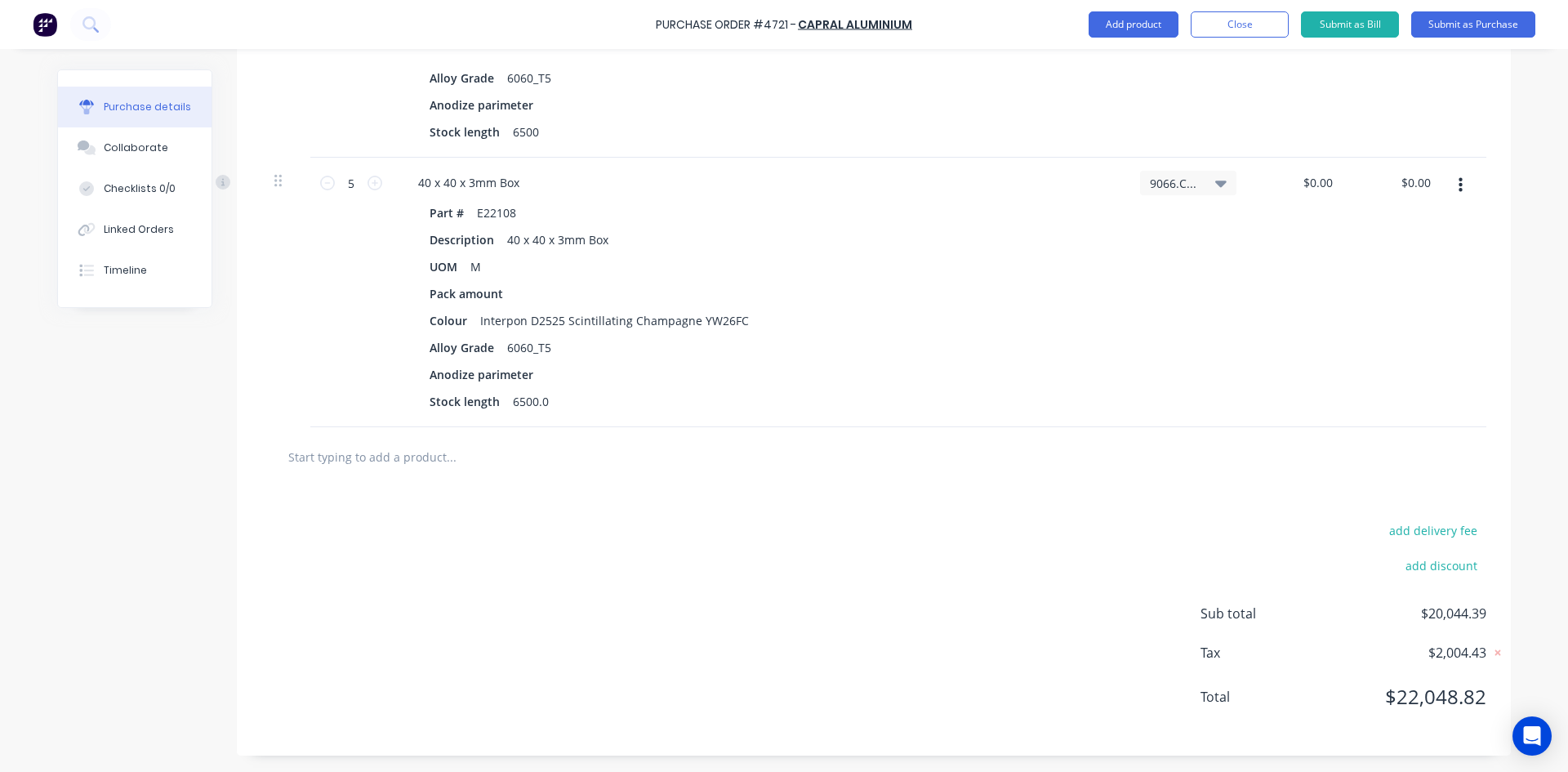
click at [378, 465] on input "text" at bounding box center [451, 456] width 326 height 32
type textarea "x"
type input "E"
type textarea "x"
type input "EP"
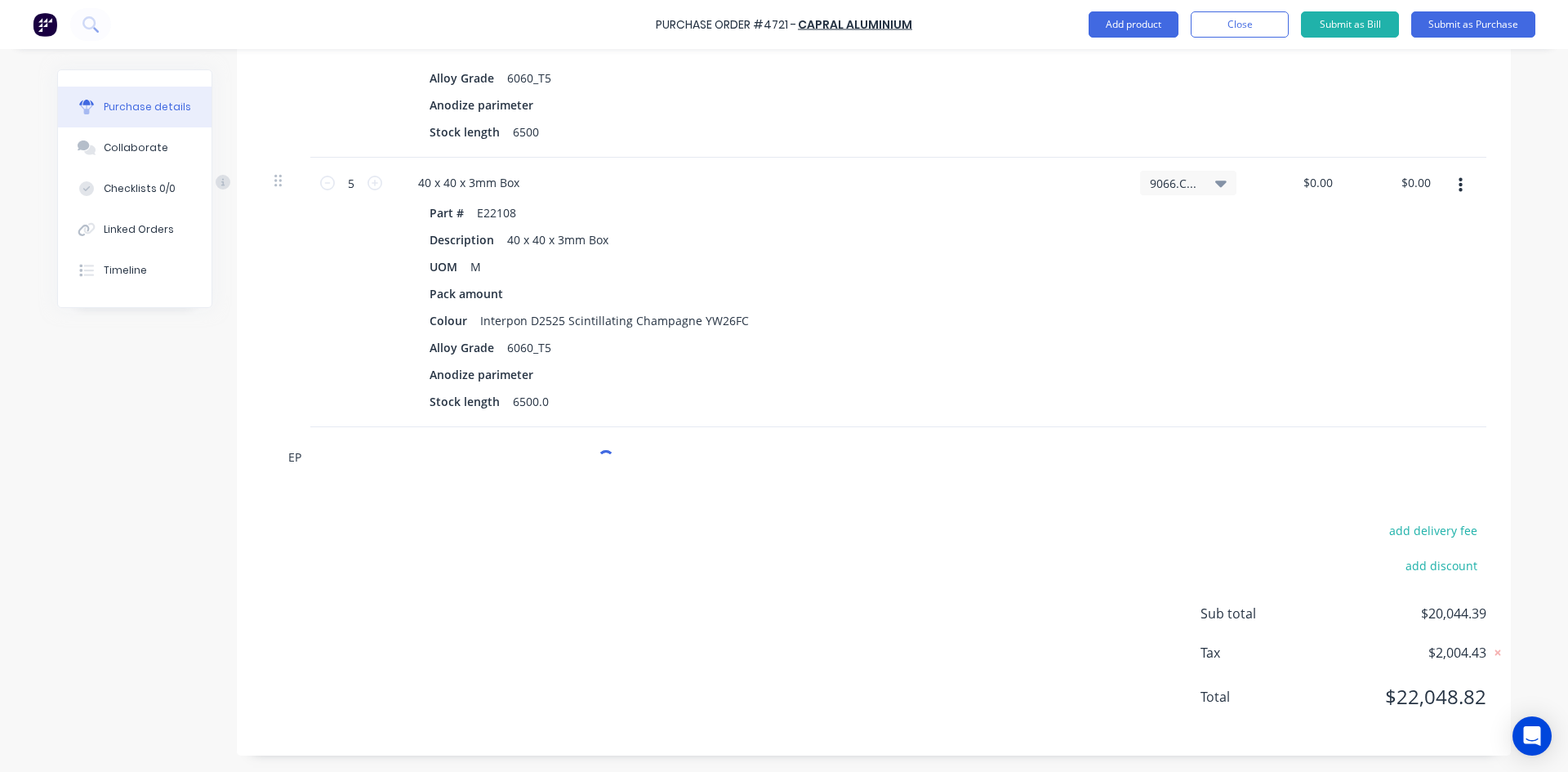
type textarea "x"
type input "EP1"
type textarea "x"
type input "EP12"
type textarea "x"
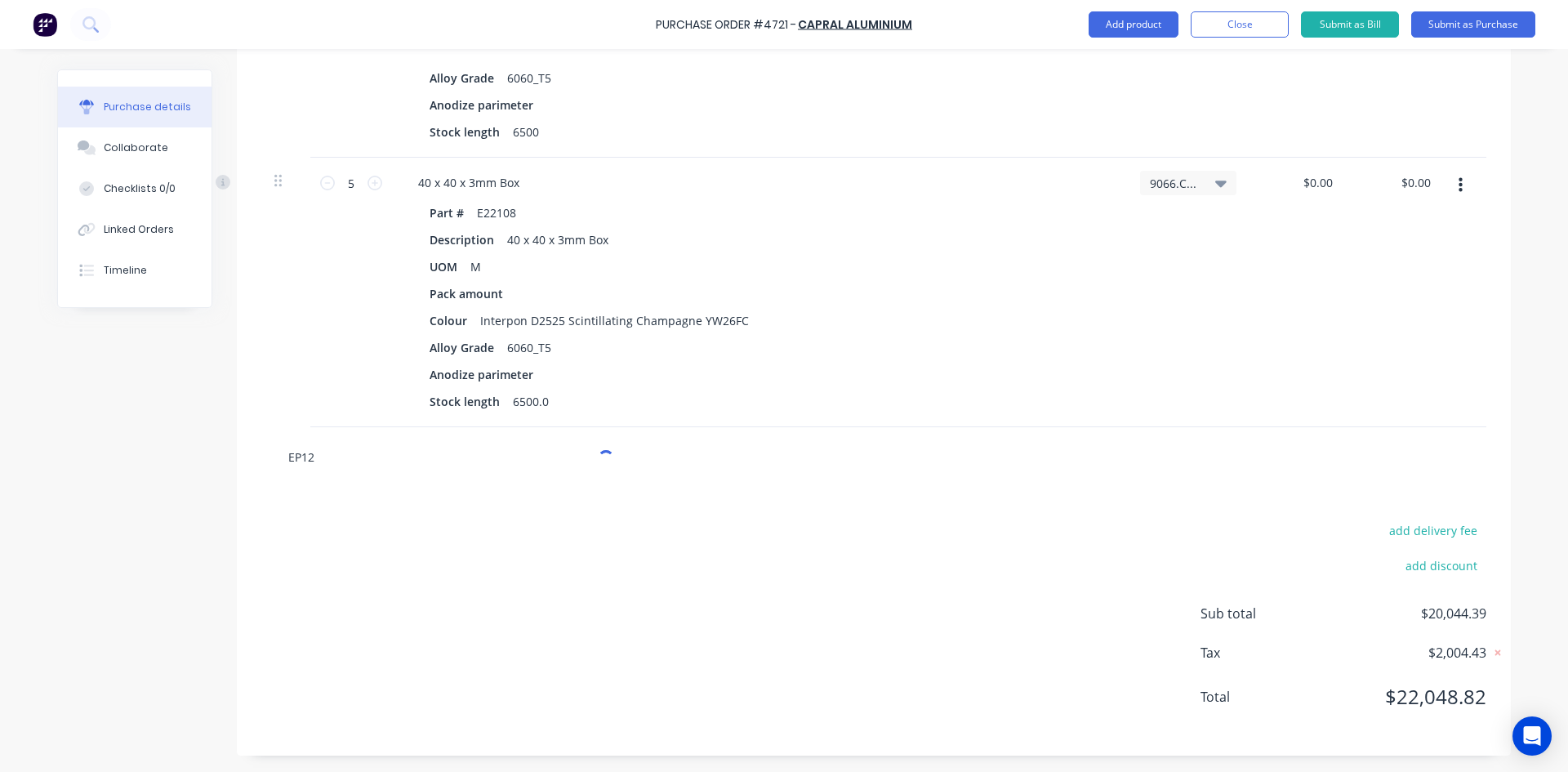
type input "EP127"
type textarea "x"
type input "EP1271"
type textarea "x"
type input "EP12719"
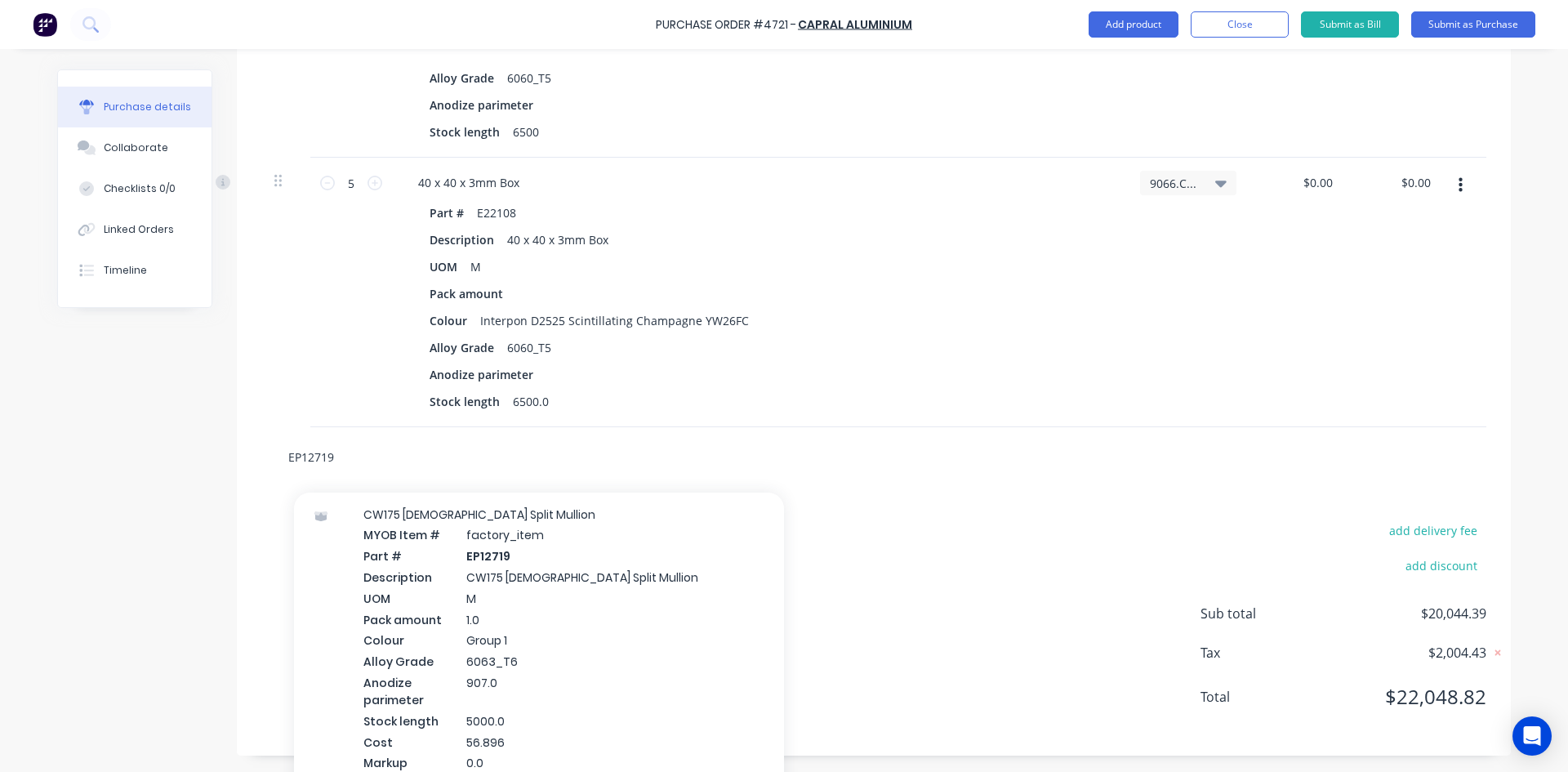
scroll to position [409, 0]
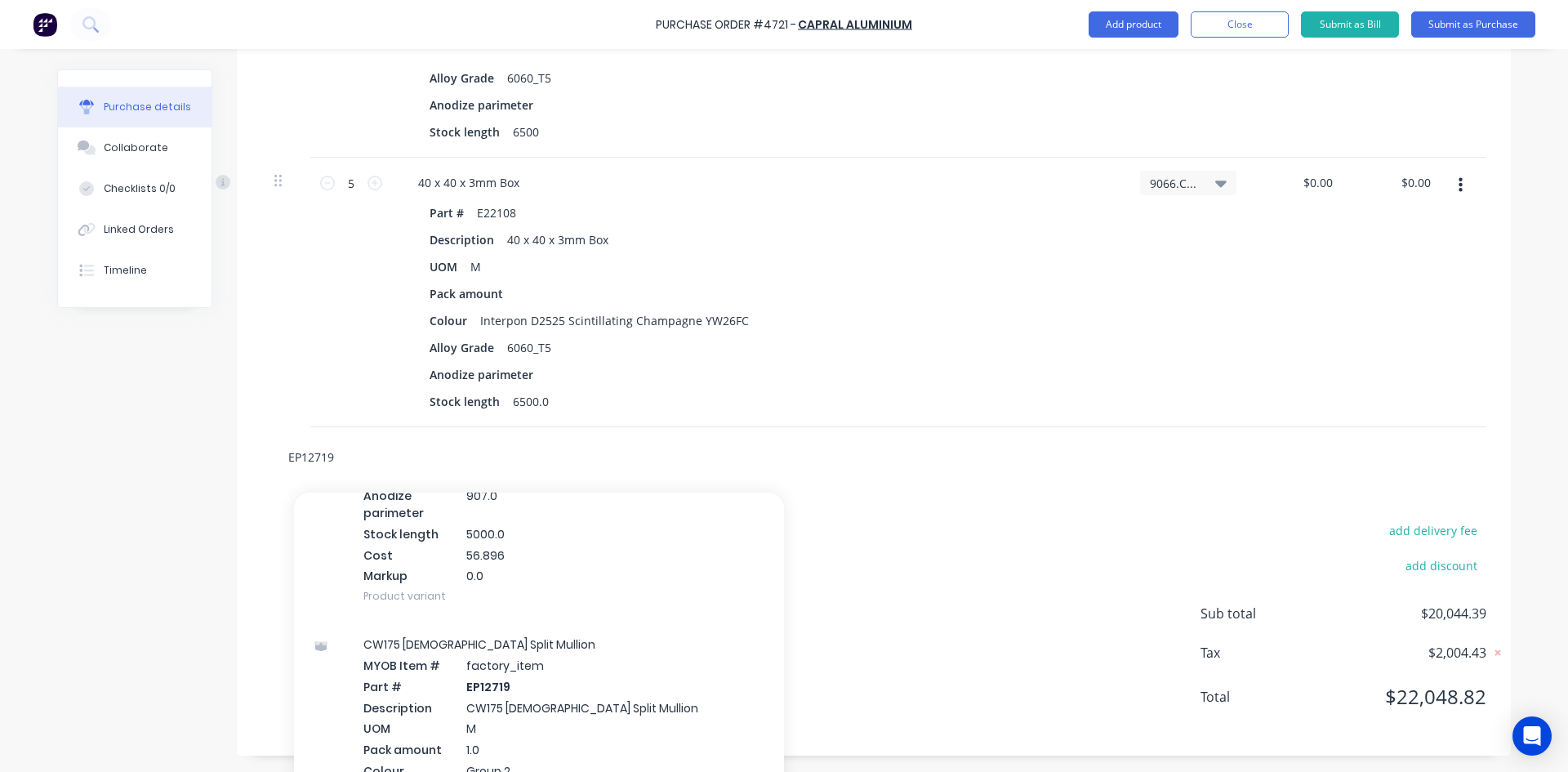
type textarea "x"
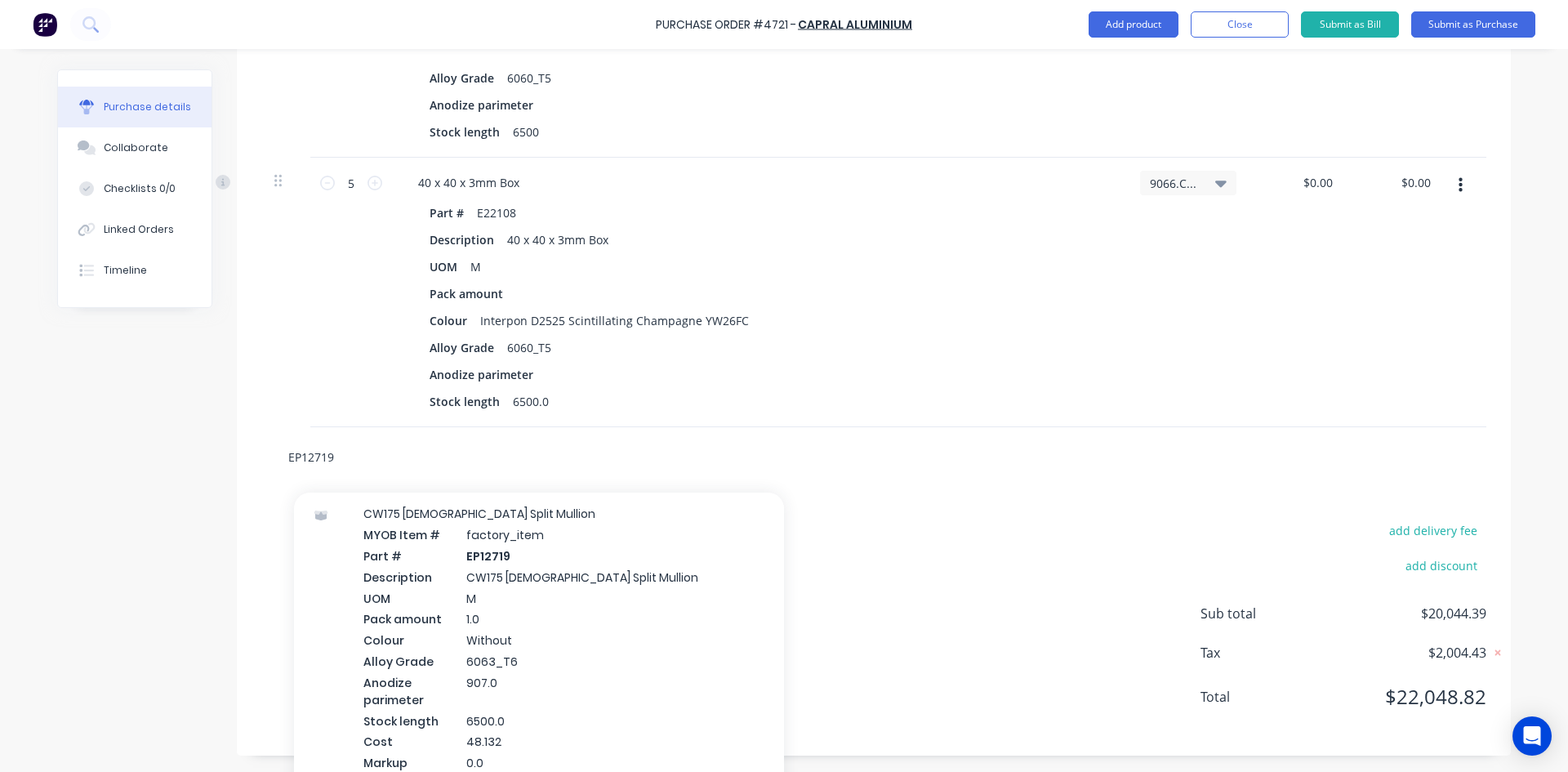
scroll to position [4820, 0]
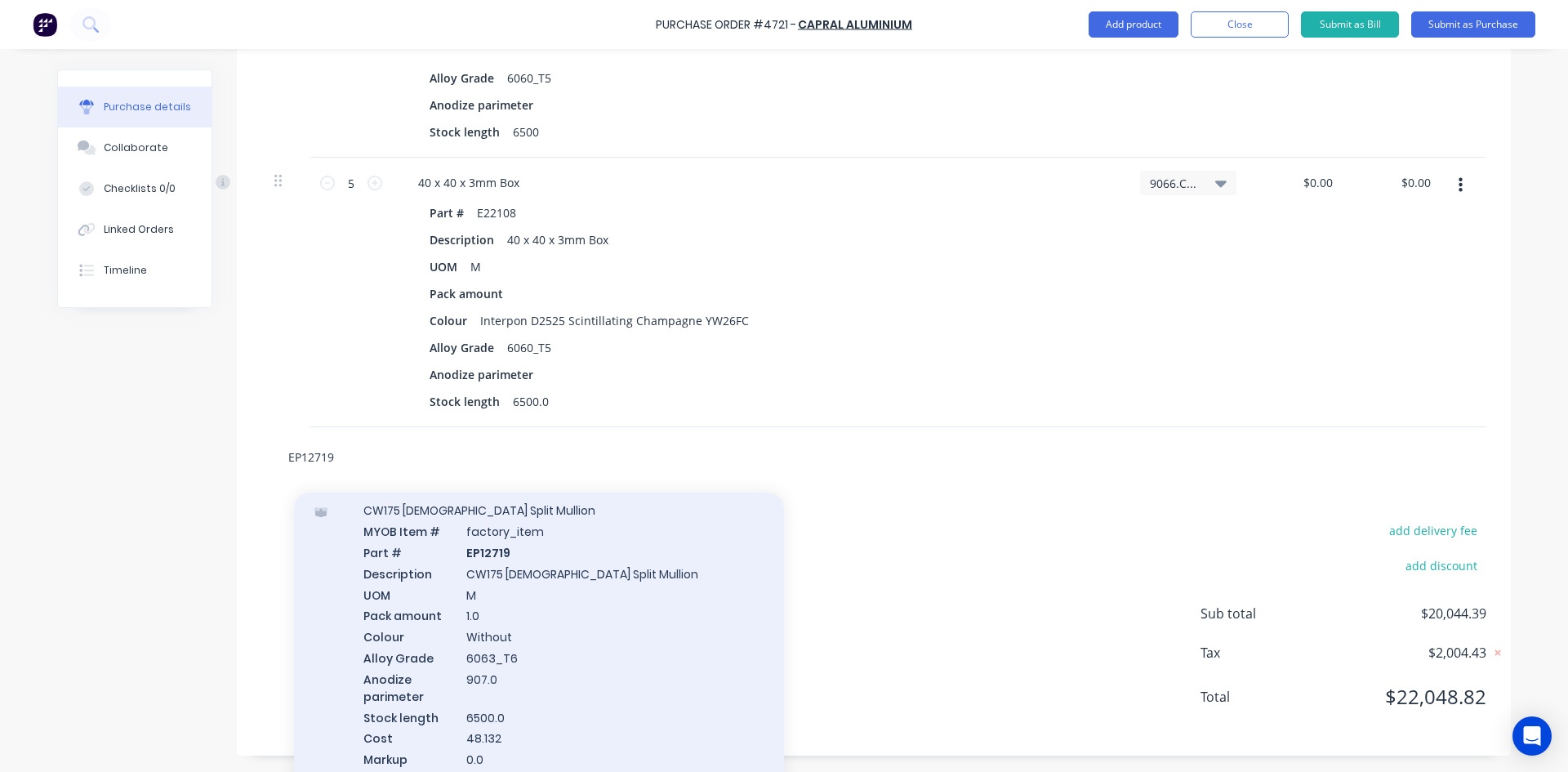
type input "EP12719"
click at [564, 632] on div "CW175 [DEMOGRAPHIC_DATA] Split Mullion MYOB Item # factory_item Part # EP12719 …" at bounding box center [538, 645] width 490 height 317
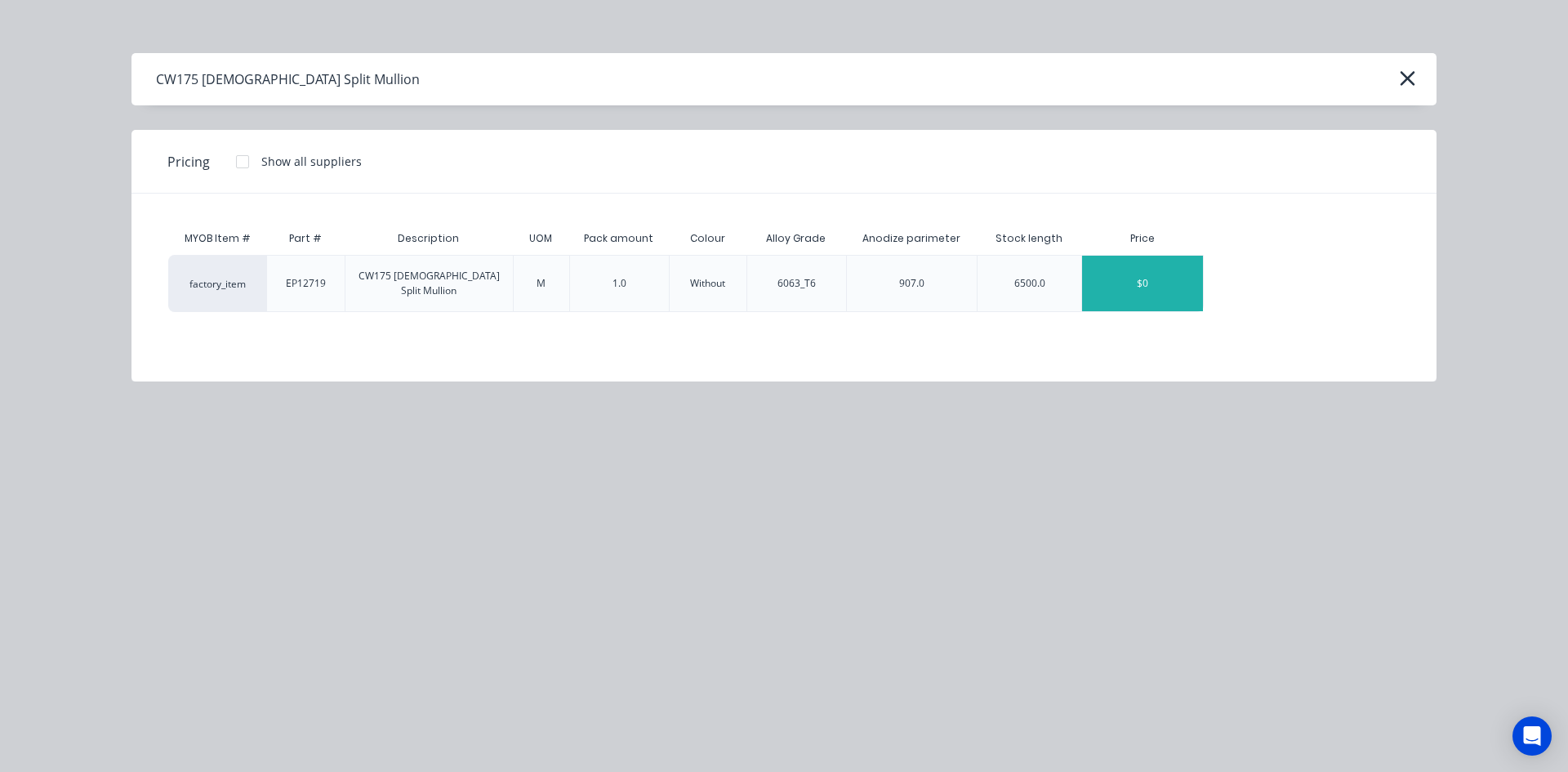
click at [1148, 279] on div "$0" at bounding box center [1142, 283] width 121 height 56
type textarea "x"
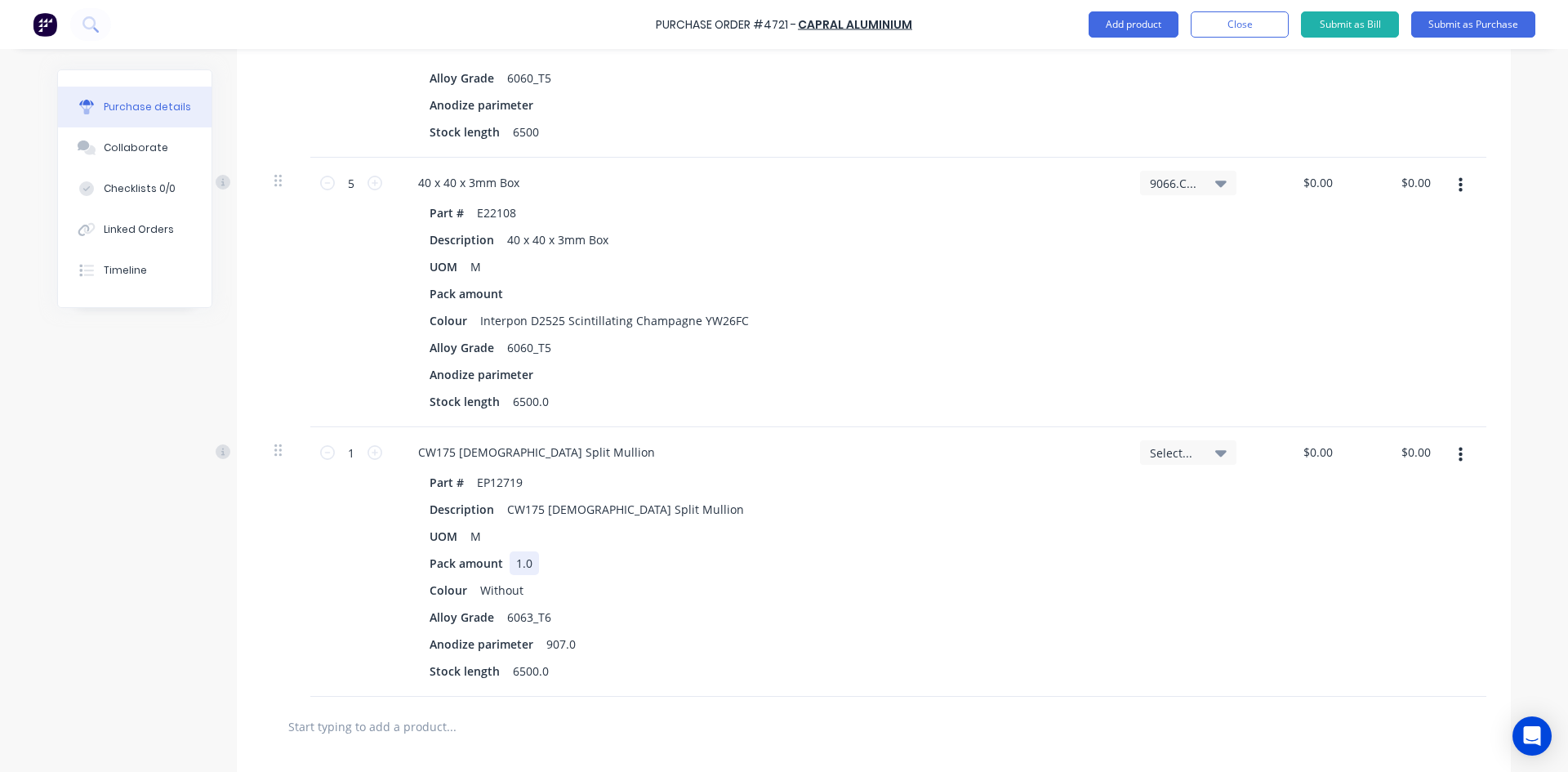
type textarea "x"
click at [530, 564] on div "1.0" at bounding box center [524, 563] width 30 height 23
type textarea "x"
click at [522, 593] on div "Without" at bounding box center [501, 590] width 56 height 23
type textarea "x"
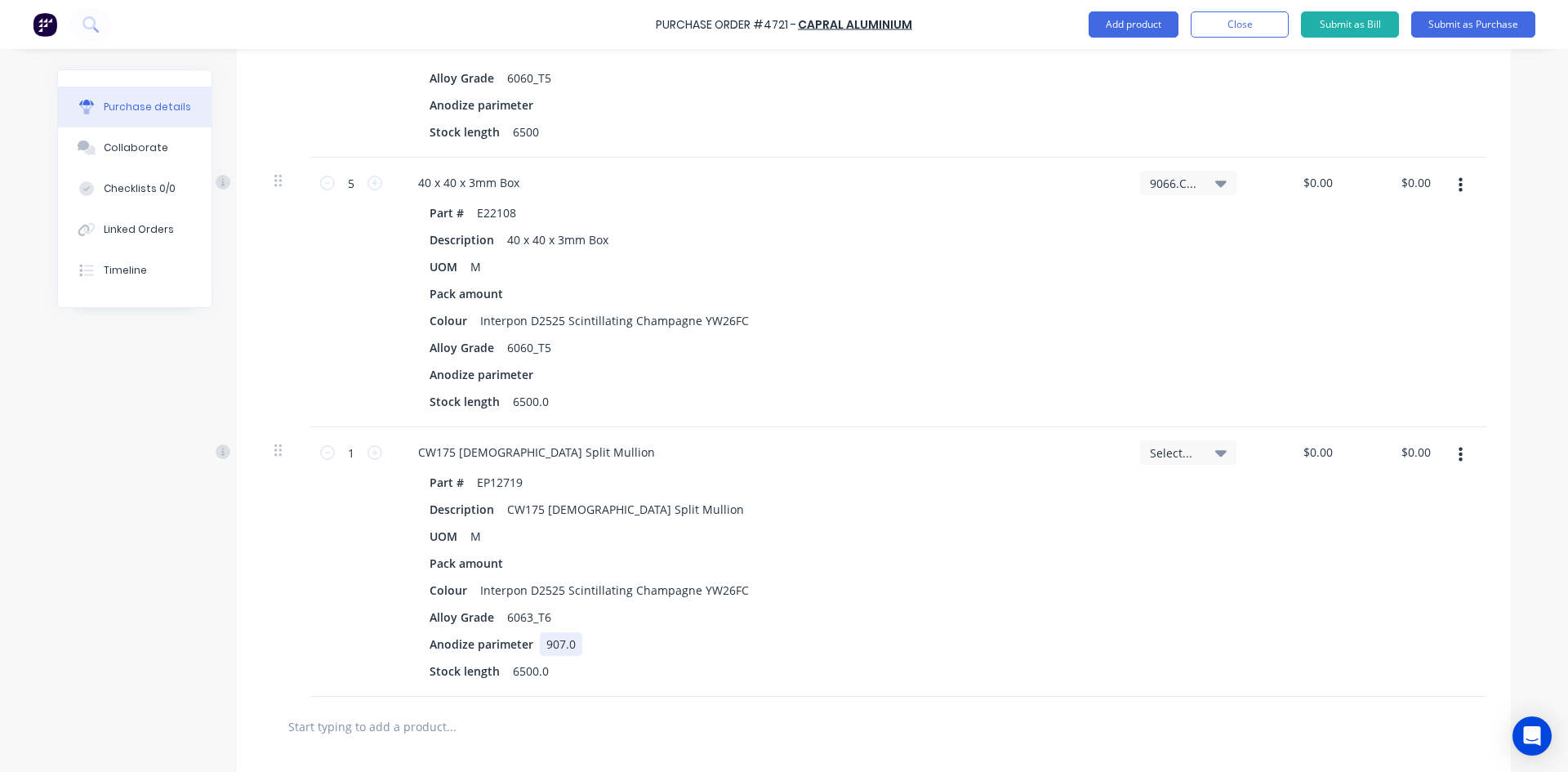
click at [567, 646] on div "907.0" at bounding box center [561, 644] width 42 height 23
type textarea "x"
click at [545, 614] on div "6063_T6" at bounding box center [528, 617] width 57 height 23
click at [1215, 455] on icon at bounding box center [1221, 453] width 12 height 6
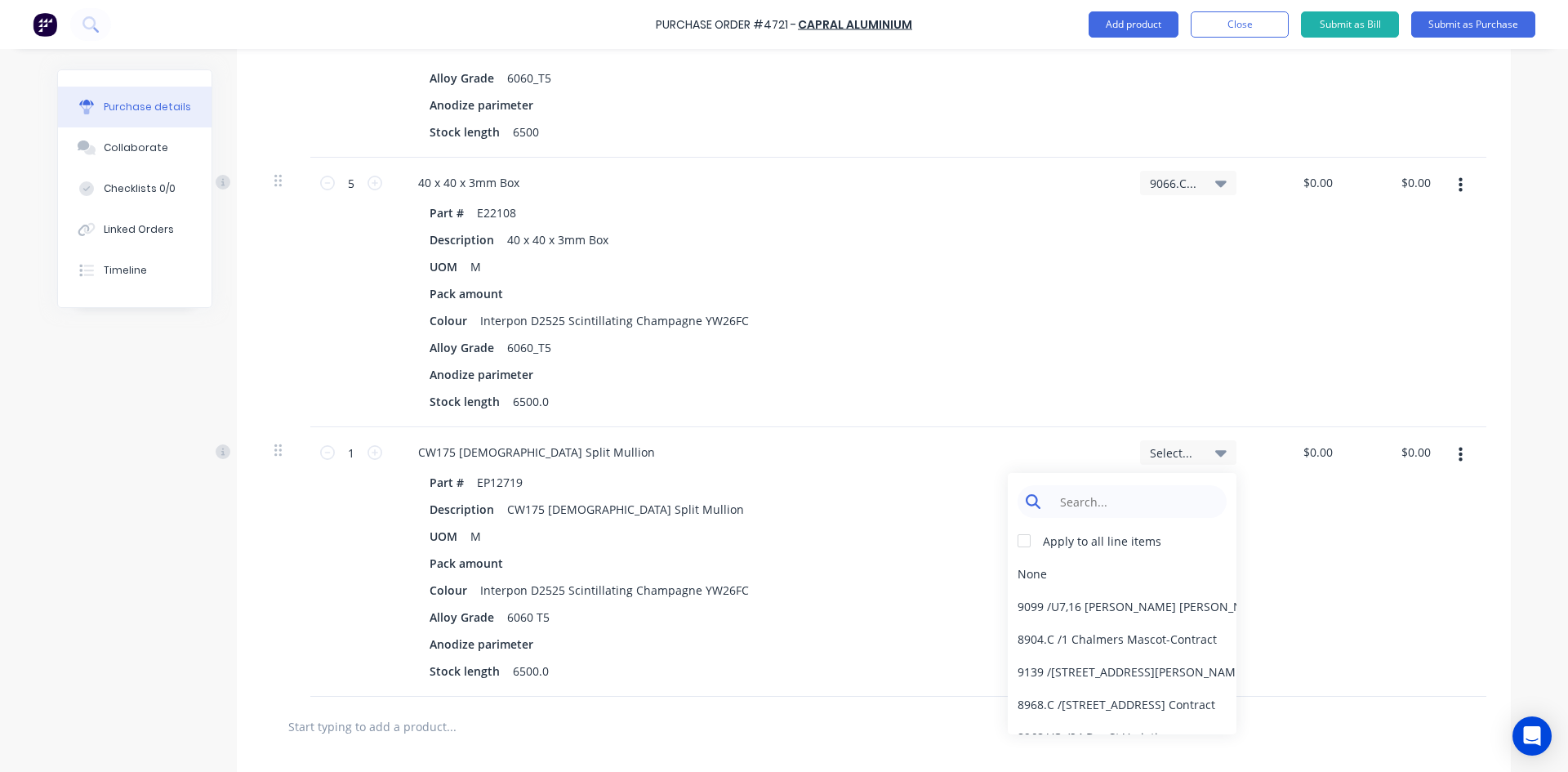
type textarea "x"
click at [1163, 498] on input at bounding box center [1135, 501] width 168 height 32
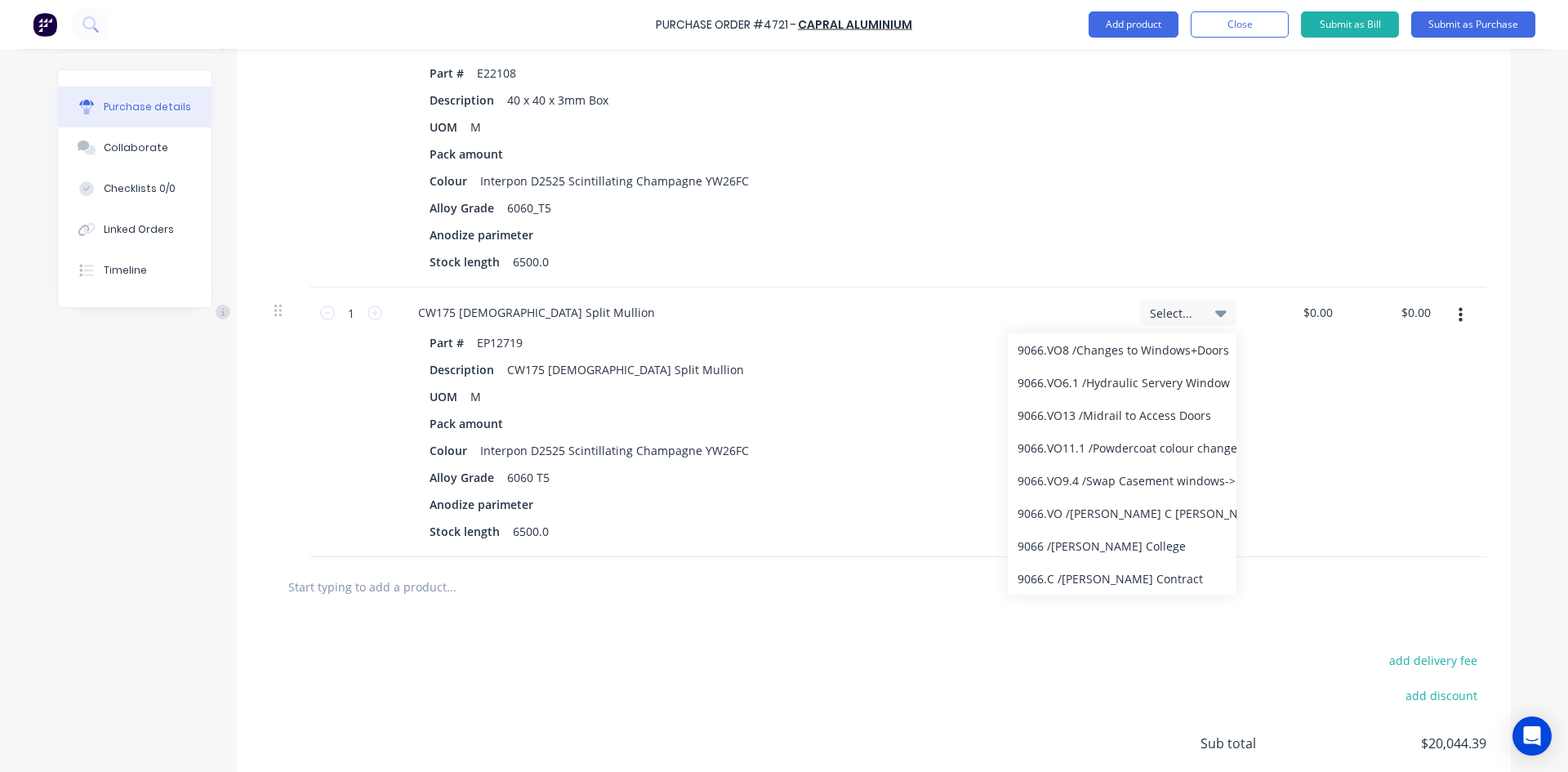
scroll to position [2521, 0]
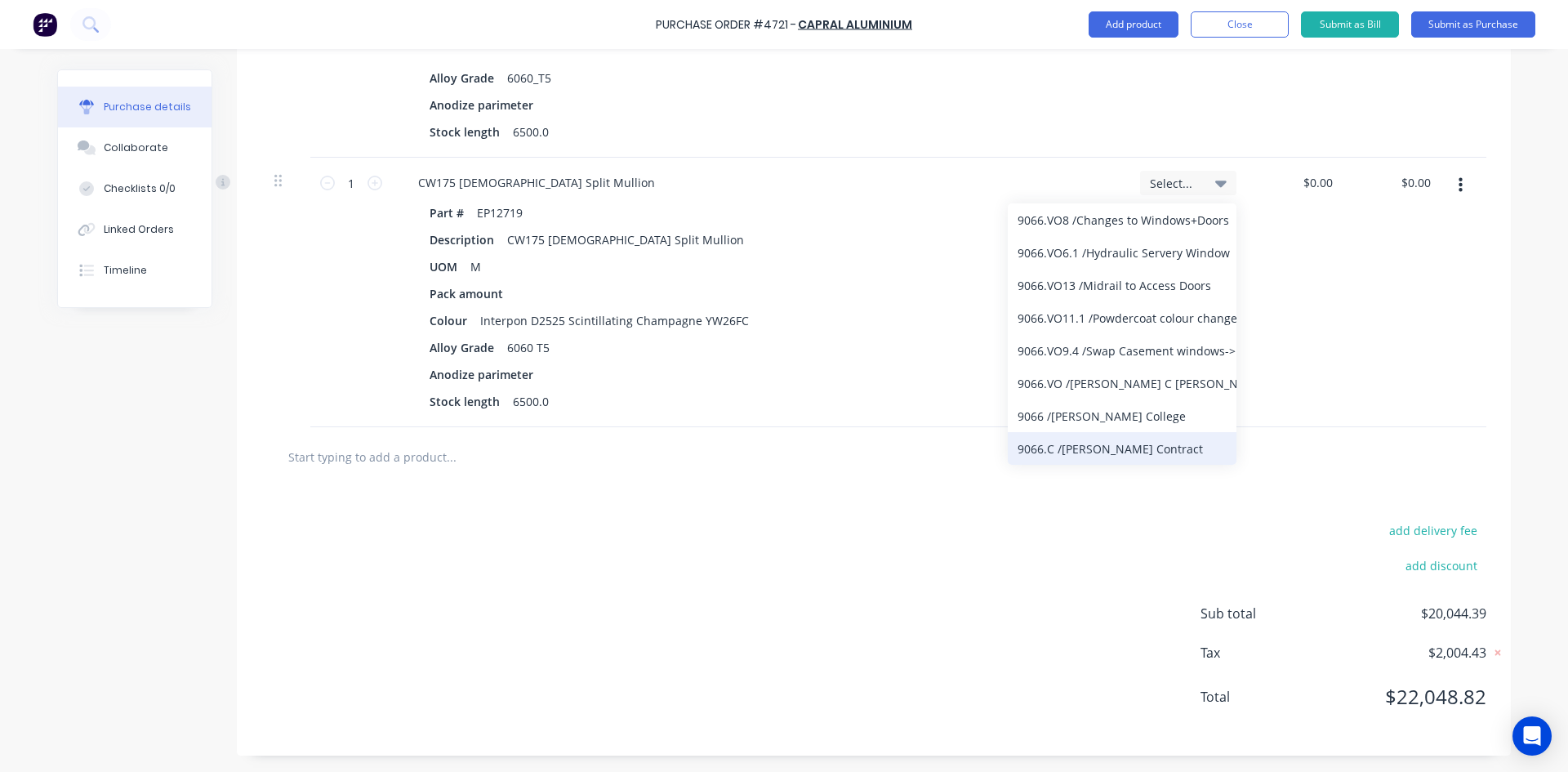
type input "9066"
click at [1119, 455] on div "9066.C / [PERSON_NAME] Contract" at bounding box center [1123, 448] width 229 height 32
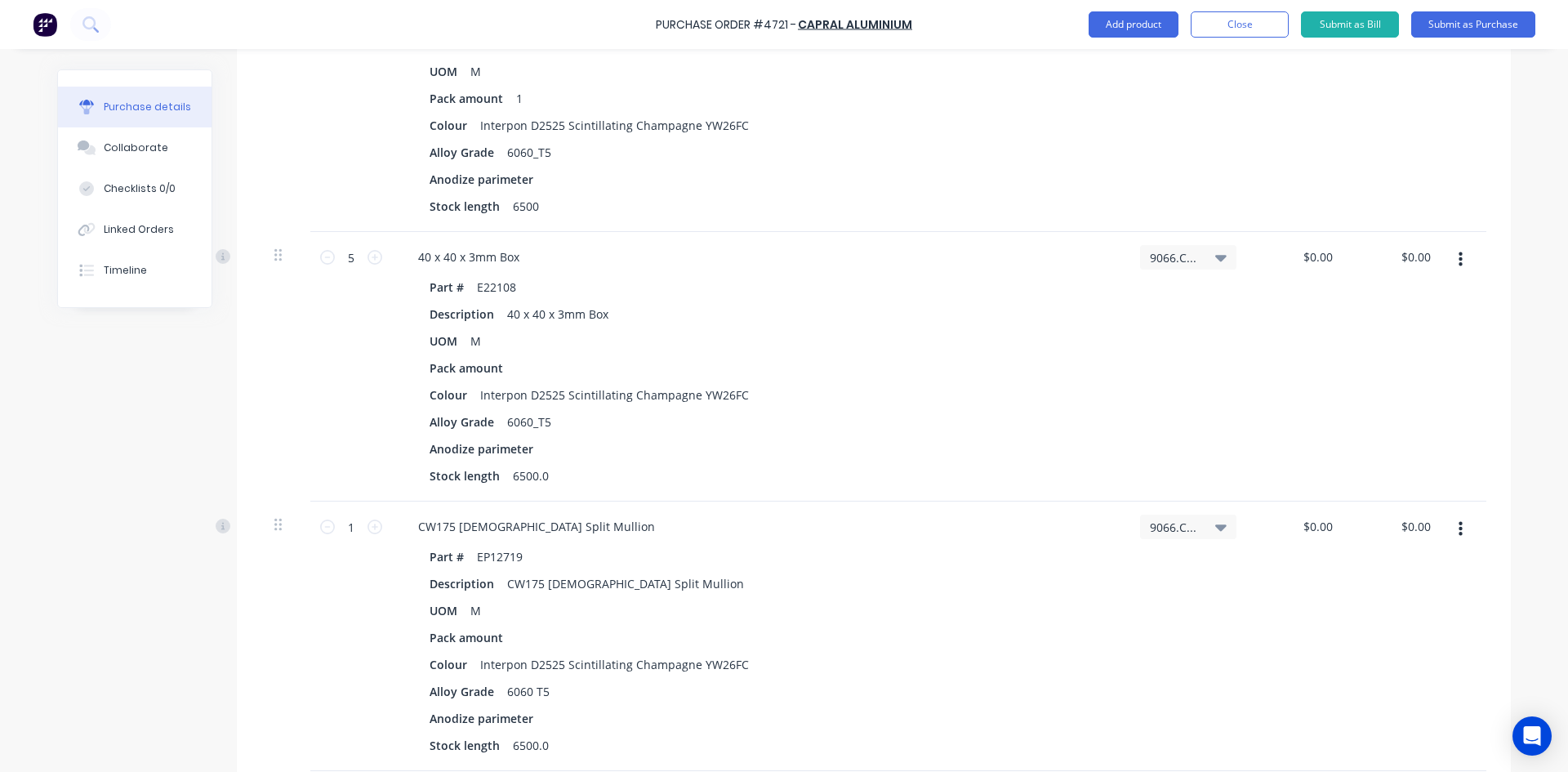
scroll to position [2275, 0]
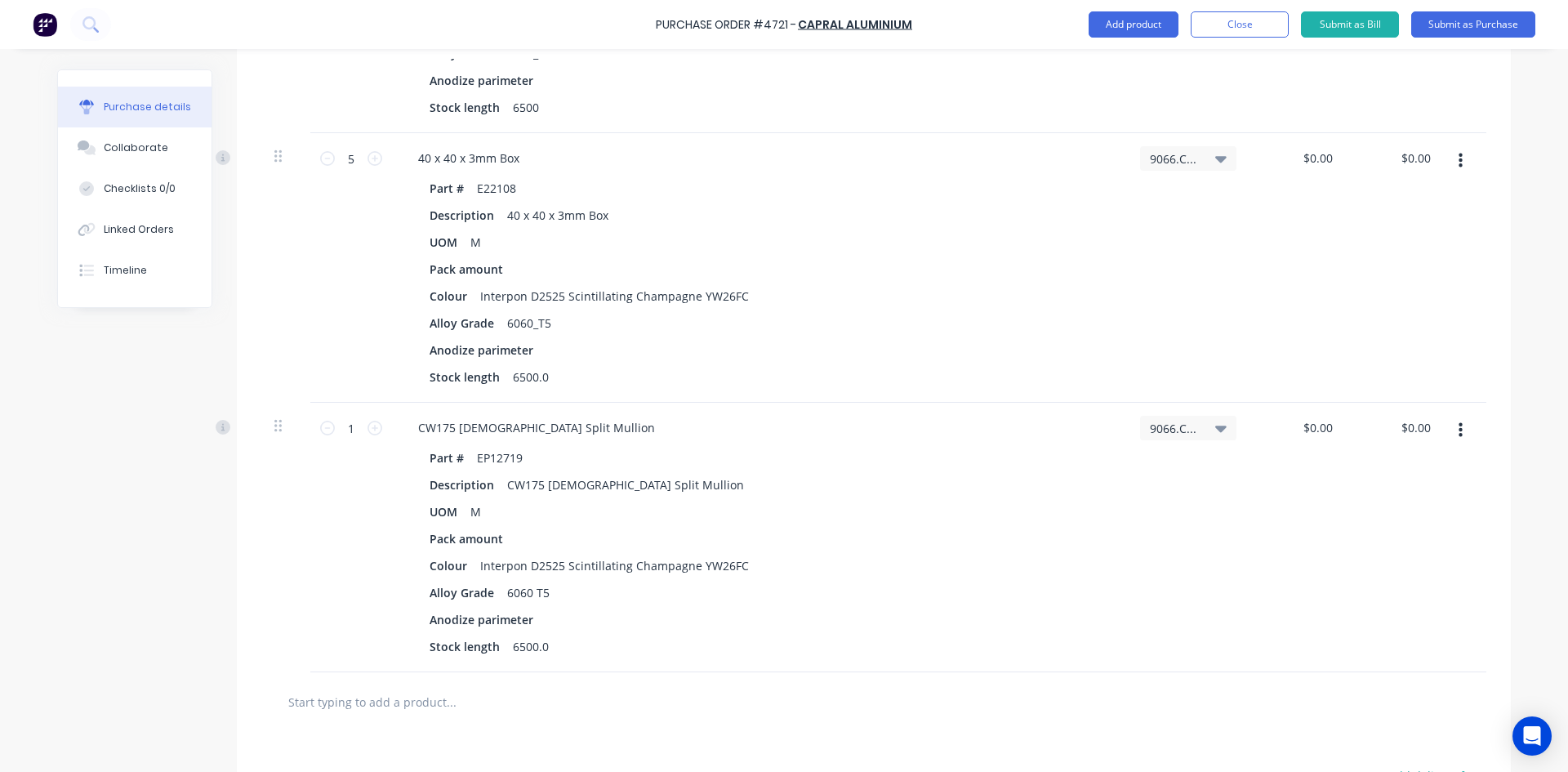
click at [1337, 429] on div "$0.00 $0.00" at bounding box center [1298, 538] width 98 height 270
type textarea "x"
type input "0"
click at [1329, 426] on input "0" at bounding box center [1317, 427] width 38 height 23
type input "340.68"
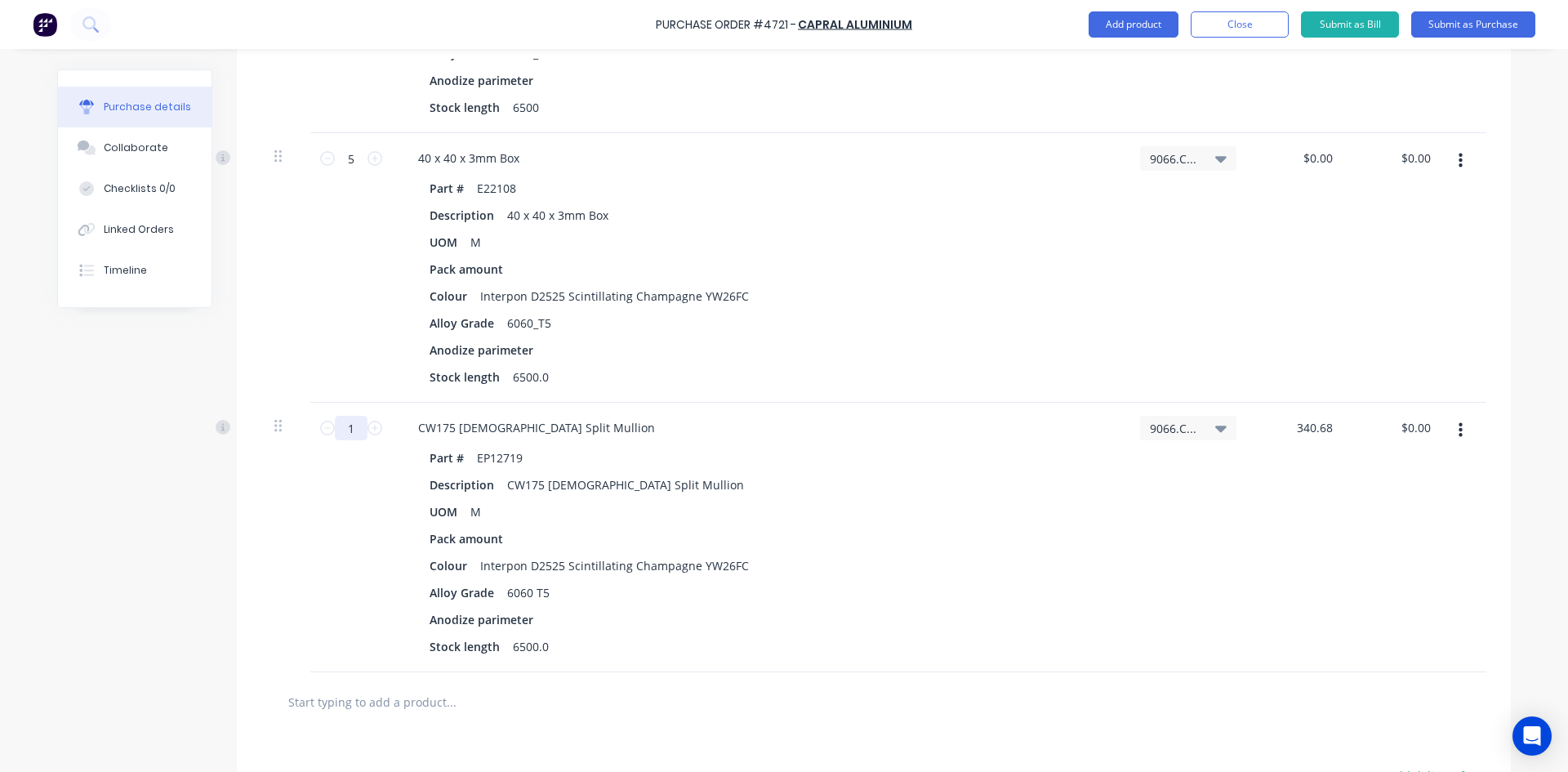
type textarea "x"
type input "$340.68"
click at [353, 423] on input "1" at bounding box center [351, 427] width 32 height 24
type textarea "x"
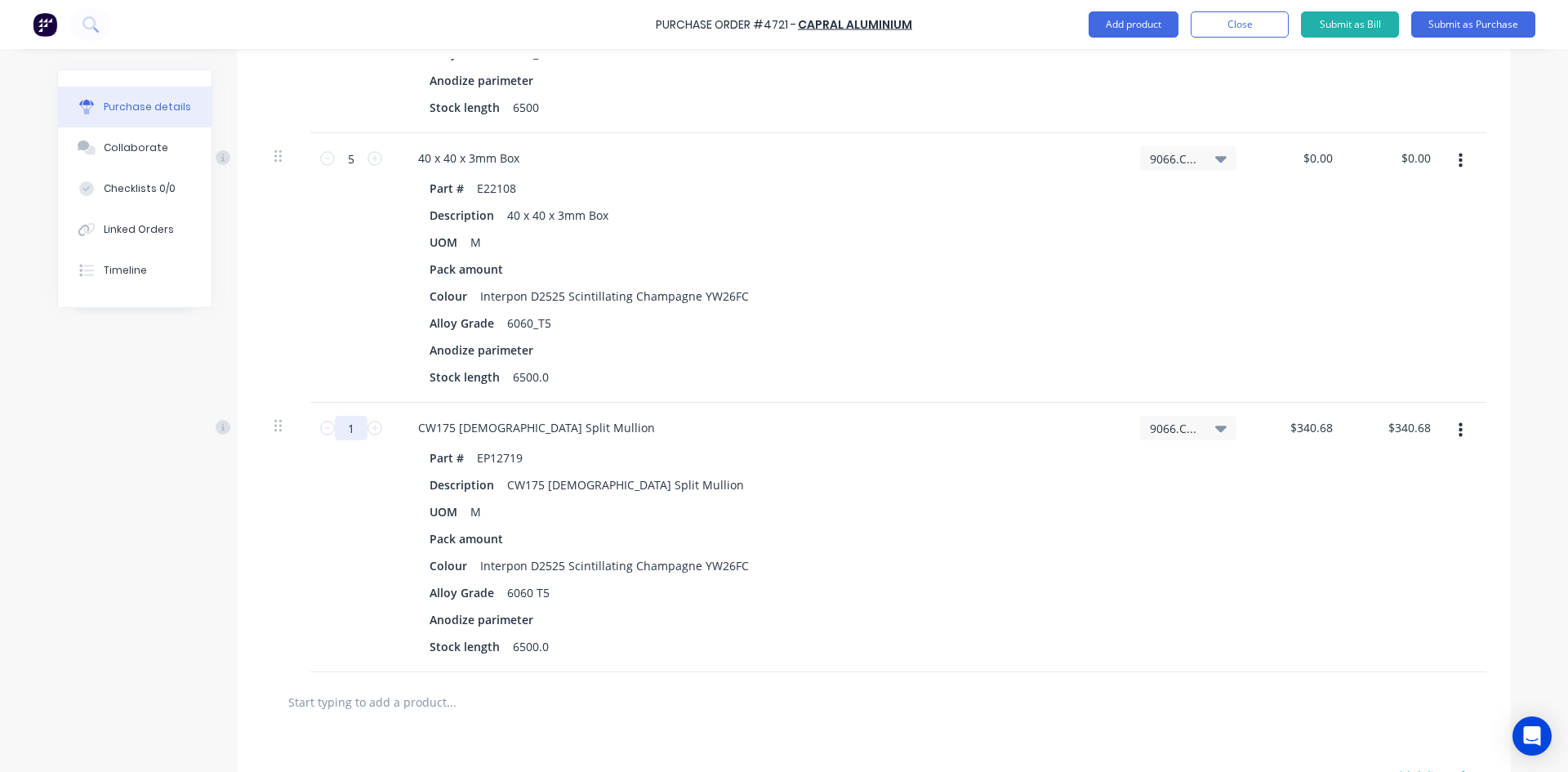
type input "3"
type input "$1,022.04"
type textarea "x"
type input "35"
type input "$11,923.80"
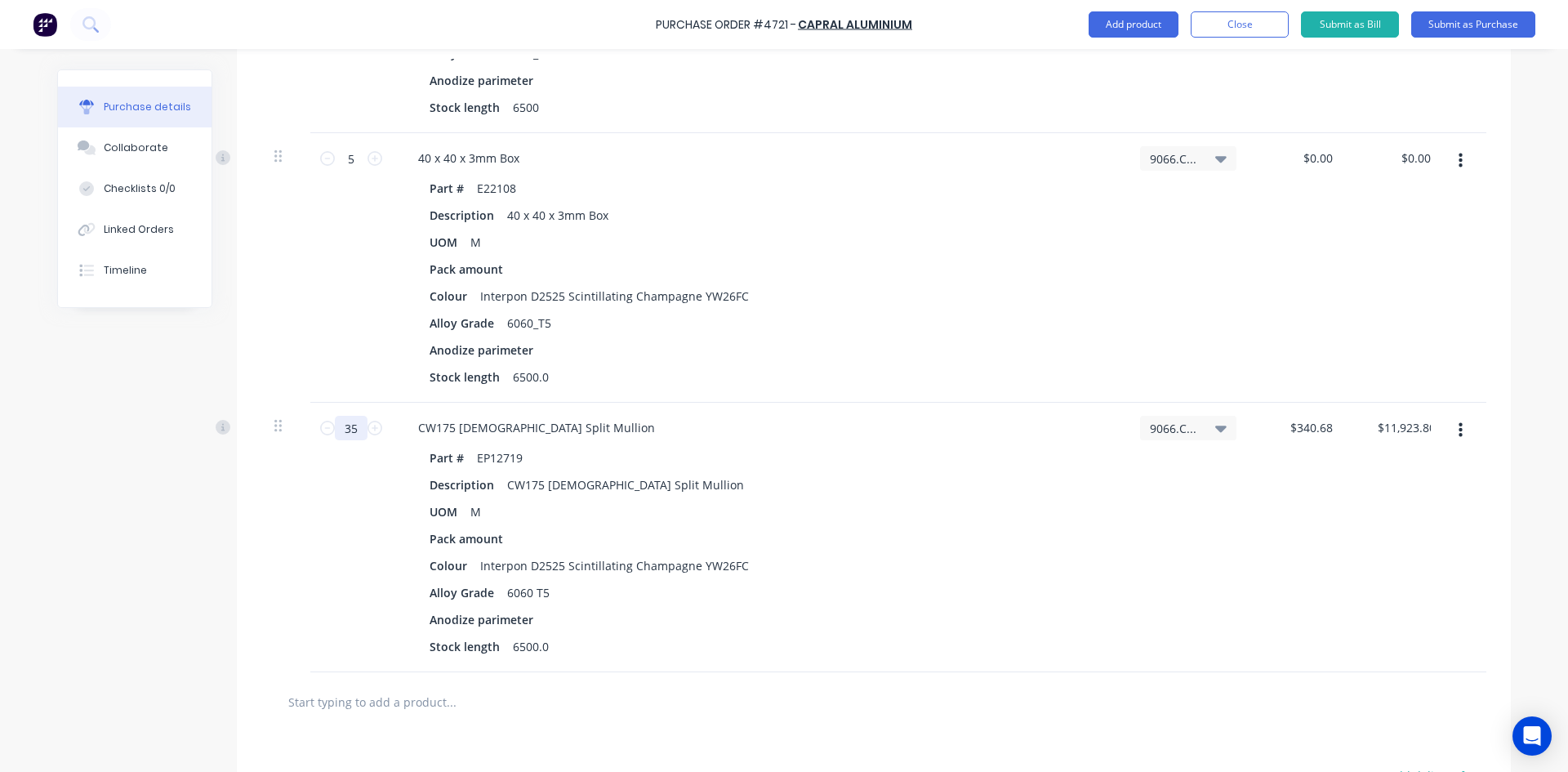
type textarea "x"
type input "35"
type textarea "x"
type input "0.0000"
click at [1328, 161] on input "0.0000" at bounding box center [1314, 158] width 44 height 23
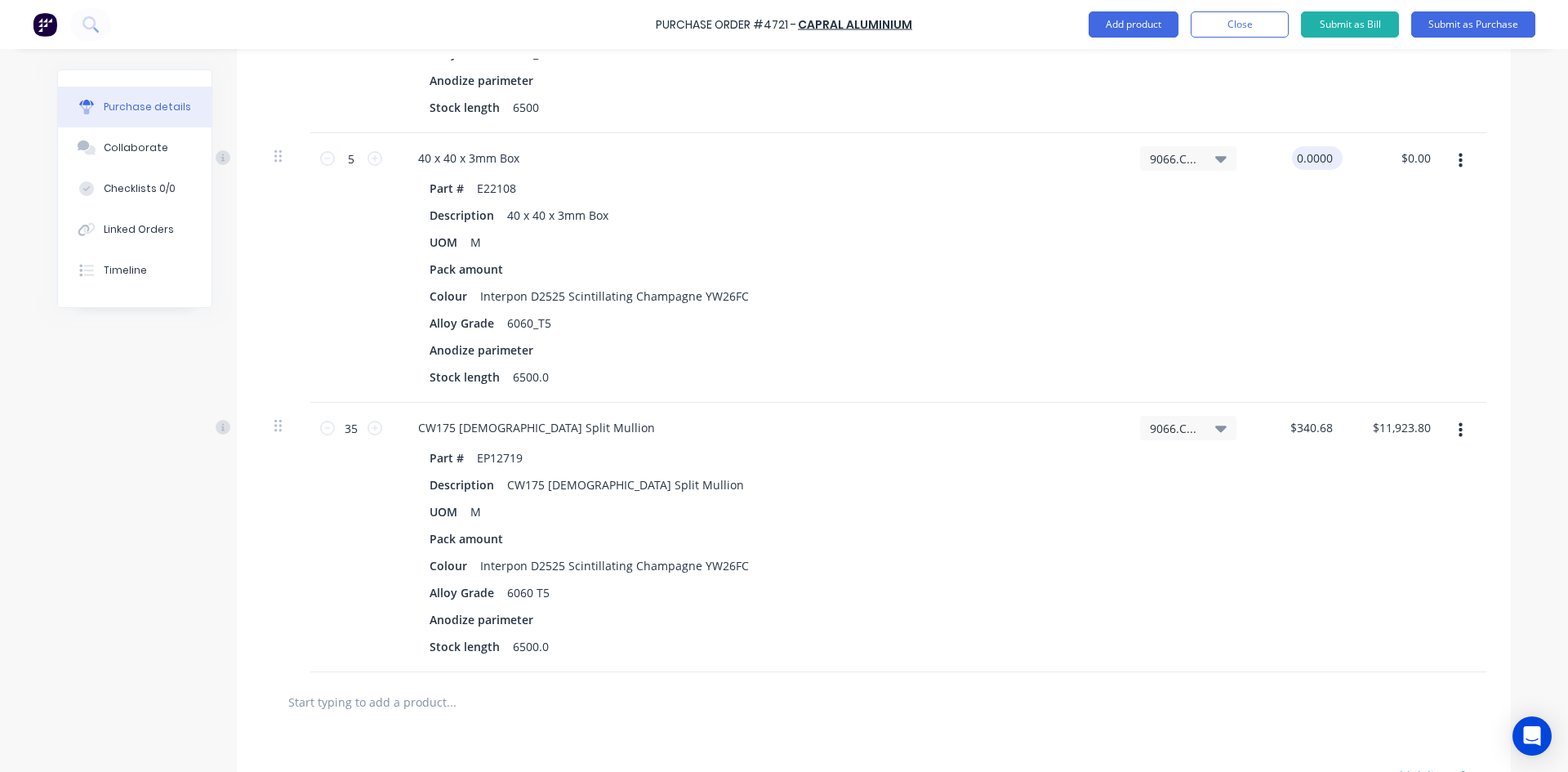
type textarea "x"
type input "$0.00"
click at [1332, 156] on div "$0.00 0.0000" at bounding box center [1317, 158] width 50 height 23
type textarea "x"
type input "0"
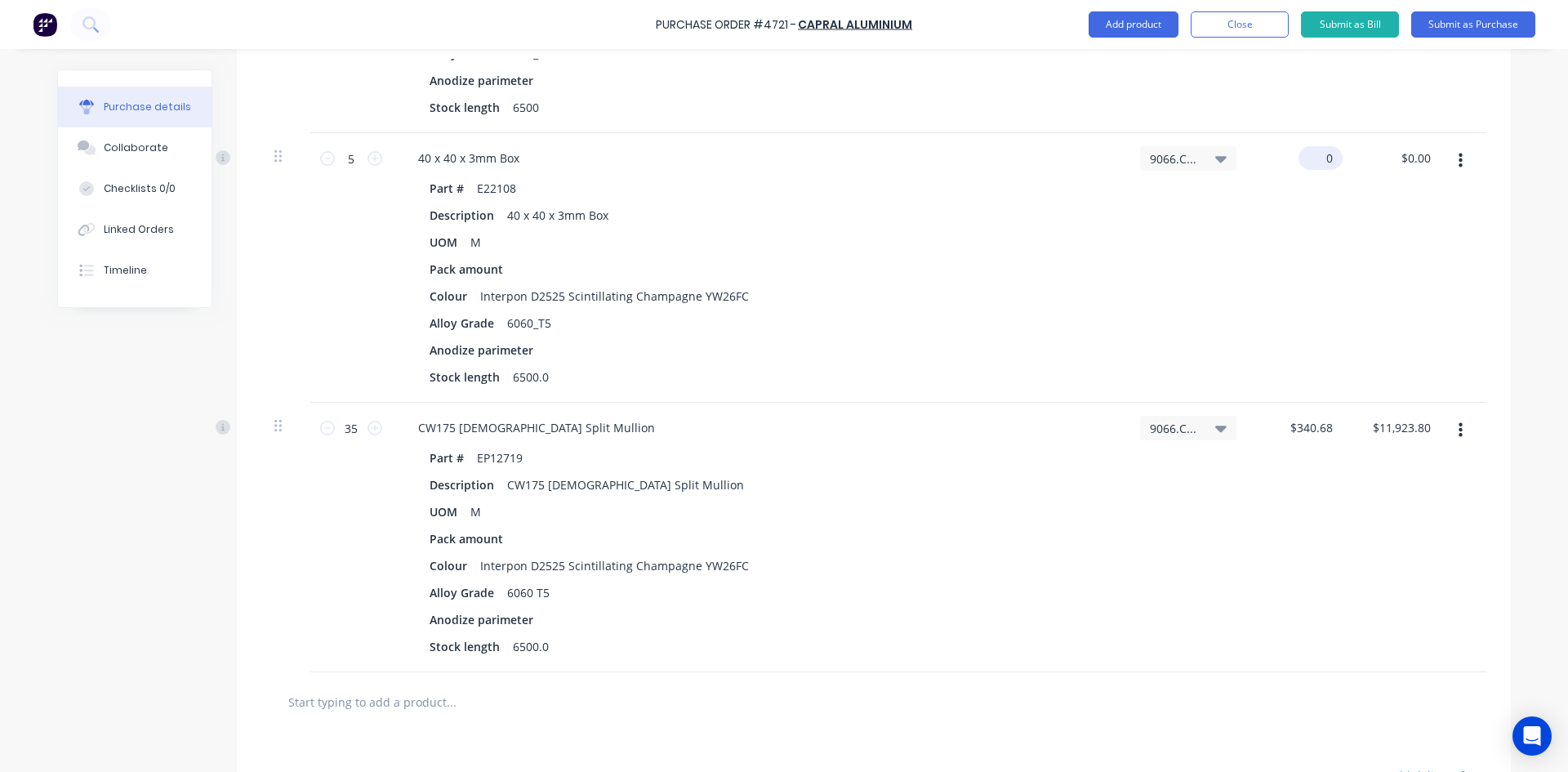
click at [1329, 156] on input "0" at bounding box center [1317, 158] width 38 height 23
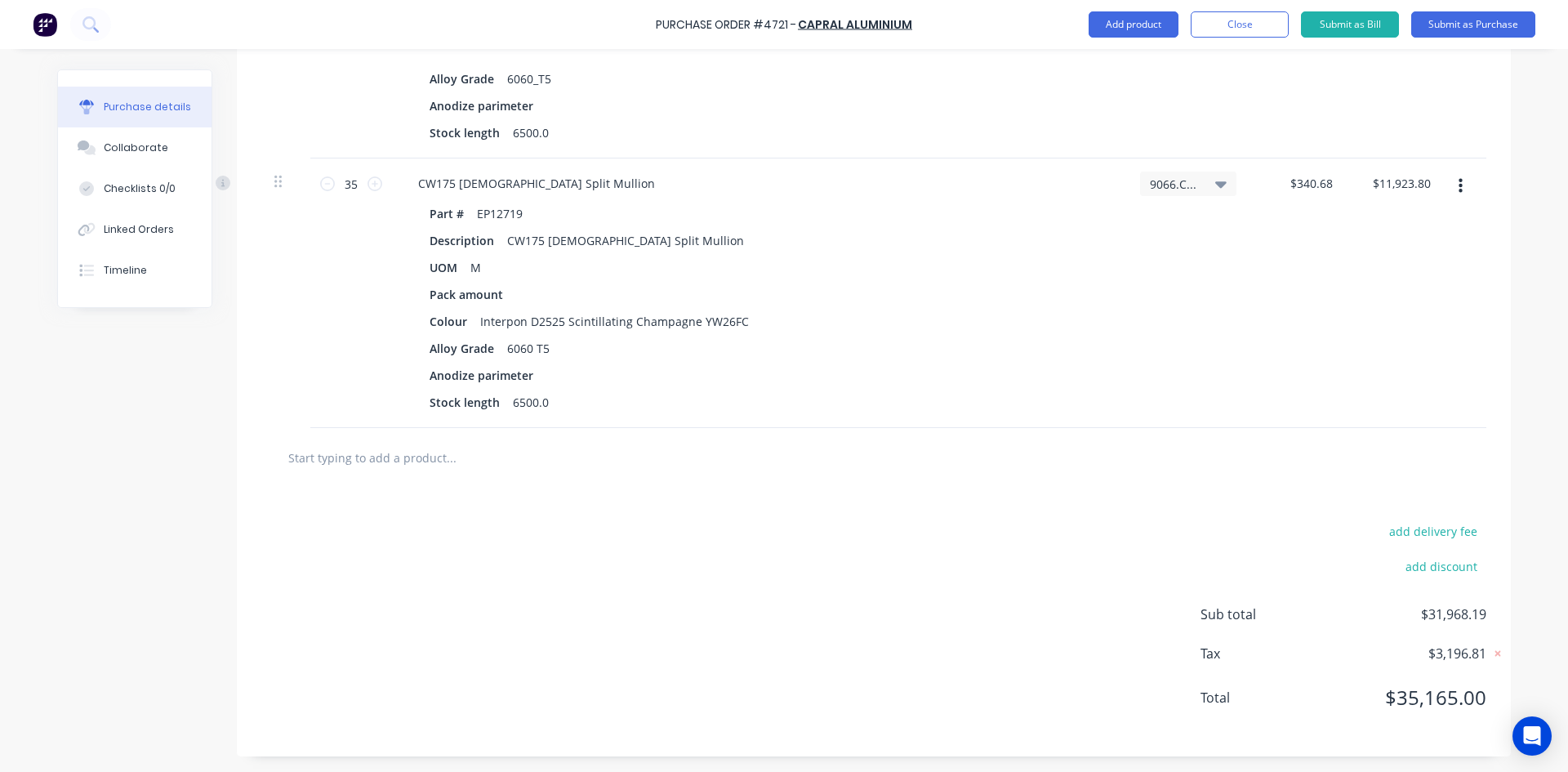
scroll to position [2521, 0]
type input "79.65"
type textarea "x"
type input "$79.65"
type input "$398.25"
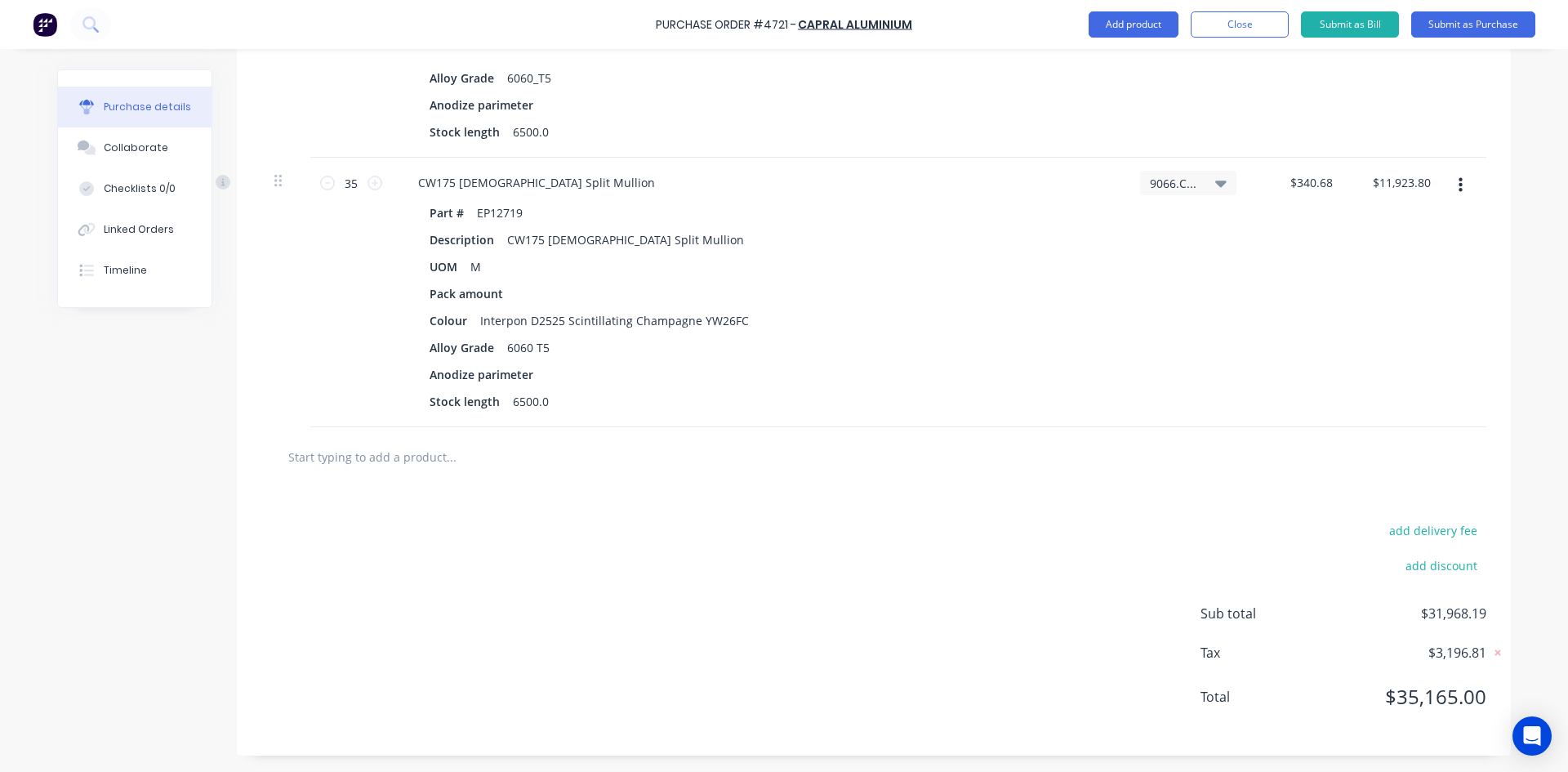
click at [978, 530] on div "add delivery fee add discount Sub total $31,968.19 Tax $3,196.81 Total $35,165.…" at bounding box center [874, 621] width 1274 height 269
click at [1238, 32] on button "Close" at bounding box center [1240, 24] width 98 height 26
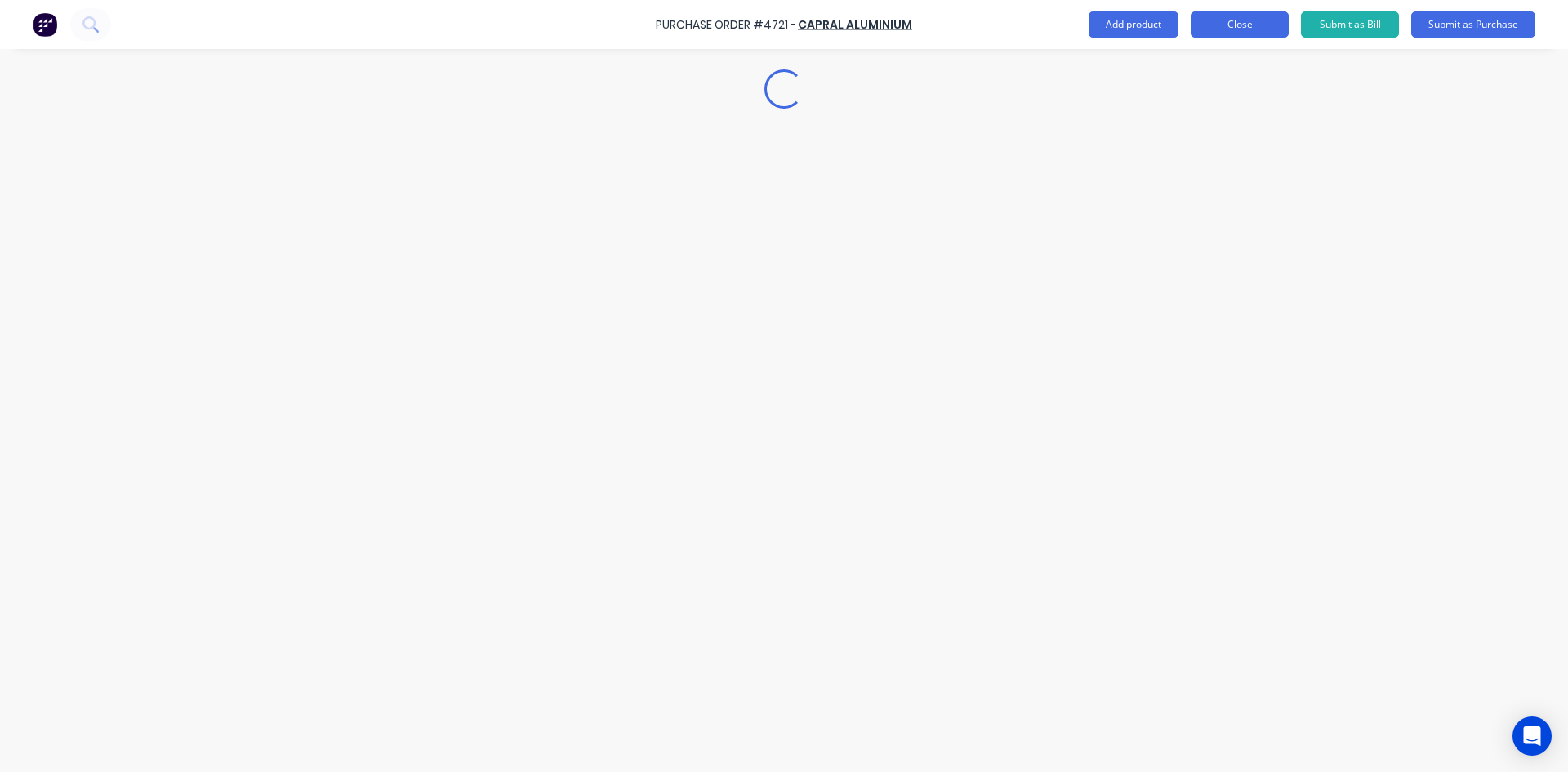
scroll to position [0, 0]
type textarea "x"
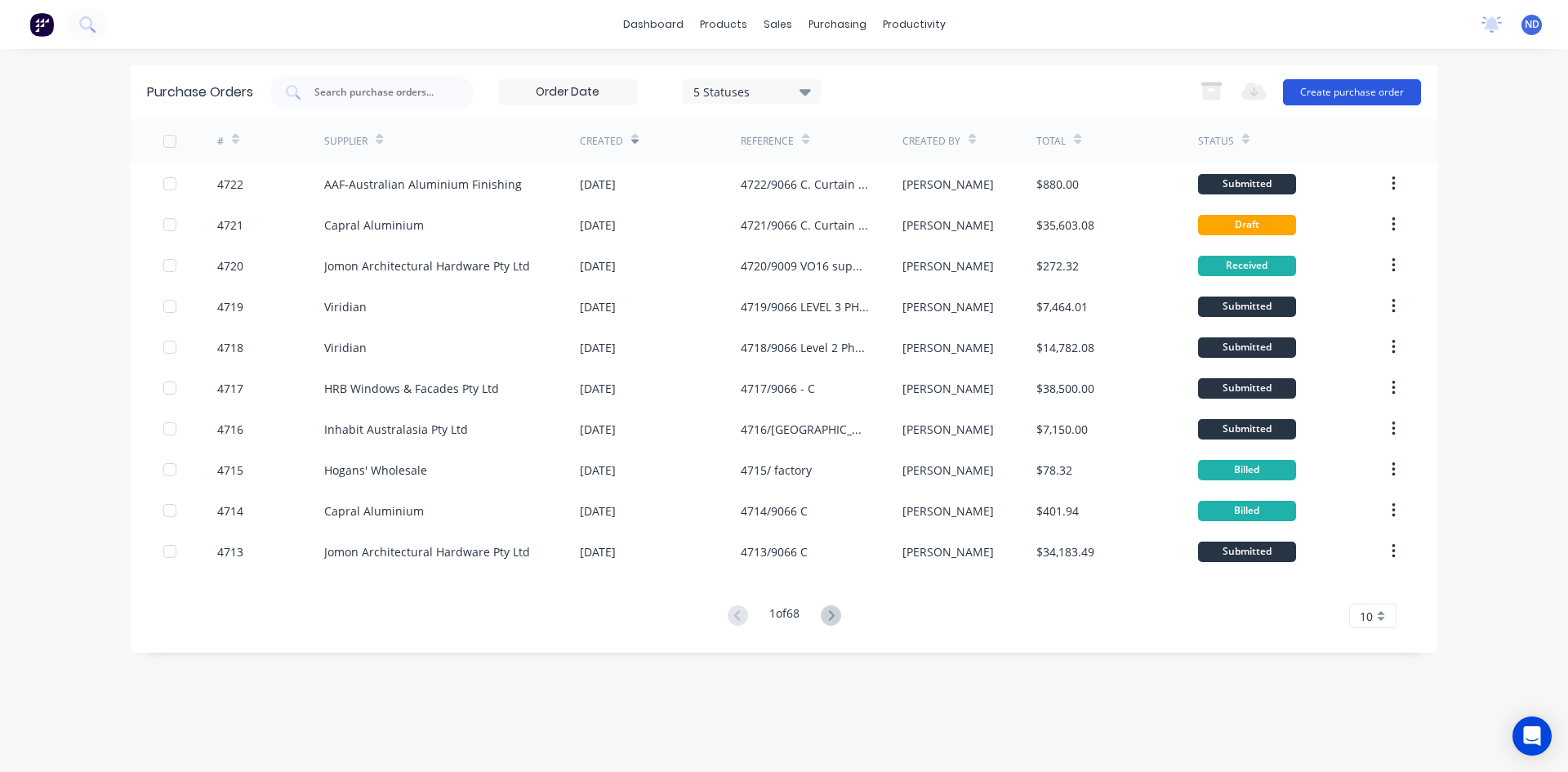
click at [1352, 99] on button "Create purchase order" at bounding box center [1352, 92] width 138 height 26
